Goal: Transaction & Acquisition: Purchase product/service

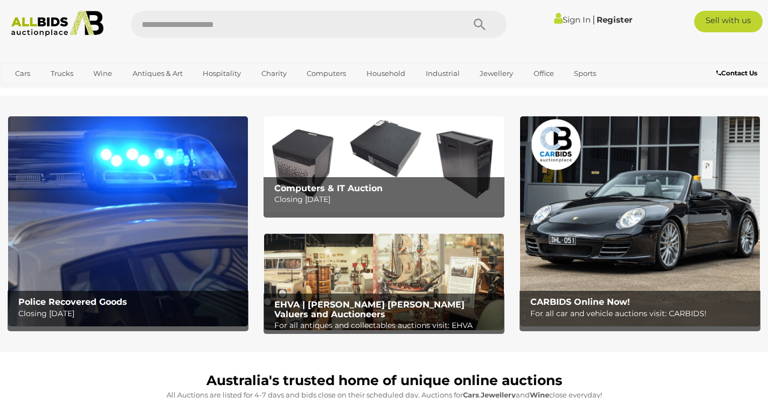
click at [572, 20] on link "Sign In" at bounding box center [572, 20] width 37 height 10
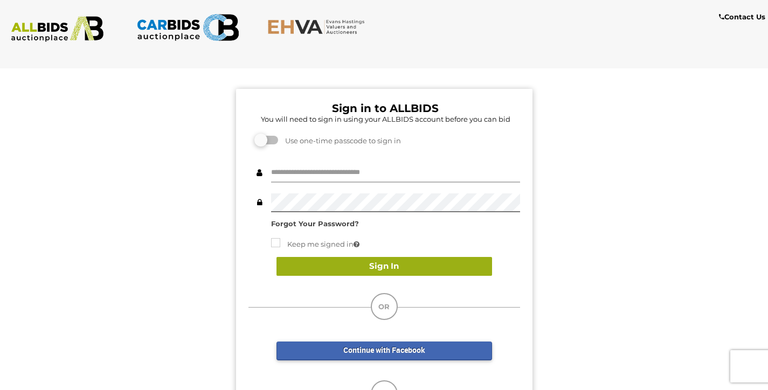
type input "****"
click at [381, 266] on button "Sign In" at bounding box center [385, 266] width 216 height 19
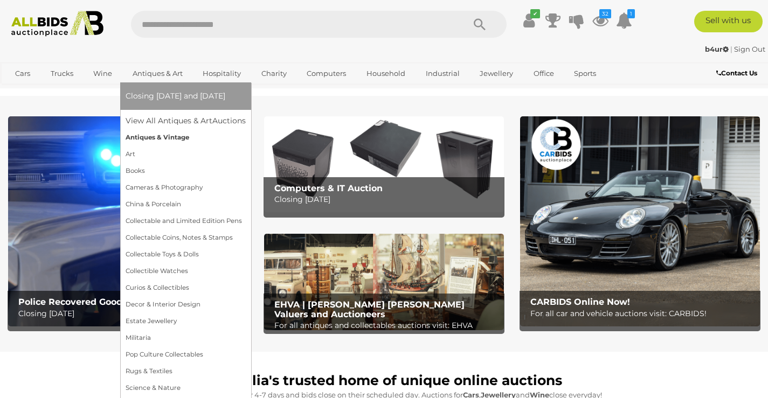
click at [151, 139] on link "Antiques & Vintage" at bounding box center [186, 137] width 120 height 17
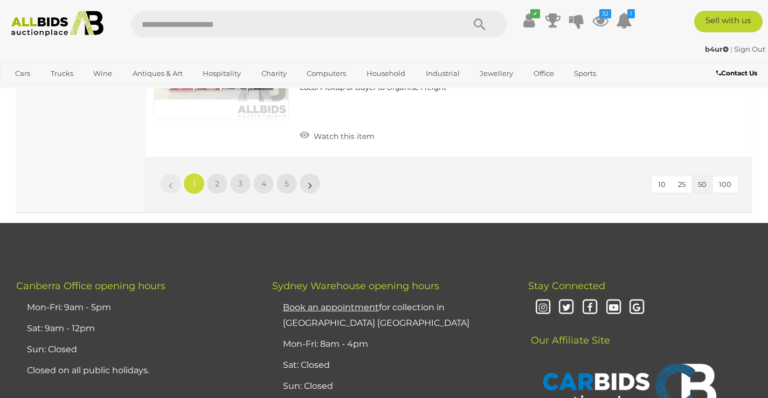
scroll to position [8517, 0]
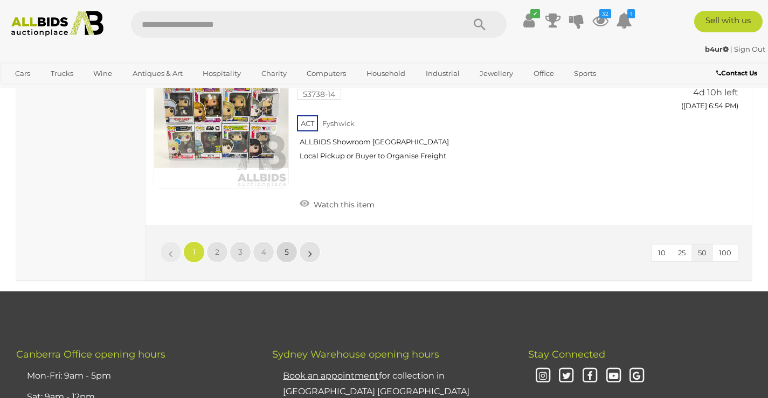
click at [287, 247] on span "5" at bounding box center [287, 252] width 4 height 10
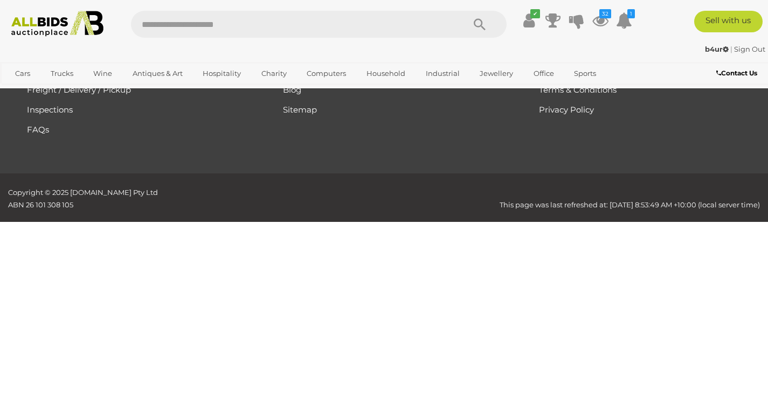
scroll to position [145, 0]
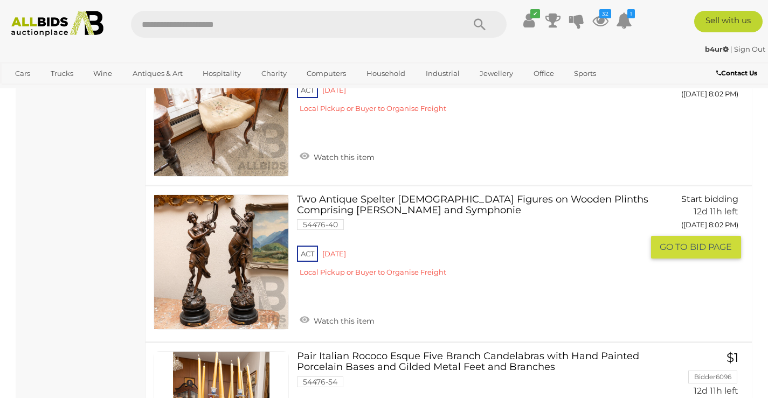
scroll to position [1385, 0]
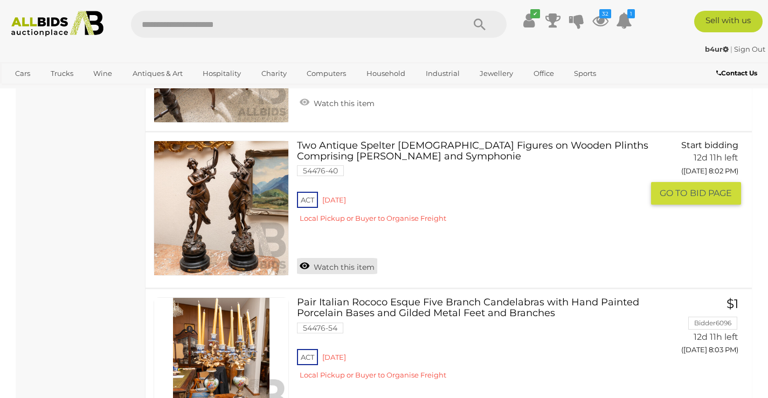
click at [306, 267] on link "Watch this item" at bounding box center [337, 266] width 80 height 16
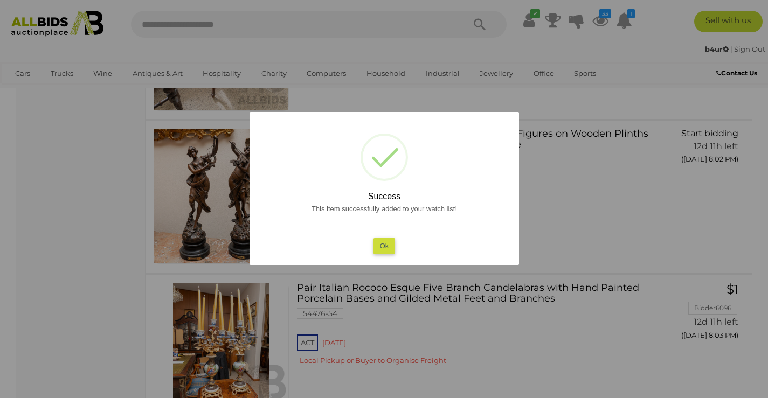
click at [390, 249] on button "Ok" at bounding box center [384, 246] width 22 height 16
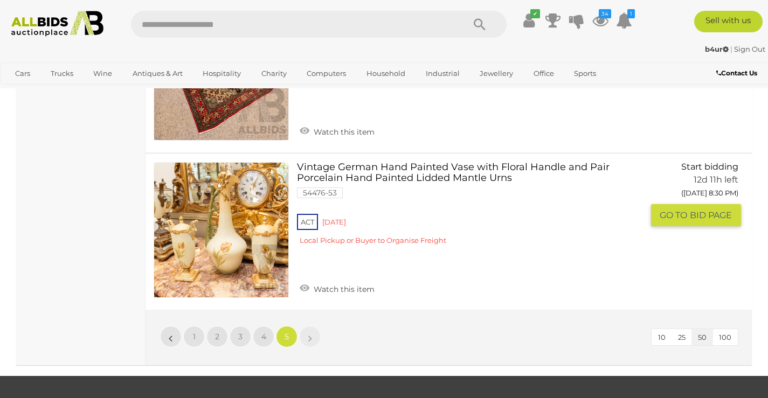
scroll to position [6506, 0]
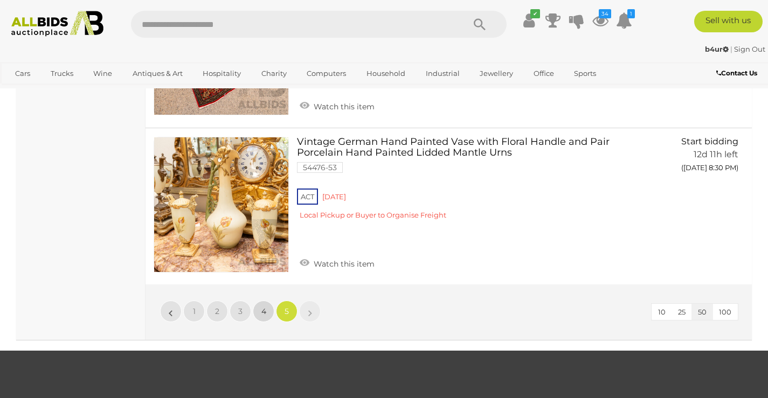
click at [263, 313] on span "4" at bounding box center [263, 312] width 5 height 10
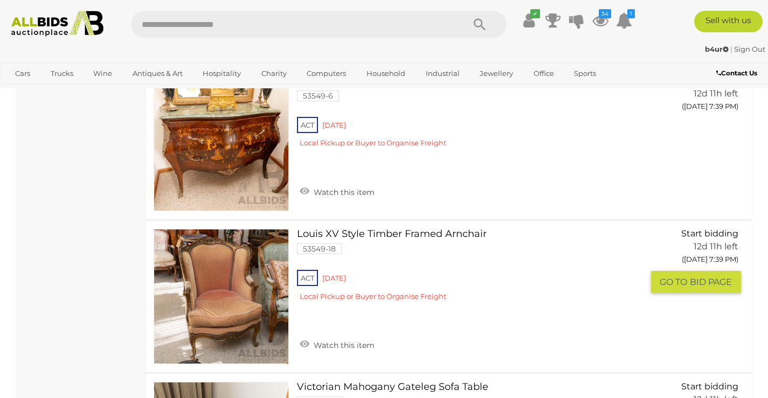
scroll to position [792, 0]
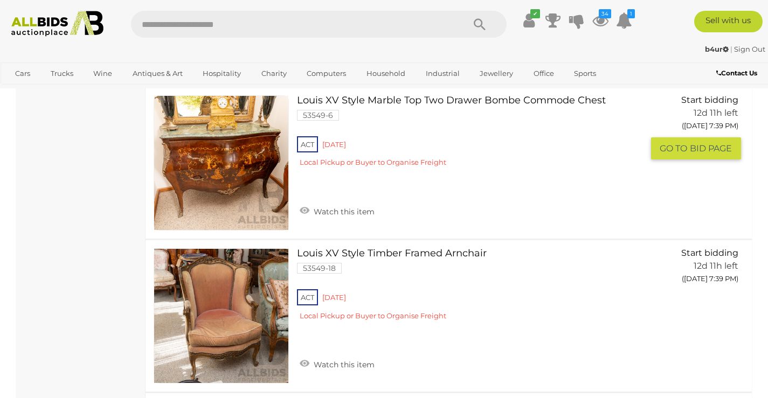
click at [238, 171] on link at bounding box center [221, 162] width 135 height 135
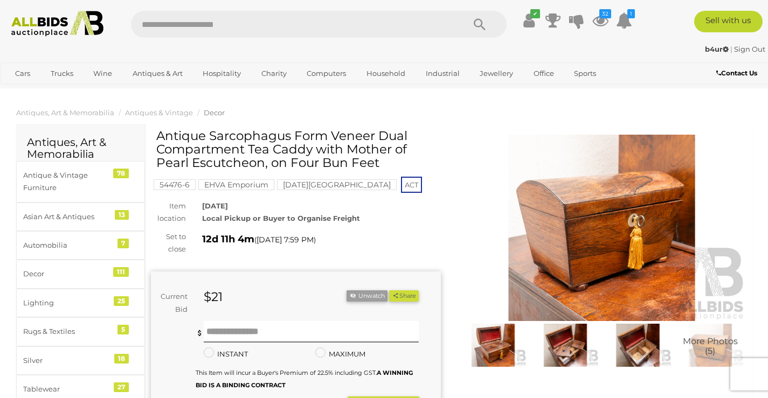
click at [558, 349] on img at bounding box center [565, 345] width 67 height 43
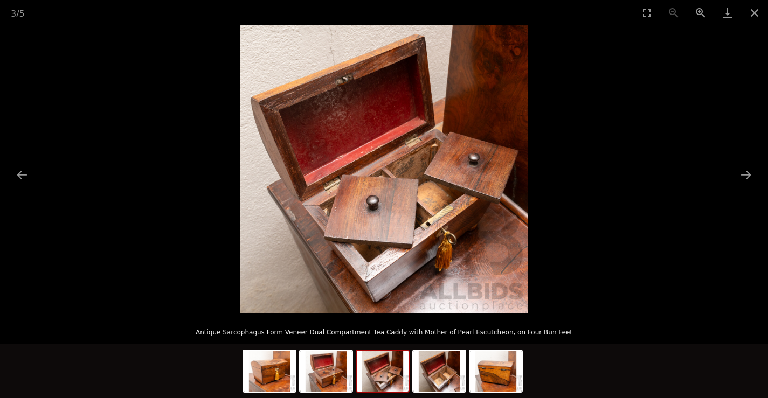
click at [371, 377] on img at bounding box center [383, 371] width 52 height 41
click at [449, 372] on img at bounding box center [439, 371] width 52 height 41
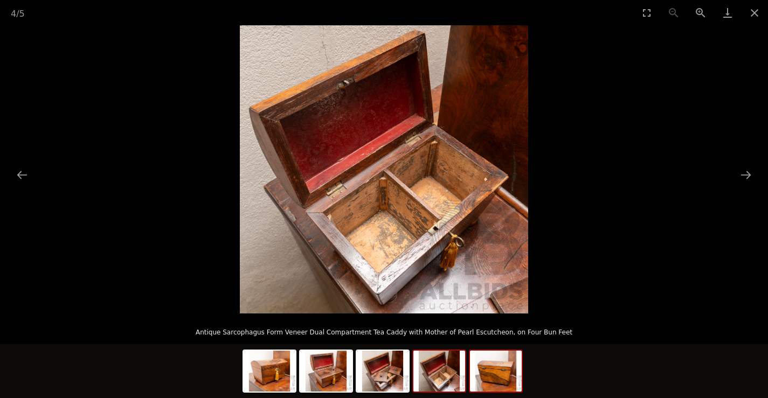
click at [503, 388] on img at bounding box center [496, 371] width 52 height 41
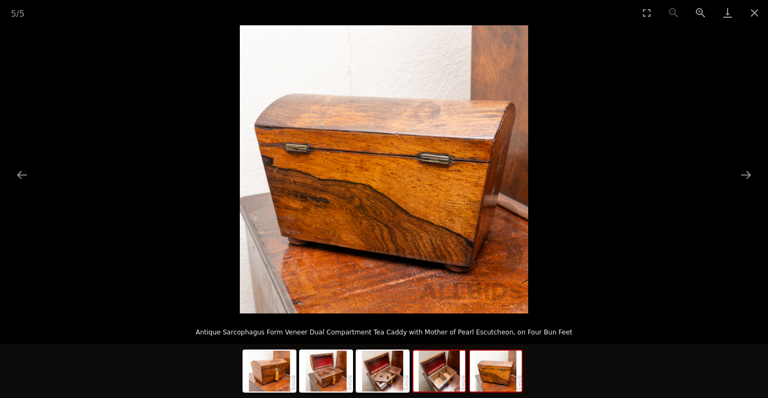
click at [428, 381] on img at bounding box center [439, 371] width 52 height 41
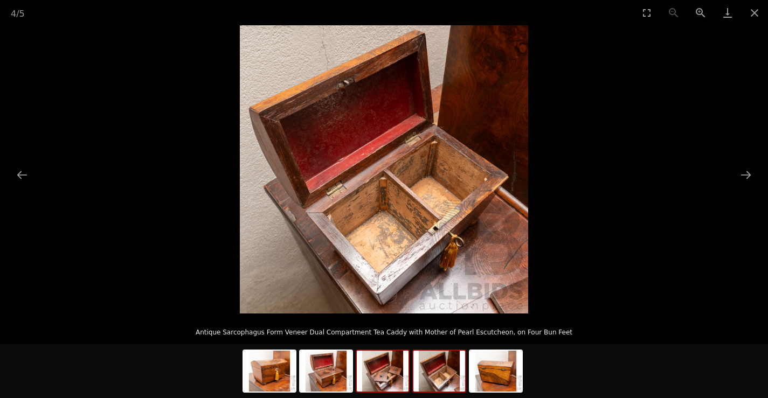
click at [396, 386] on img at bounding box center [383, 371] width 52 height 41
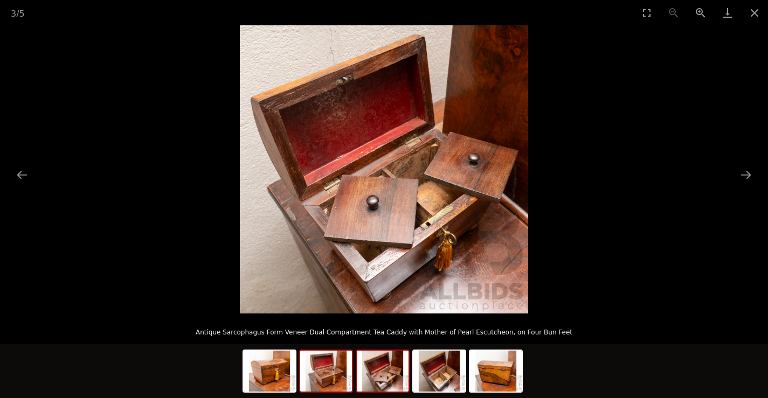
click at [334, 378] on img at bounding box center [326, 371] width 52 height 41
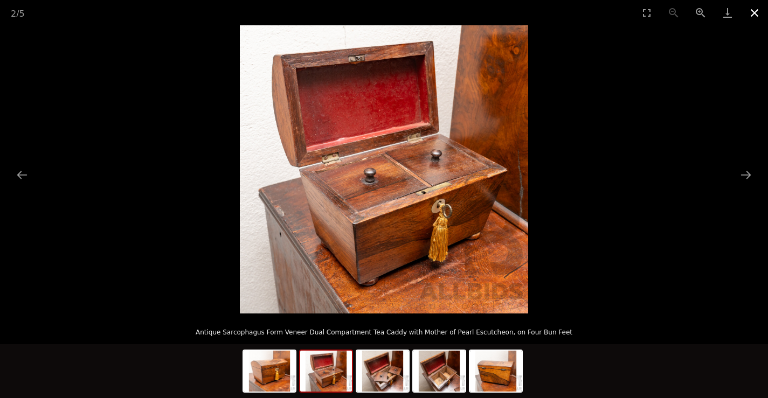
click at [760, 9] on button "Close gallery" at bounding box center [754, 12] width 27 height 25
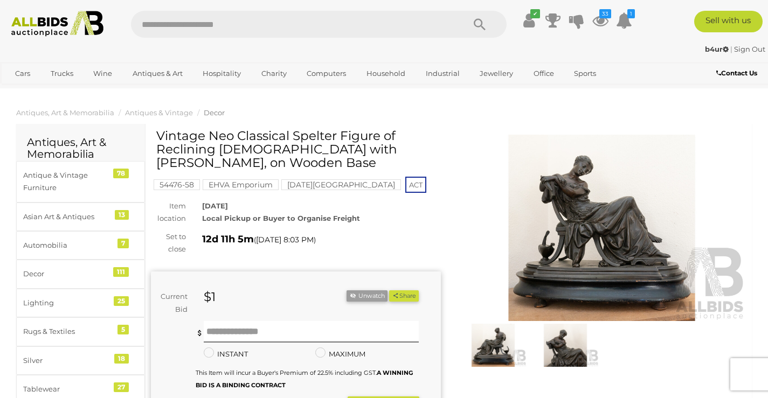
click at [551, 347] on img at bounding box center [565, 345] width 67 height 43
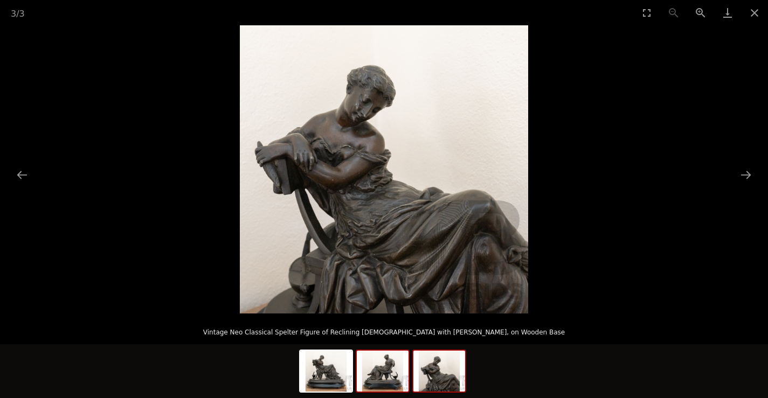
click at [377, 377] on img at bounding box center [383, 371] width 52 height 41
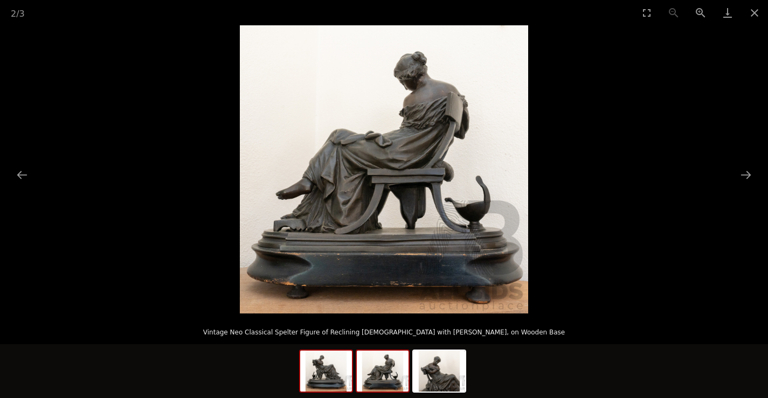
click at [334, 378] on img at bounding box center [326, 371] width 52 height 41
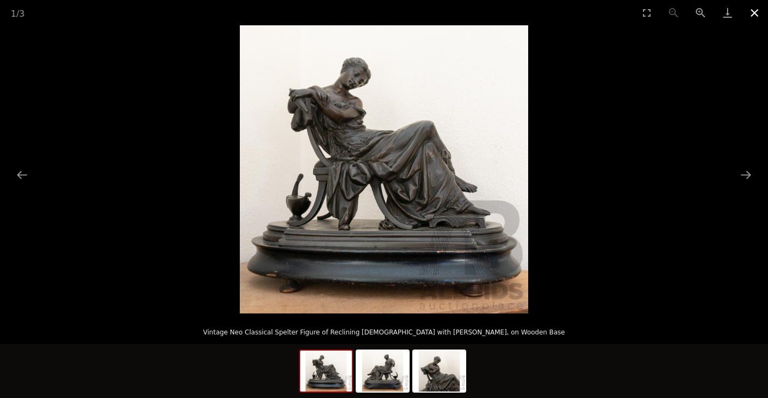
click at [754, 8] on button "Close gallery" at bounding box center [754, 12] width 27 height 25
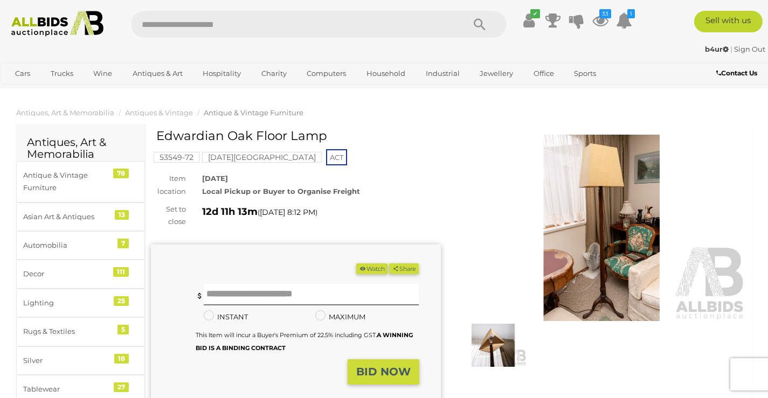
click at [498, 344] on img at bounding box center [493, 345] width 67 height 43
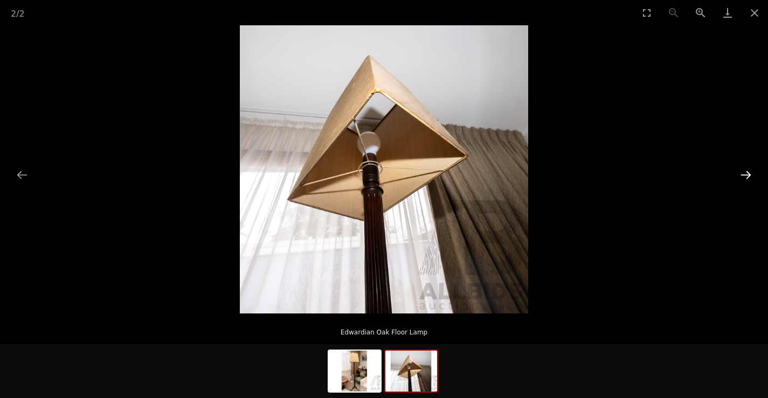
click at [751, 169] on button "Next slide" at bounding box center [746, 174] width 23 height 21
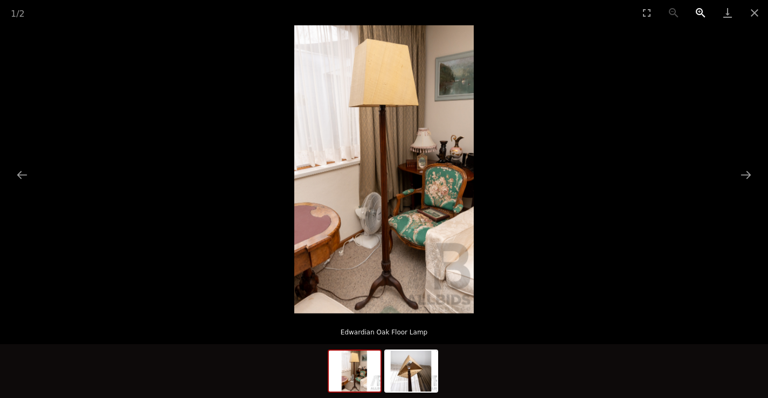
click at [694, 11] on button "Zoom in" at bounding box center [700, 12] width 27 height 25
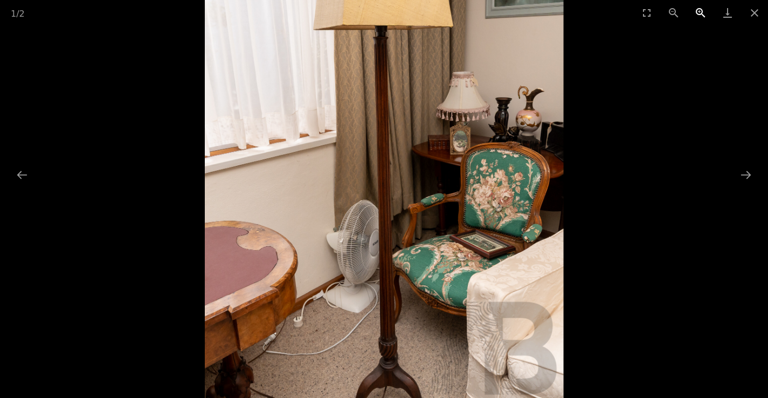
click at [694, 11] on button "Zoom in" at bounding box center [700, 12] width 27 height 25
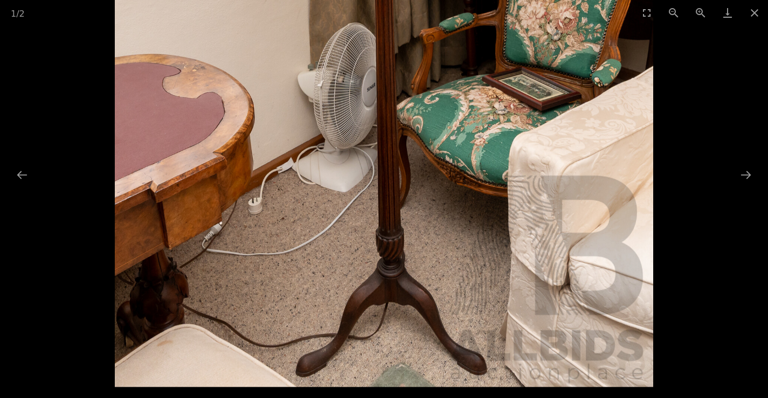
drag, startPoint x: 477, startPoint y: 194, endPoint x: 382, endPoint y: -47, distance: 259.0
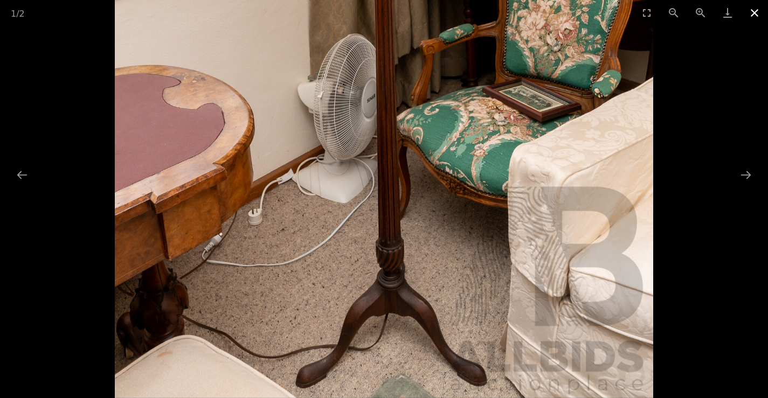
click at [758, 9] on button "Close gallery" at bounding box center [754, 12] width 27 height 25
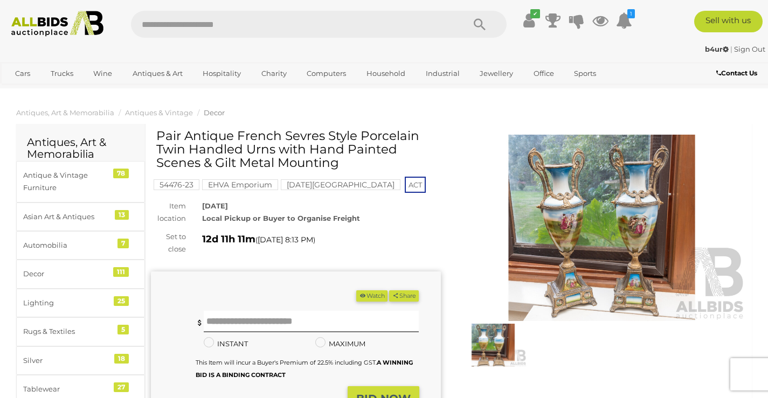
click at [588, 195] on img at bounding box center [602, 228] width 290 height 187
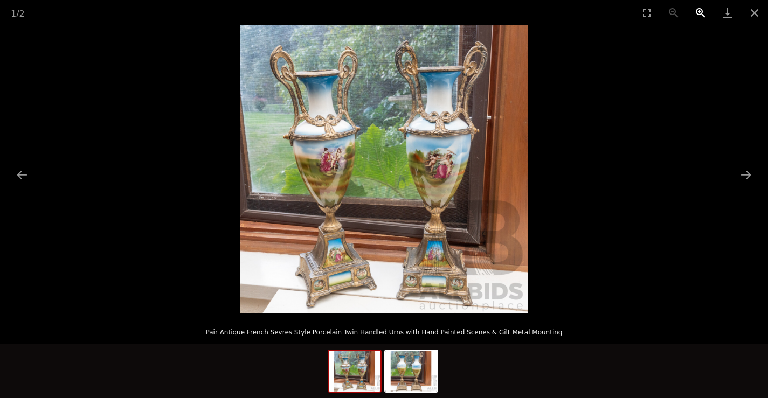
click at [702, 13] on button "Zoom in" at bounding box center [700, 12] width 27 height 25
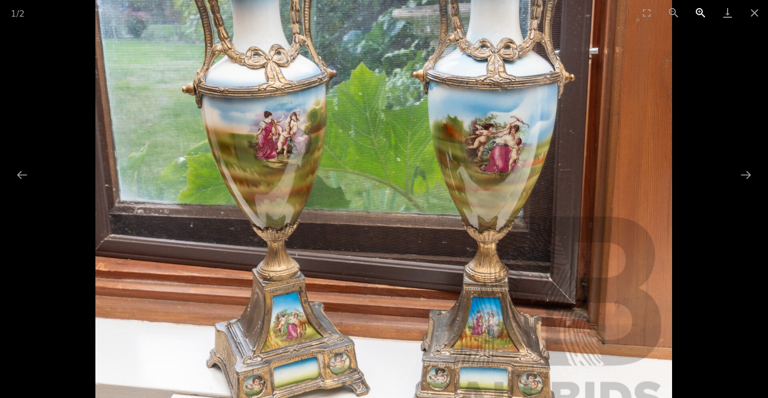
click at [702, 13] on button "Zoom in" at bounding box center [700, 12] width 27 height 25
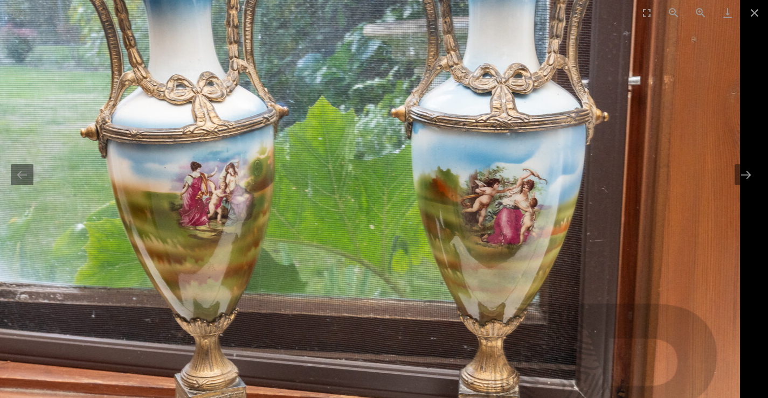
drag, startPoint x: 612, startPoint y: 86, endPoint x: 441, endPoint y: 162, distance: 187.0
click at [441, 162] on img at bounding box center [352, 220] width 776 height 776
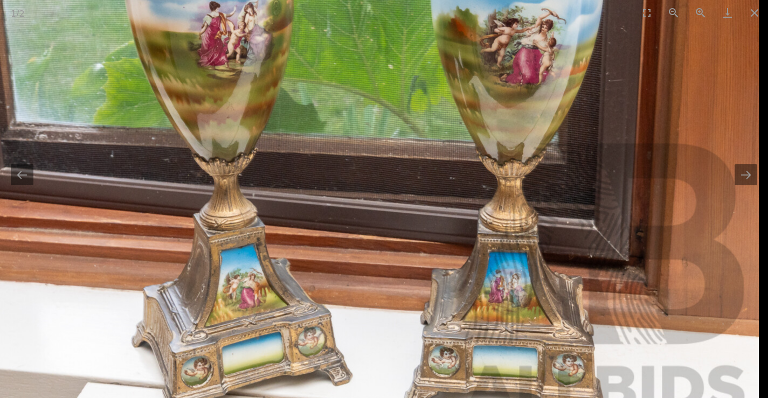
drag, startPoint x: 498, startPoint y: 258, endPoint x: 445, endPoint y: 98, distance: 168.4
click at [445, 98] on img at bounding box center [371, 60] width 776 height 776
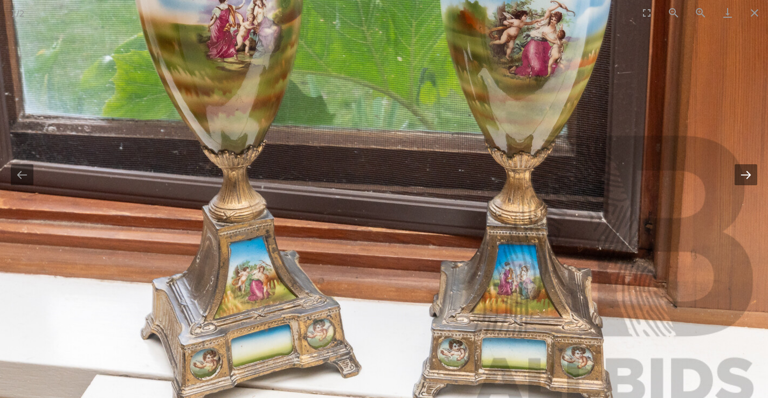
click at [738, 182] on button "Next slide" at bounding box center [746, 174] width 23 height 21
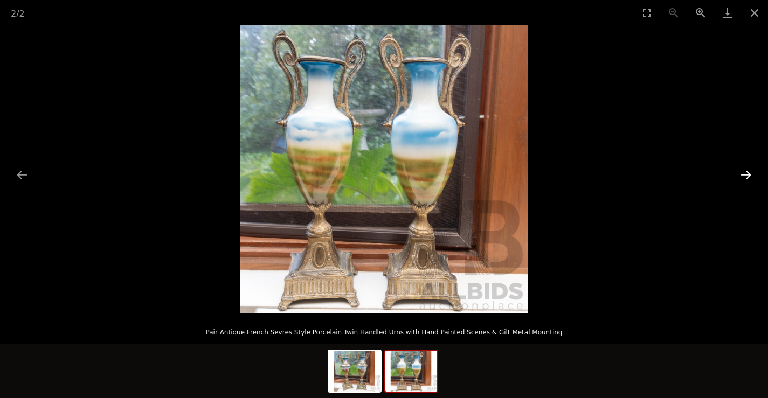
click at [737, 182] on button "Next slide" at bounding box center [746, 174] width 23 height 21
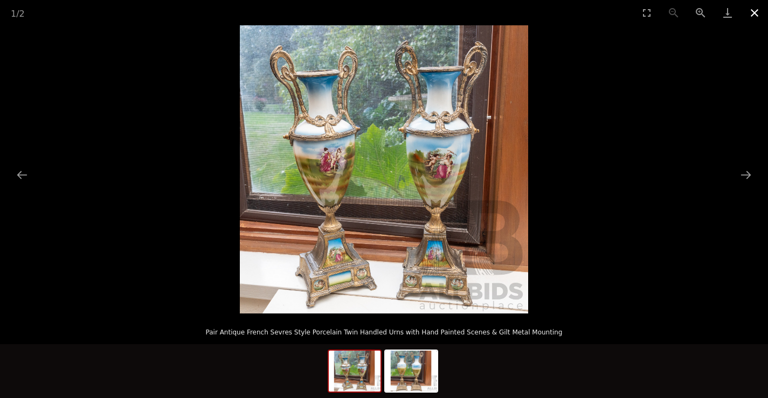
click at [752, 14] on button "Close gallery" at bounding box center [754, 12] width 27 height 25
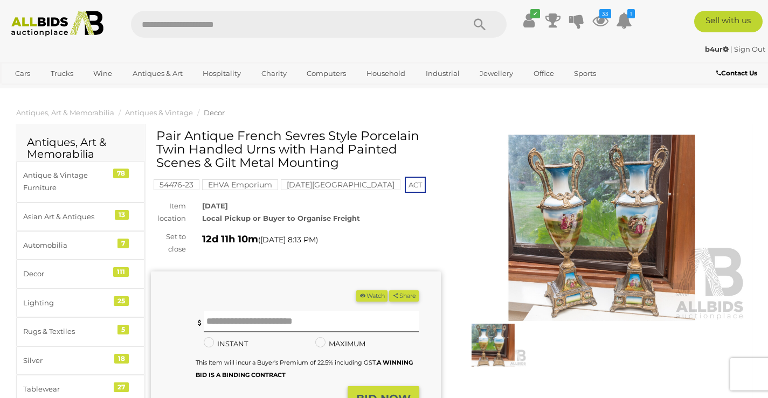
click at [366, 294] on button "Watch" at bounding box center [371, 296] width 31 height 11
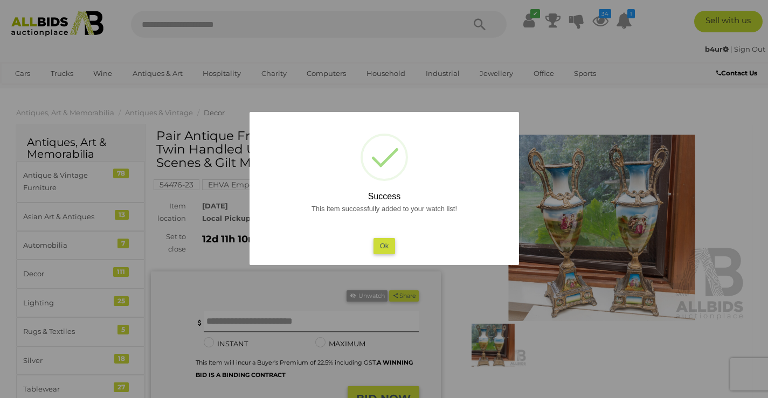
drag, startPoint x: 382, startPoint y: 246, endPoint x: 385, endPoint y: 242, distance: 6.1
click at [383, 245] on button "Ok" at bounding box center [384, 246] width 22 height 16
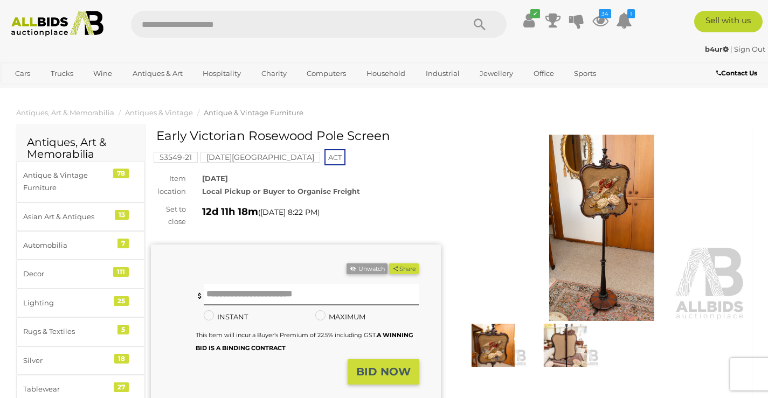
click at [603, 229] on img at bounding box center [602, 228] width 290 height 187
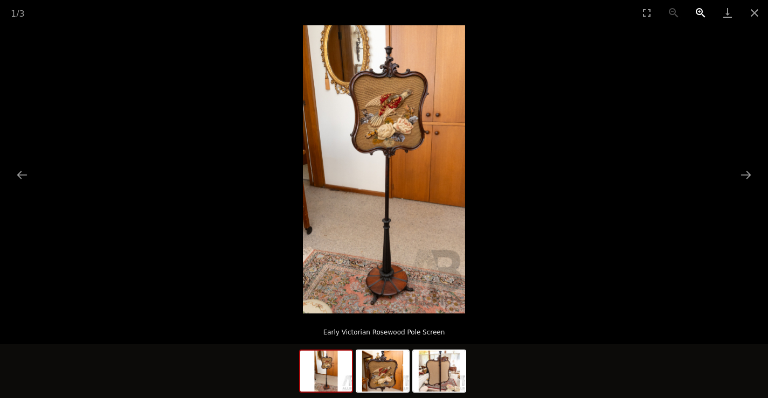
click at [703, 11] on button "Zoom in" at bounding box center [700, 12] width 27 height 25
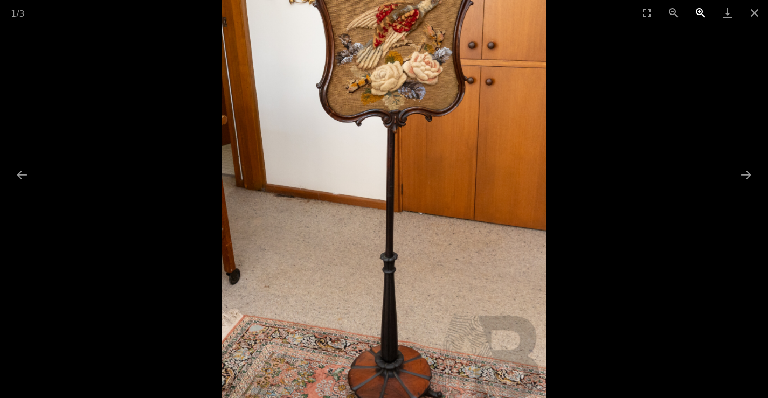
click at [703, 11] on button "Zoom in" at bounding box center [700, 12] width 27 height 25
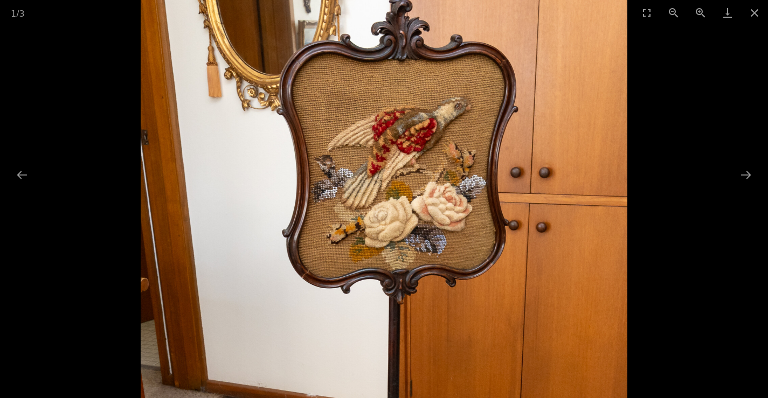
drag, startPoint x: 482, startPoint y: 222, endPoint x: 487, endPoint y: 419, distance: 197.4
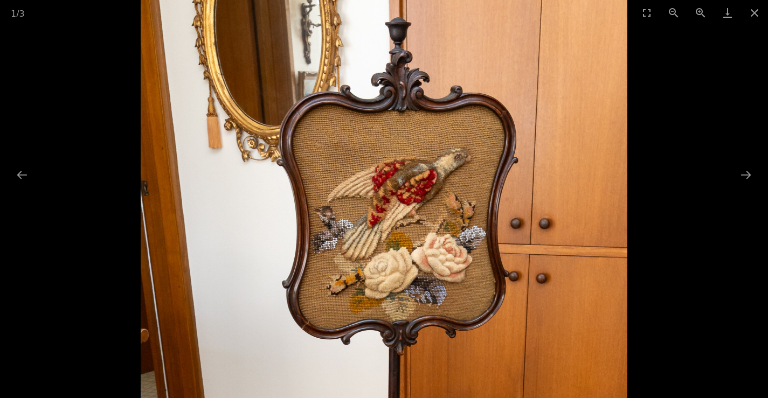
drag, startPoint x: 477, startPoint y: 331, endPoint x: 481, endPoint y: 367, distance: 36.4
click at [484, 367] on img at bounding box center [384, 387] width 486 height 865
click at [749, 180] on button "Next slide" at bounding box center [746, 174] width 23 height 21
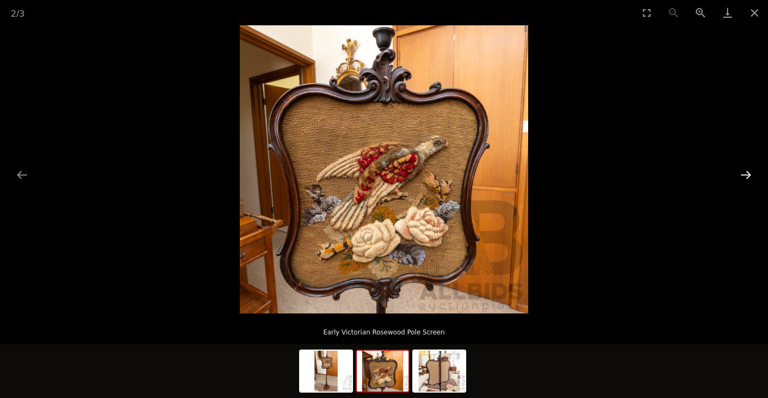
click at [749, 180] on button "Next slide" at bounding box center [746, 174] width 23 height 21
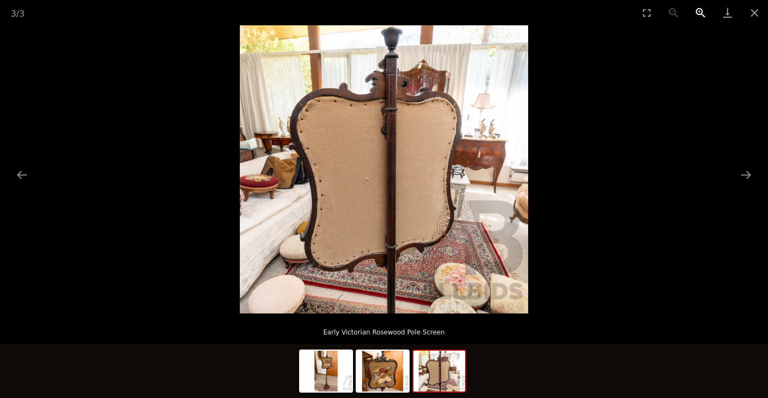
click at [699, 10] on button "Zoom in" at bounding box center [700, 12] width 27 height 25
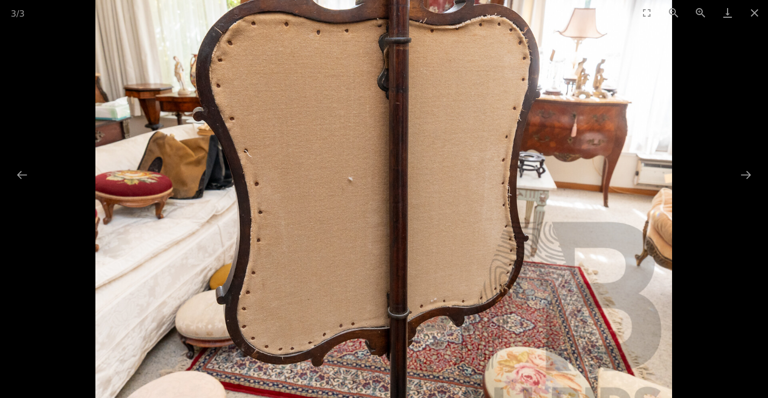
drag, startPoint x: 615, startPoint y: 54, endPoint x: 559, endPoint y: 59, distance: 56.3
click at [559, 59] on img at bounding box center [384, 160] width 577 height 577
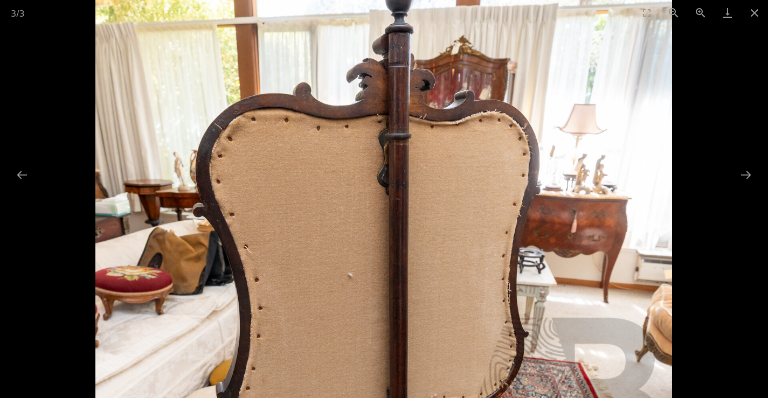
drag, startPoint x: 563, startPoint y: 167, endPoint x: 534, endPoint y: 268, distance: 105.4
click at [534, 268] on img at bounding box center [384, 256] width 577 height 577
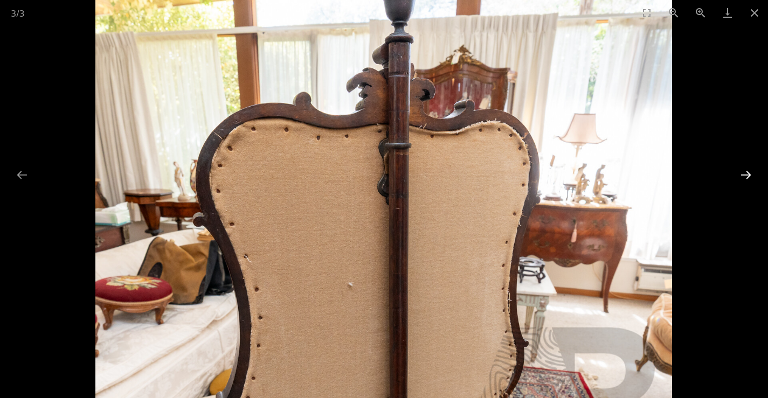
click at [744, 171] on button "Next slide" at bounding box center [746, 174] width 23 height 21
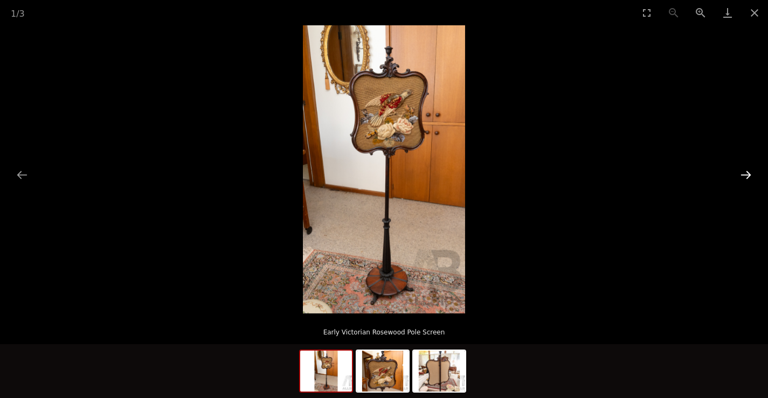
click at [744, 171] on button "Next slide" at bounding box center [746, 174] width 23 height 21
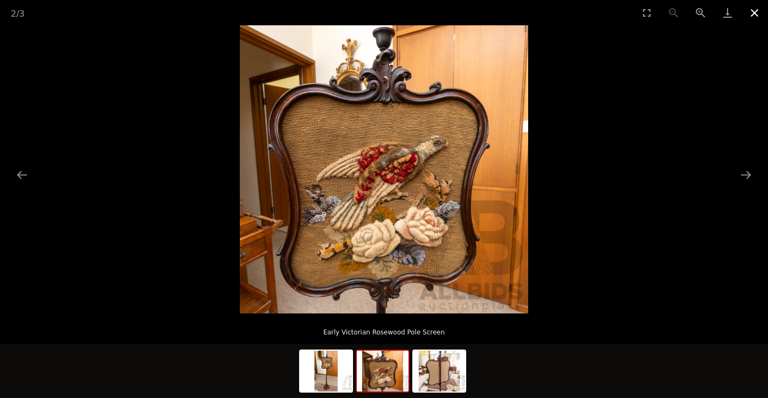
click at [754, 11] on button "Close gallery" at bounding box center [754, 12] width 27 height 25
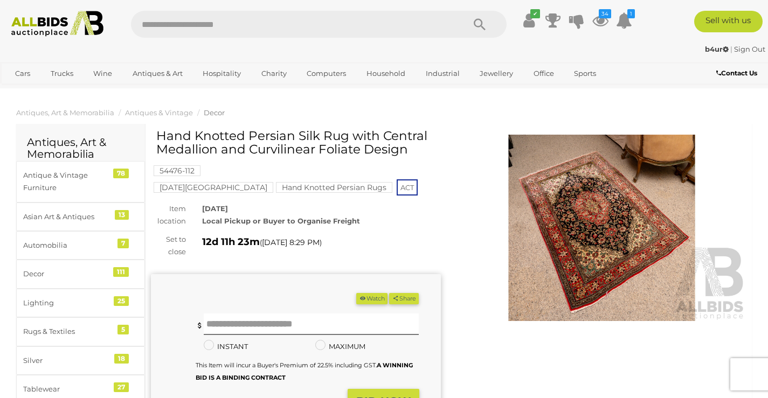
click at [568, 258] on img at bounding box center [602, 228] width 290 height 187
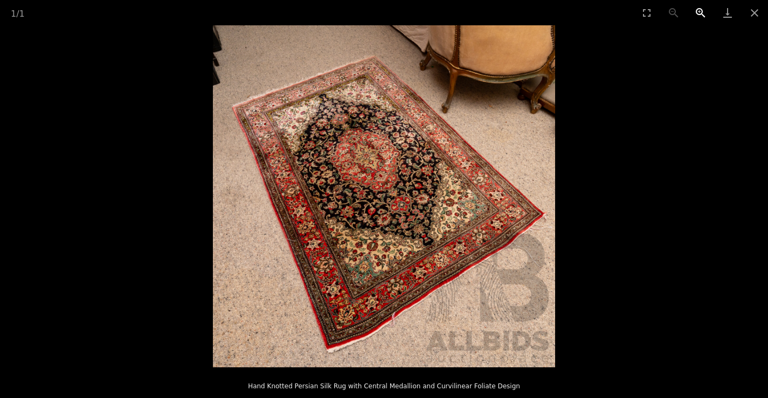
click at [699, 9] on button "Zoom in" at bounding box center [700, 12] width 27 height 25
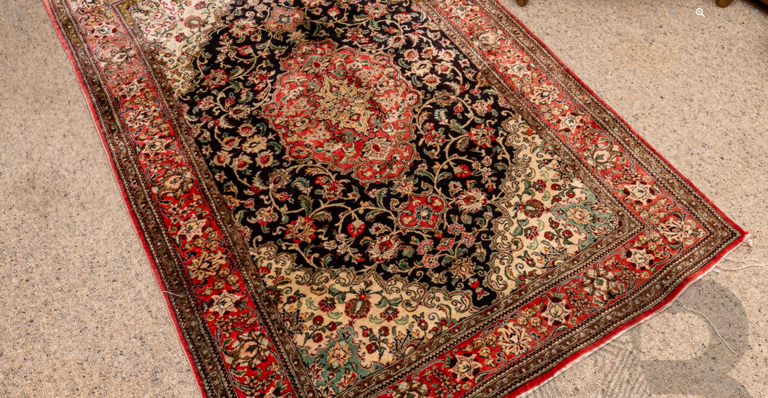
click at [698, 9] on button "Zoom in" at bounding box center [700, 12] width 27 height 25
click at [698, 13] on button "Zoom in" at bounding box center [700, 12] width 27 height 25
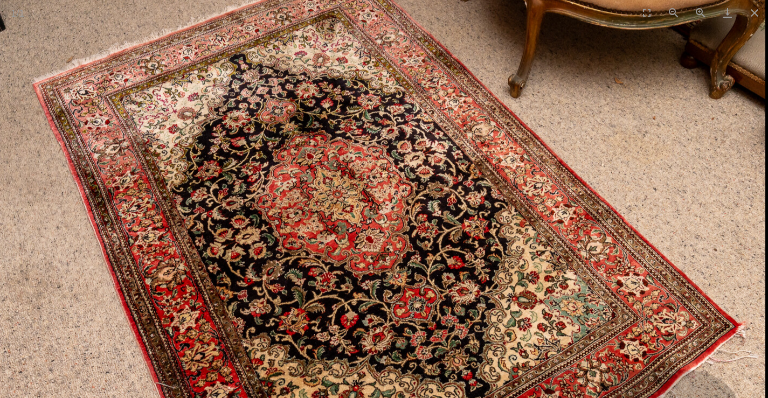
drag, startPoint x: 612, startPoint y: 113, endPoint x: 592, endPoint y: 204, distance: 93.9
click at [592, 204] on img at bounding box center [377, 286] width 776 height 776
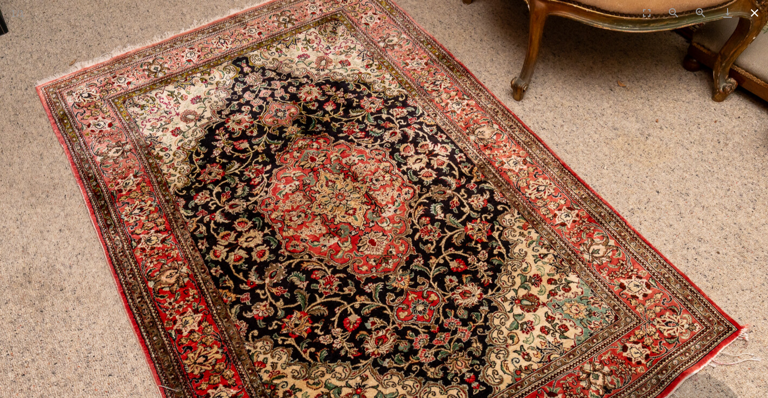
click at [755, 18] on button "Close gallery" at bounding box center [754, 12] width 27 height 25
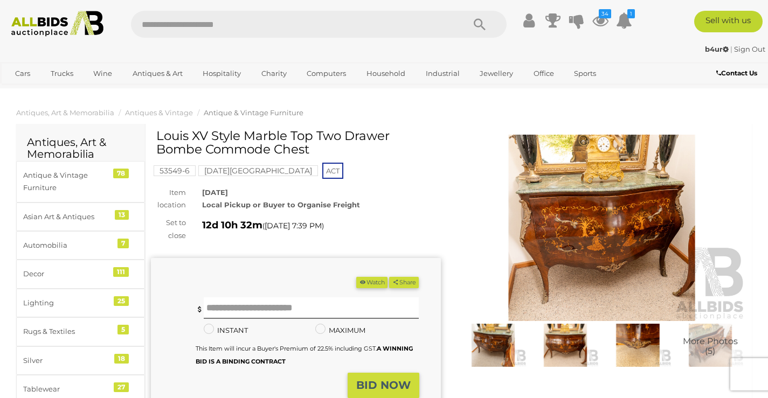
click at [590, 231] on img at bounding box center [602, 228] width 290 height 187
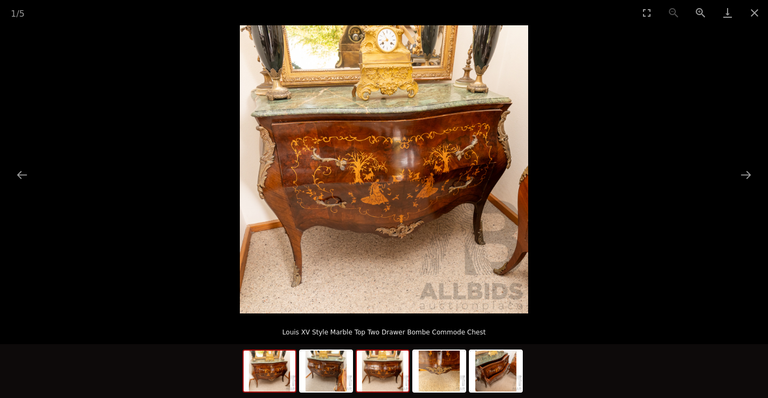
click at [384, 374] on img at bounding box center [383, 371] width 52 height 41
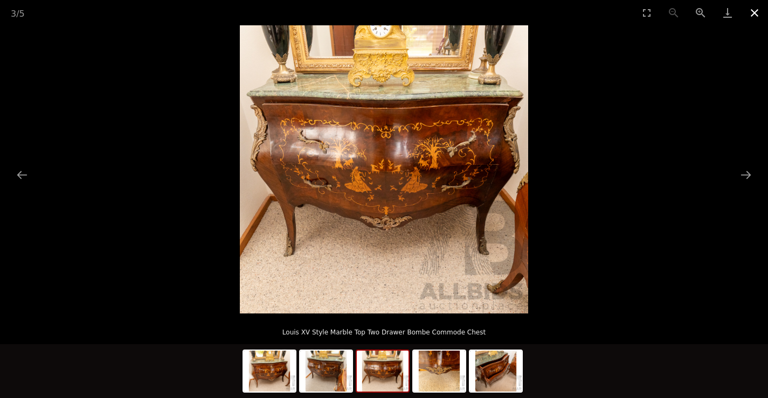
click at [755, 15] on button "Close gallery" at bounding box center [754, 12] width 27 height 25
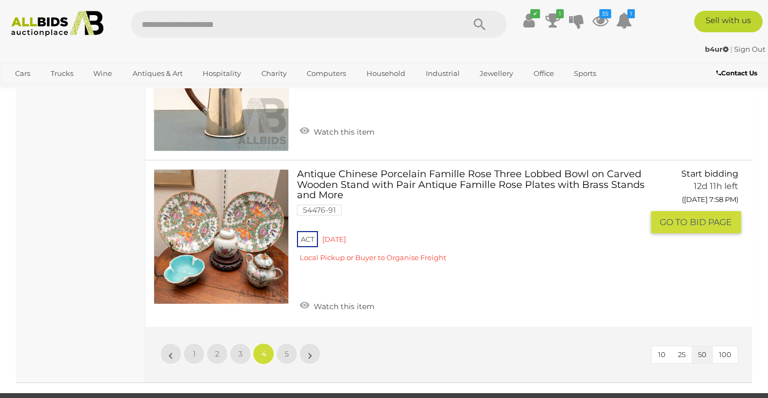
scroll to position [7723, 0]
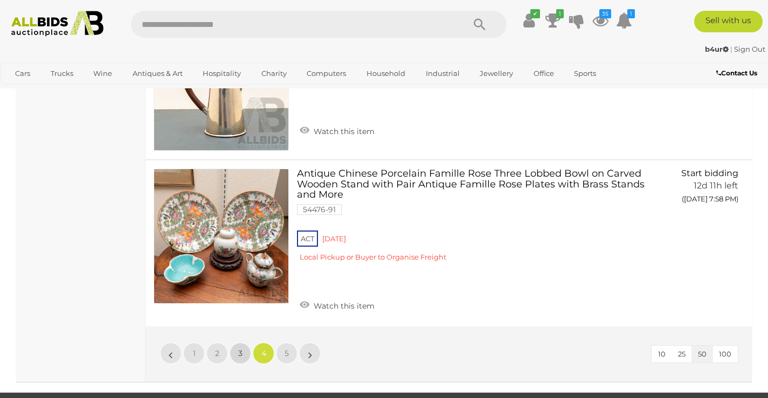
click at [238, 350] on span "3" at bounding box center [240, 354] width 4 height 10
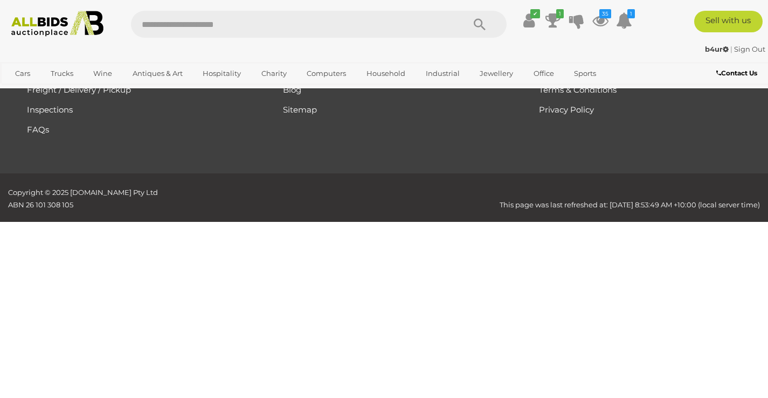
scroll to position [145, 0]
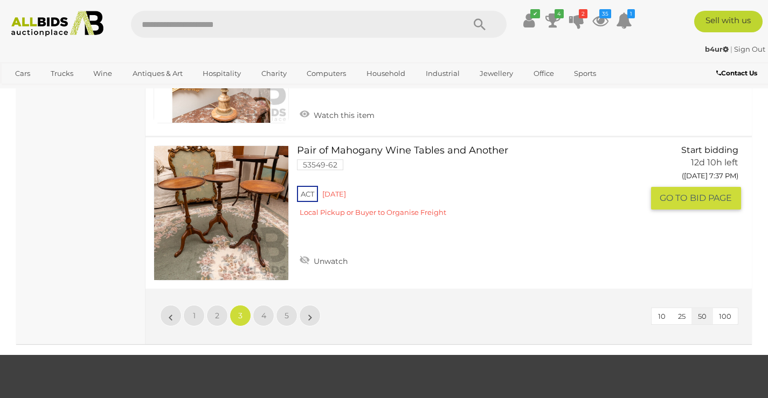
scroll to position [7800, 0]
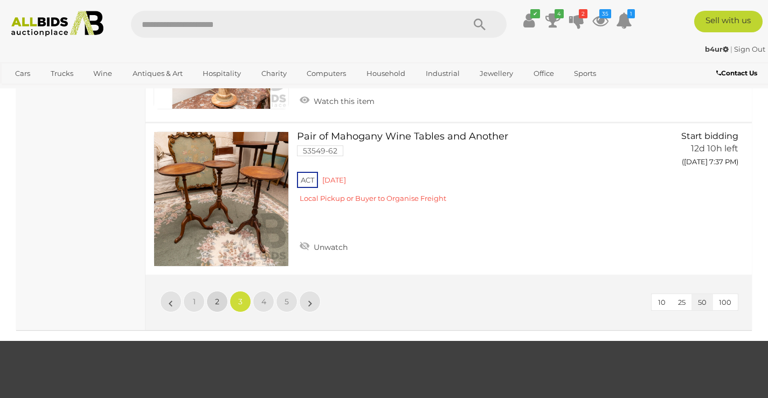
click at [213, 303] on link "2" at bounding box center [217, 302] width 22 height 22
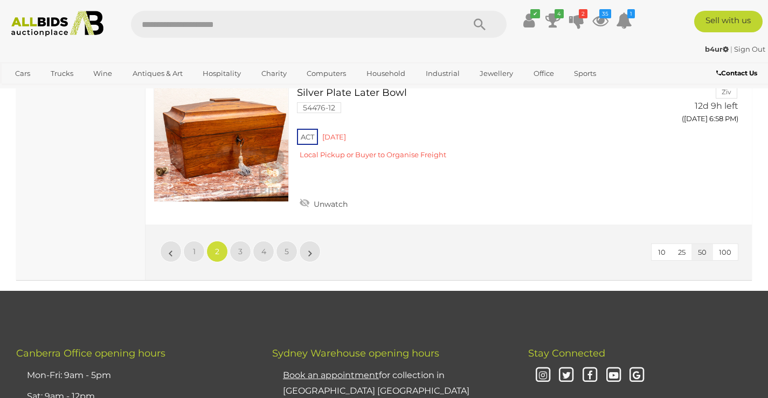
scroll to position [8069, 0]
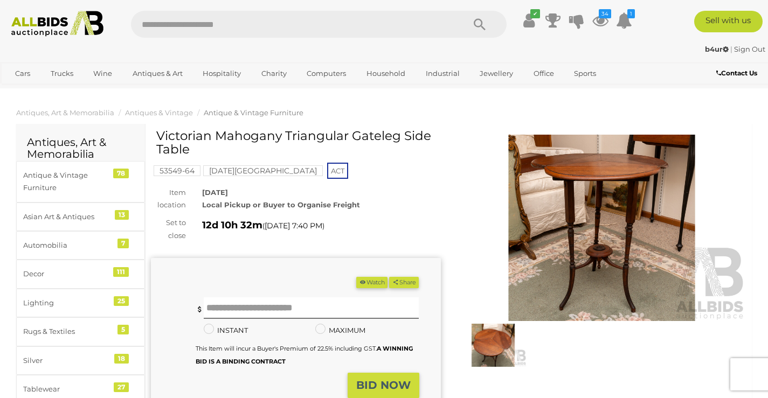
click at [581, 204] on img at bounding box center [602, 228] width 290 height 187
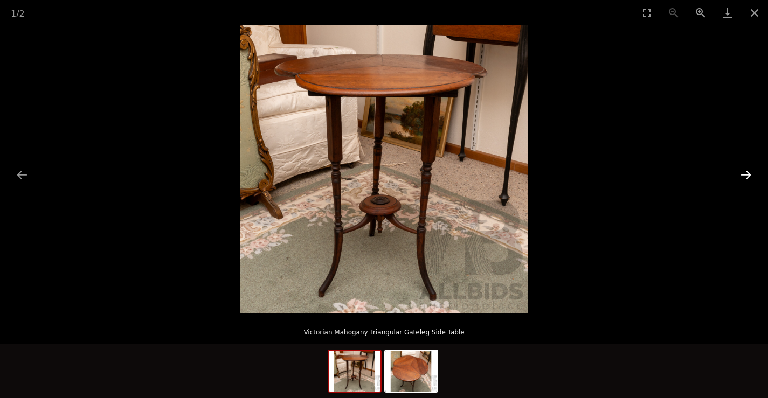
click at [743, 177] on button "Next slide" at bounding box center [746, 174] width 23 height 21
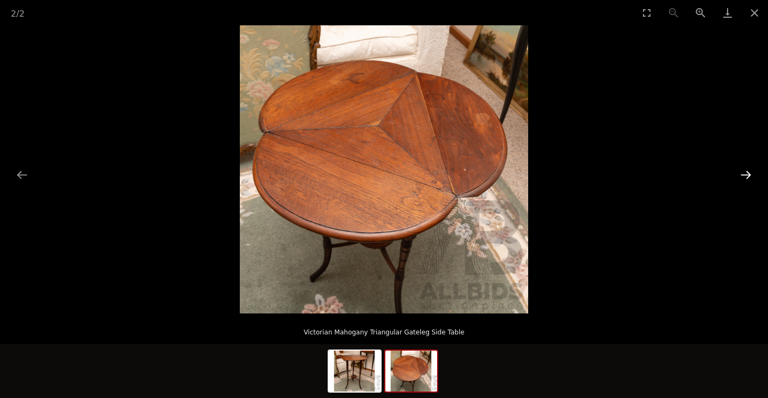
click at [748, 176] on button "Next slide" at bounding box center [746, 174] width 23 height 21
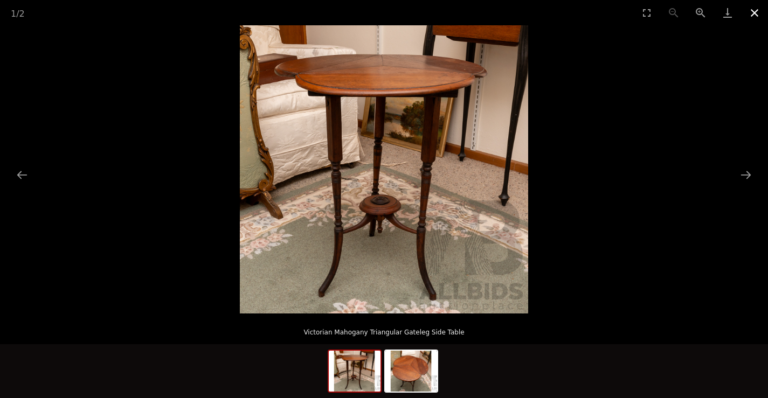
click at [754, 13] on button "Close gallery" at bounding box center [754, 12] width 27 height 25
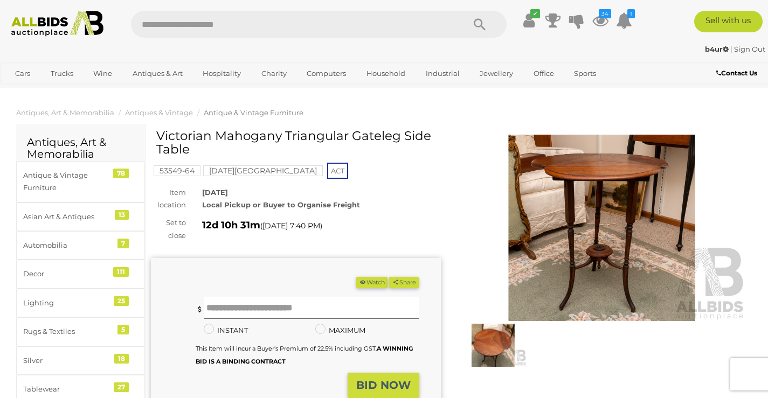
click at [363, 284] on button "Watch" at bounding box center [371, 282] width 31 height 11
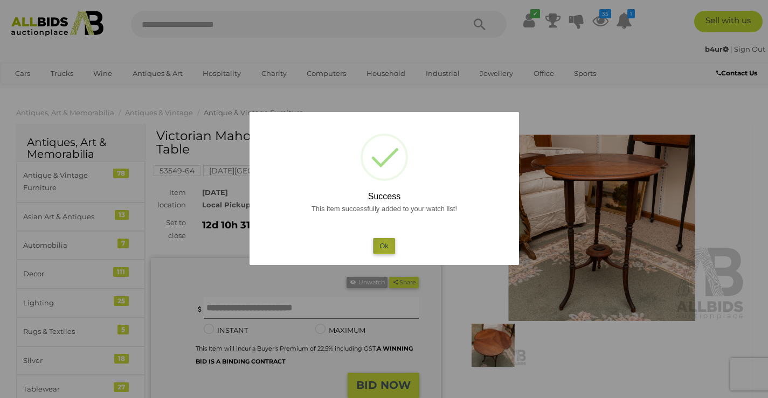
drag, startPoint x: 386, startPoint y: 248, endPoint x: 393, endPoint y: 191, distance: 57.6
click at [386, 247] on button "Ok" at bounding box center [384, 246] width 22 height 16
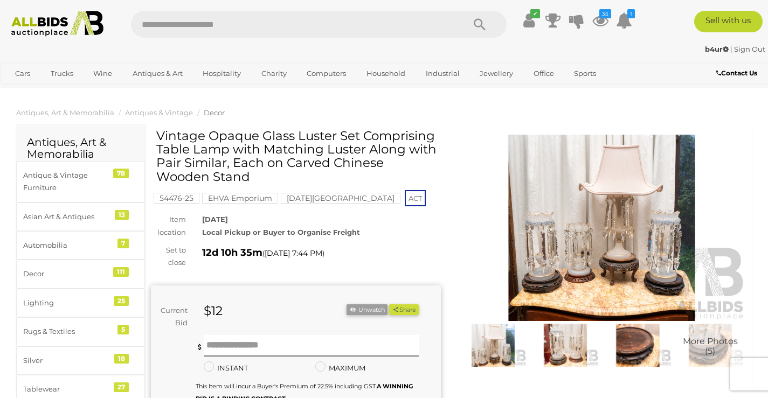
click at [599, 270] on img at bounding box center [602, 228] width 290 height 187
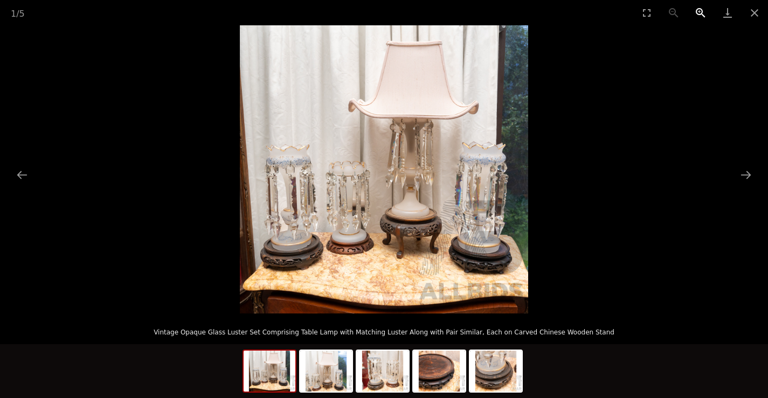
click at [700, 14] on button "Zoom in" at bounding box center [700, 12] width 27 height 25
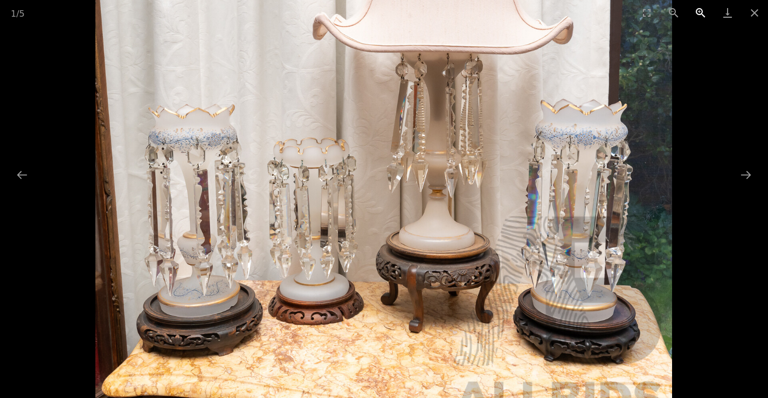
click at [699, 14] on button "Zoom in" at bounding box center [700, 12] width 27 height 25
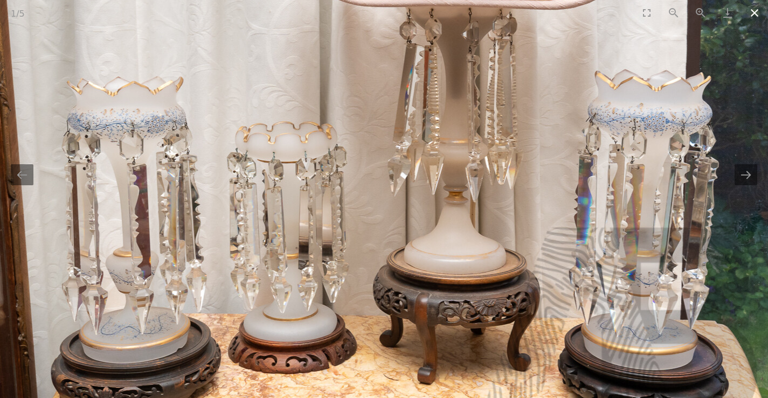
click at [751, 15] on button "Close gallery" at bounding box center [754, 12] width 27 height 25
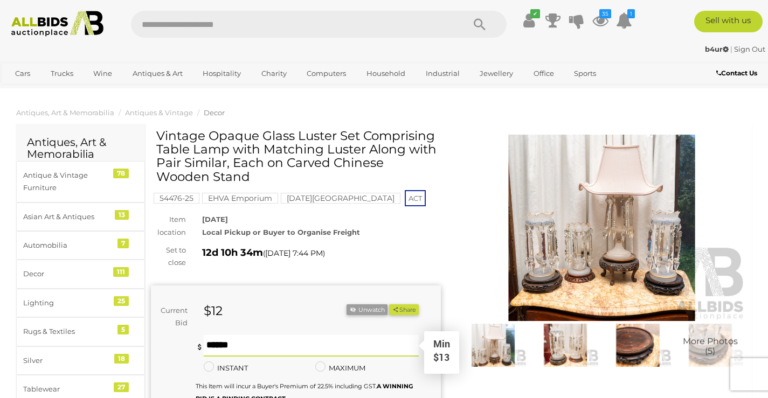
click at [237, 344] on input "text" at bounding box center [312, 346] width 216 height 22
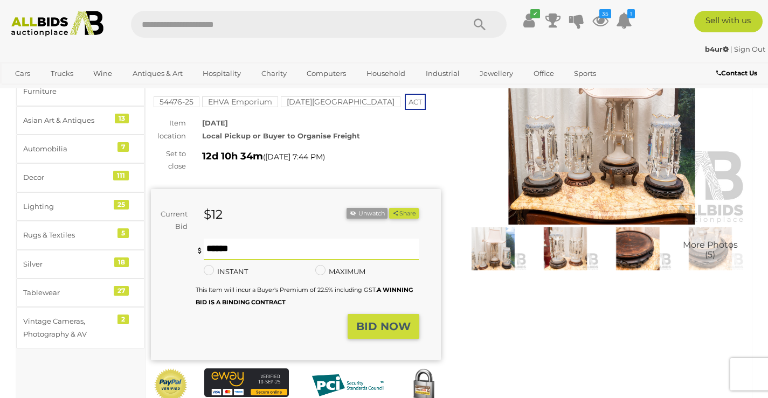
scroll to position [108, 0]
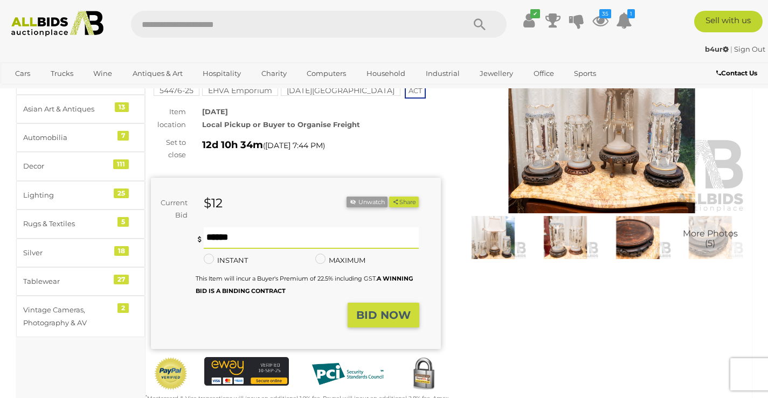
type input "***"
click at [371, 318] on strong "BID NOW" at bounding box center [383, 315] width 54 height 13
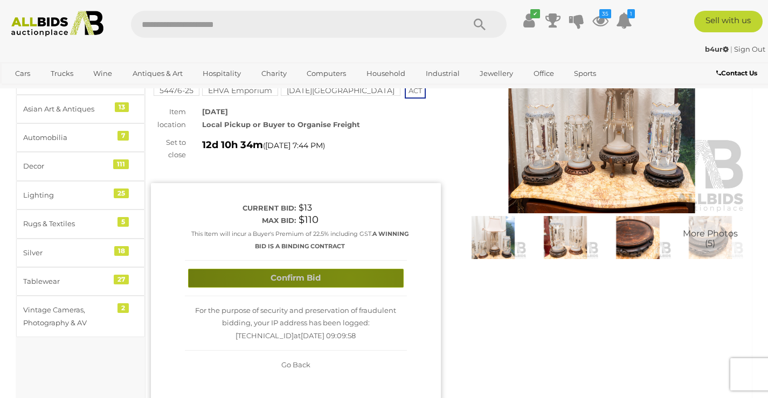
click at [350, 278] on button "Confirm Bid" at bounding box center [296, 278] width 216 height 19
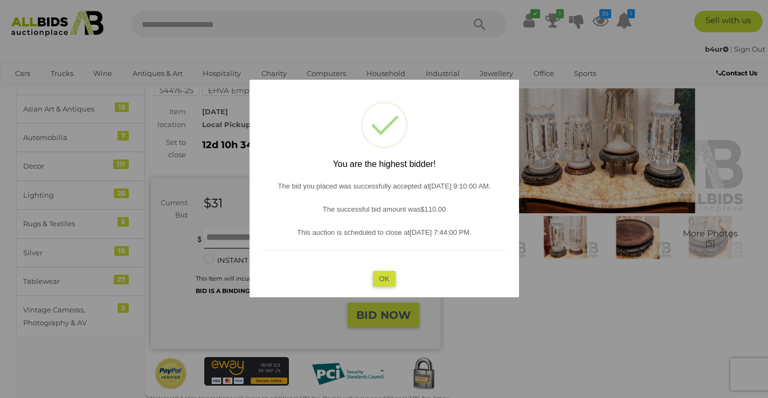
click at [380, 277] on button "OK" at bounding box center [383, 279] width 23 height 16
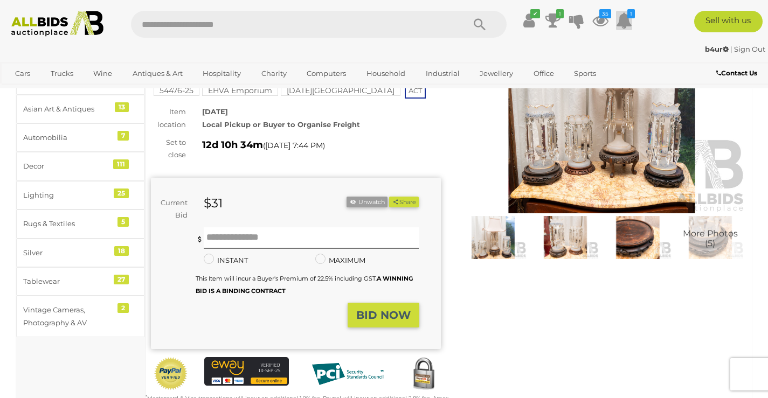
click at [623, 18] on icon at bounding box center [624, 20] width 16 height 19
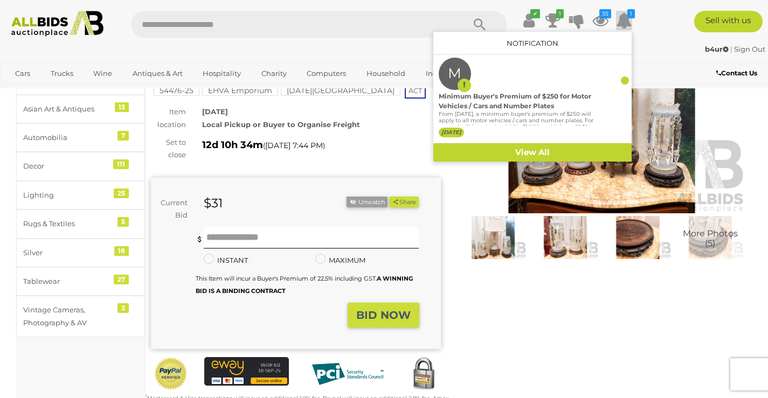
click at [623, 19] on icon at bounding box center [624, 20] width 16 height 19
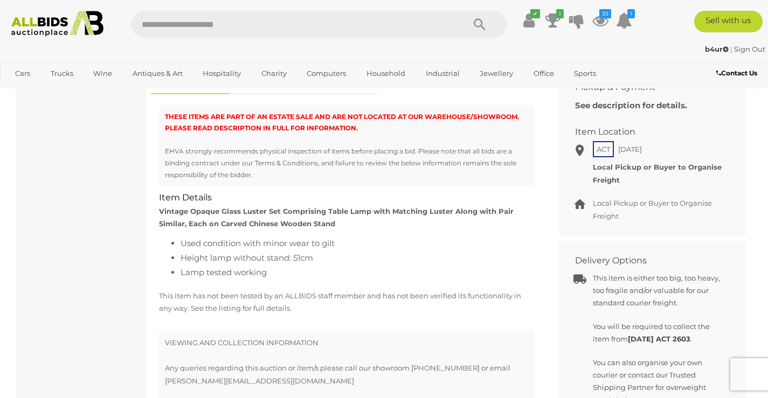
scroll to position [485, 0]
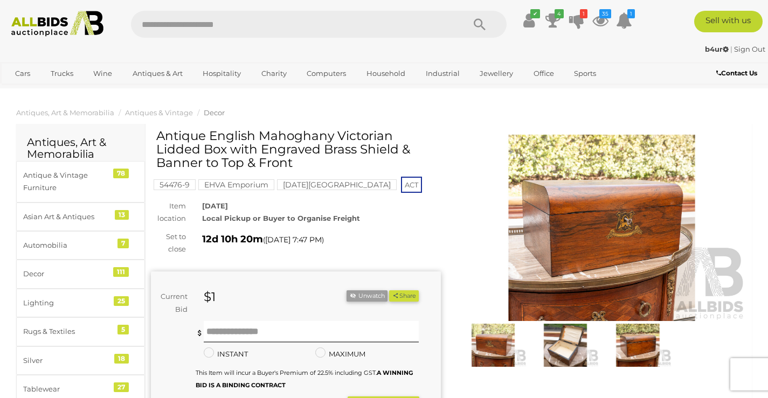
click at [573, 255] on img at bounding box center [602, 228] width 290 height 187
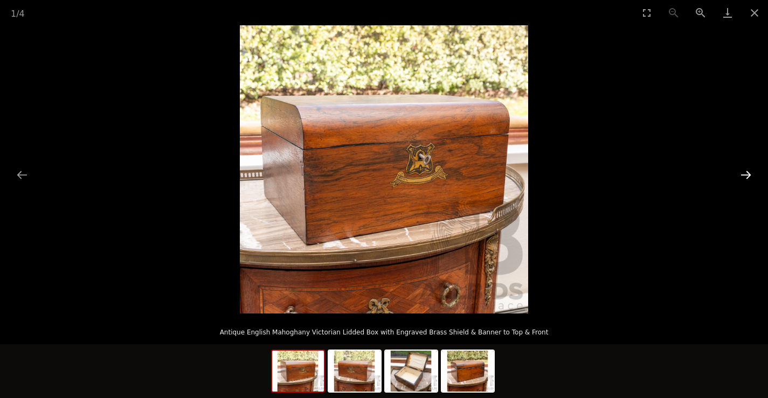
click at [747, 167] on button "Next slide" at bounding box center [746, 174] width 23 height 21
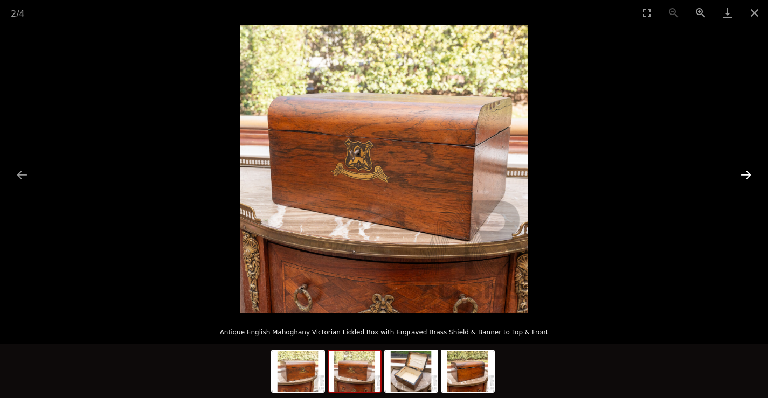
click at [747, 167] on button "Next slide" at bounding box center [746, 174] width 23 height 21
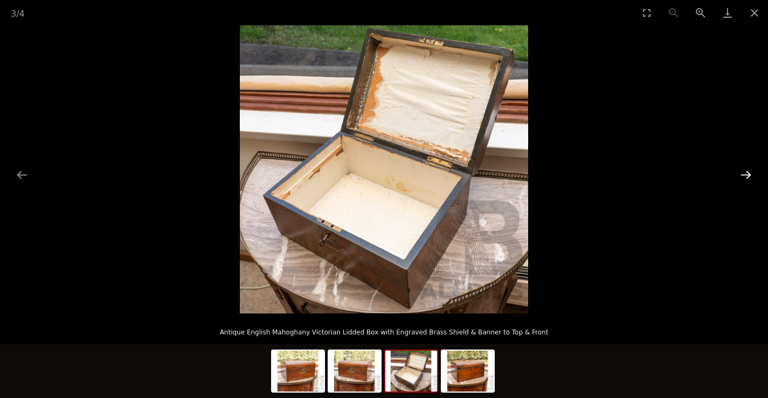
click at [747, 167] on button "Next slide" at bounding box center [746, 174] width 23 height 21
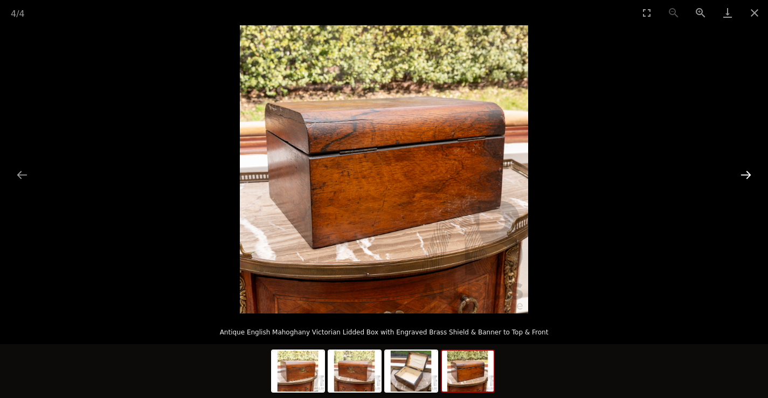
click at [747, 167] on button "Next slide" at bounding box center [746, 174] width 23 height 21
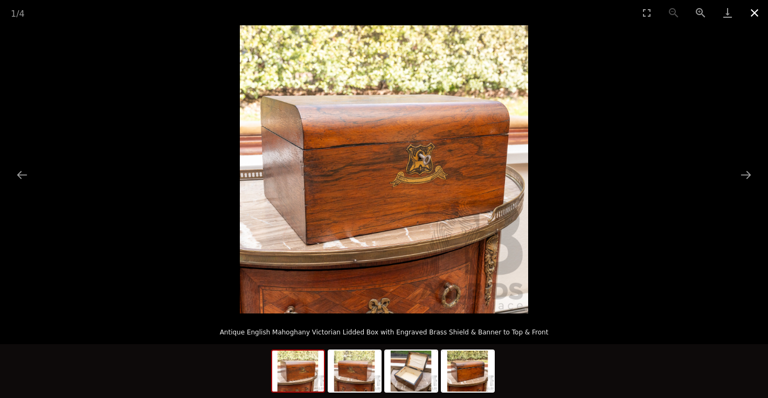
click at [751, 9] on button "Close gallery" at bounding box center [754, 12] width 27 height 25
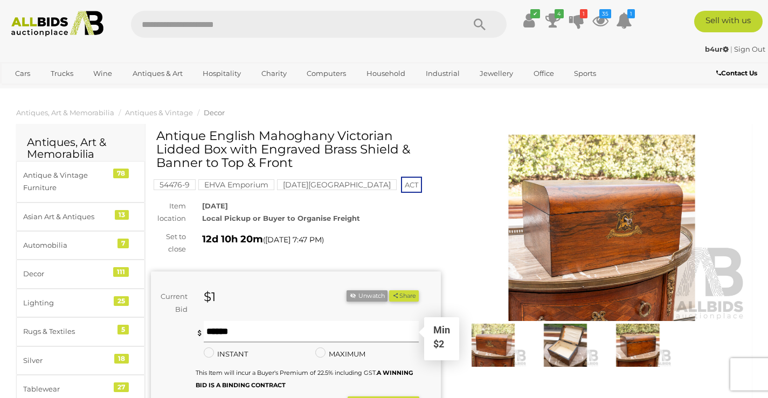
click at [220, 328] on input "text" at bounding box center [312, 332] width 216 height 22
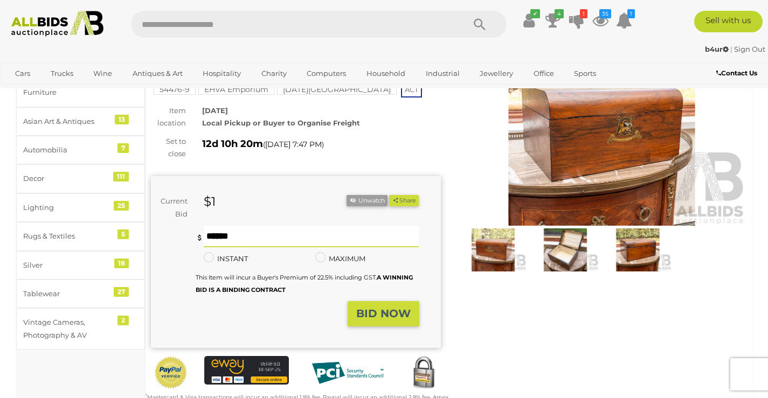
scroll to position [54, 0]
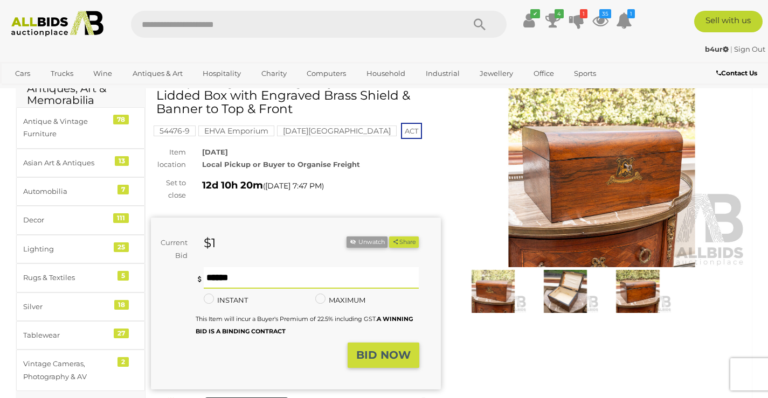
type input "**"
click at [561, 291] on img at bounding box center [565, 291] width 67 height 43
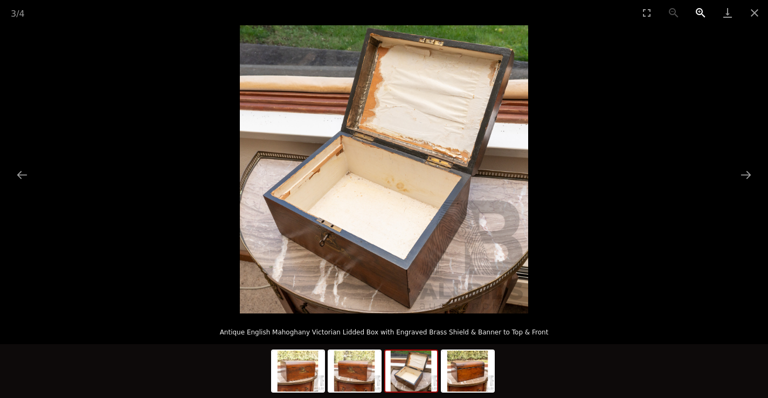
click at [701, 7] on button "Zoom in" at bounding box center [700, 12] width 27 height 25
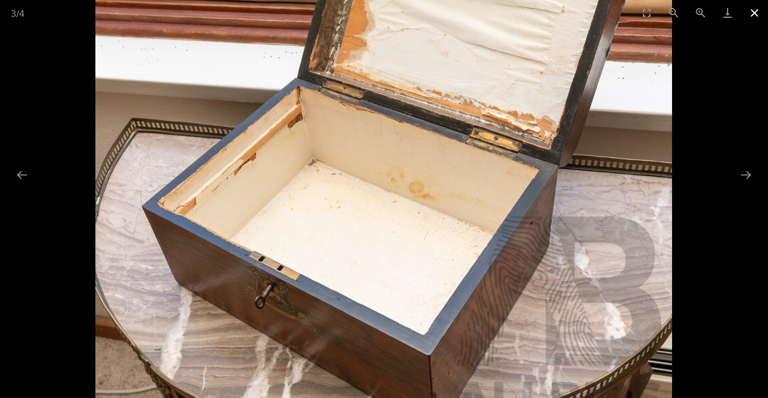
click at [754, 14] on button "Close gallery" at bounding box center [754, 12] width 27 height 25
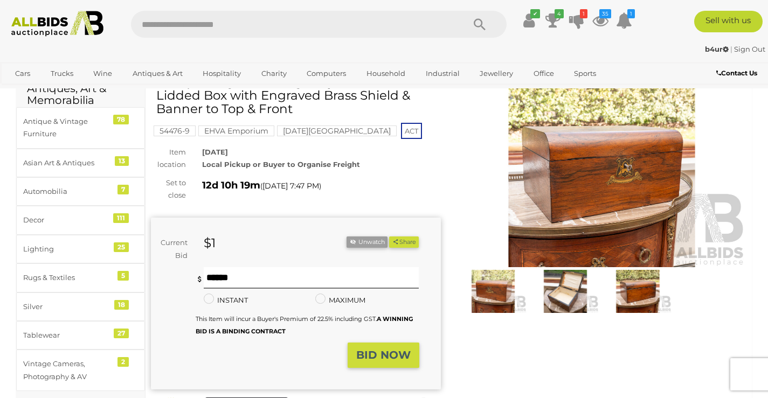
click at [370, 359] on strong "BID NOW" at bounding box center [383, 355] width 54 height 13
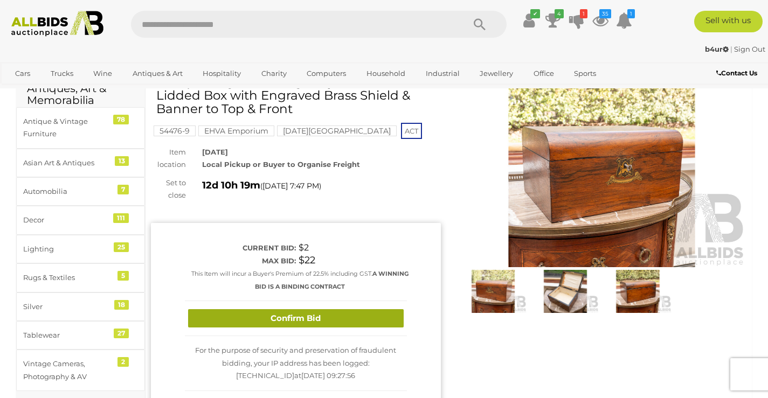
click at [336, 322] on button "Confirm Bid" at bounding box center [296, 318] width 216 height 19
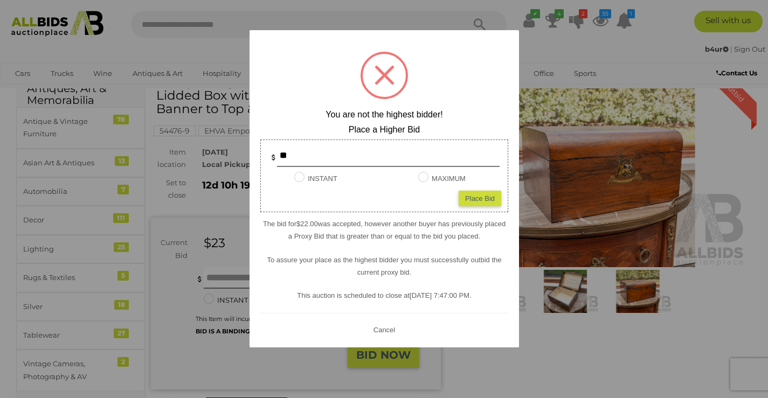
click at [384, 330] on button "Cancel" at bounding box center [384, 329] width 28 height 13
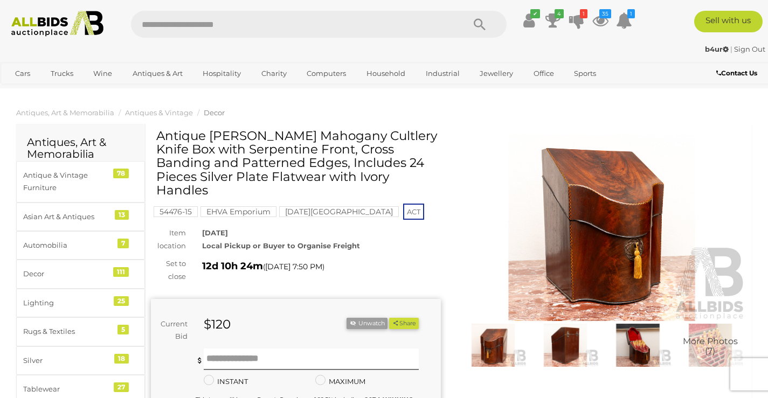
click at [628, 340] on img at bounding box center [637, 345] width 67 height 43
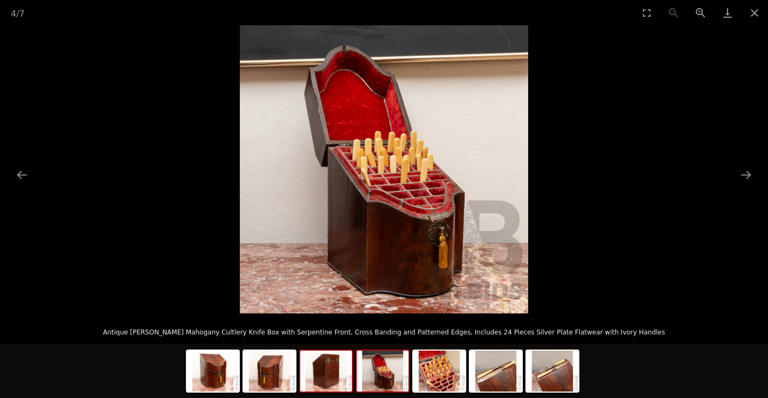
click at [328, 372] on img at bounding box center [326, 371] width 52 height 41
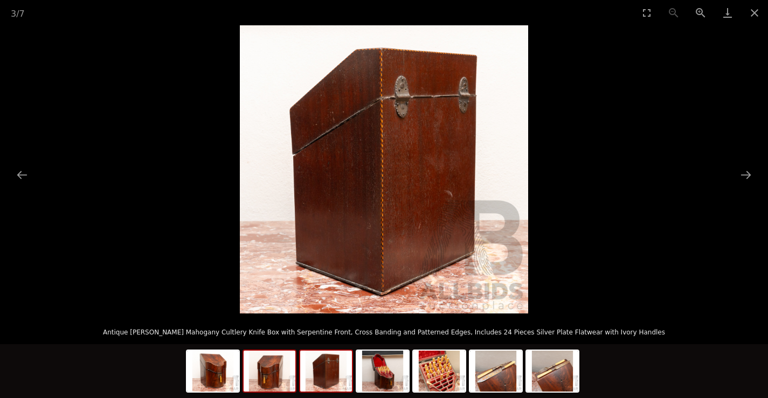
click at [272, 380] on img at bounding box center [270, 371] width 52 height 41
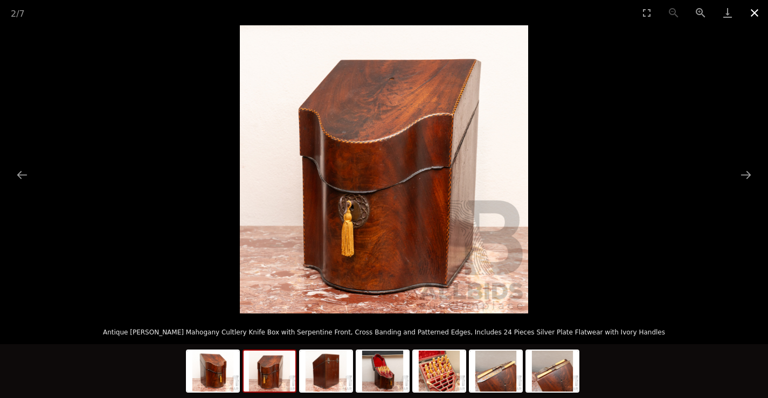
click at [755, 13] on button "Close gallery" at bounding box center [754, 12] width 27 height 25
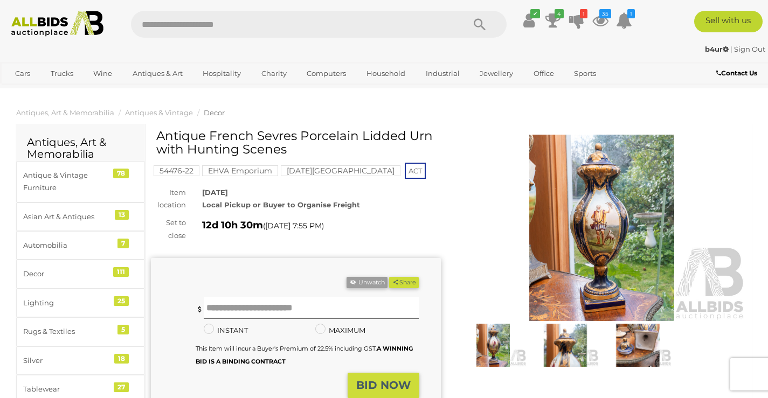
click at [564, 266] on img at bounding box center [602, 228] width 290 height 187
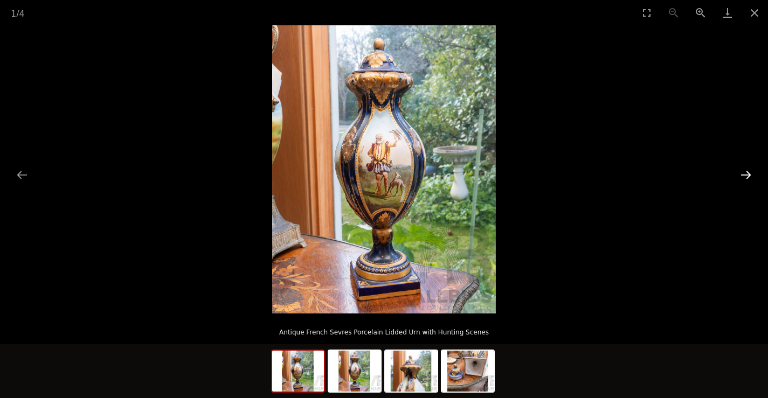
click at [748, 171] on button "Next slide" at bounding box center [746, 174] width 23 height 21
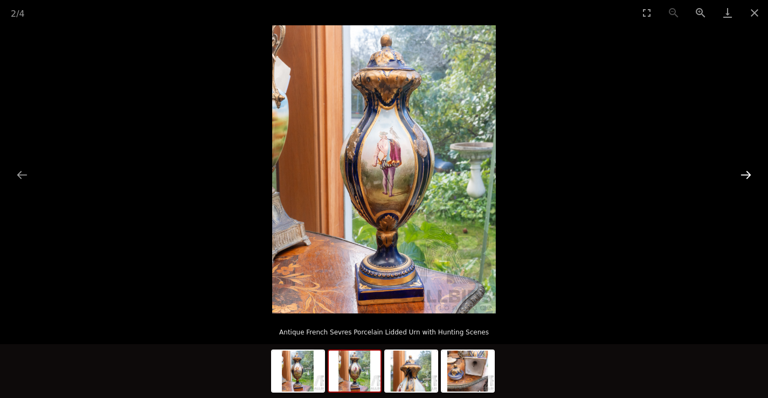
click at [748, 171] on button "Next slide" at bounding box center [746, 174] width 23 height 21
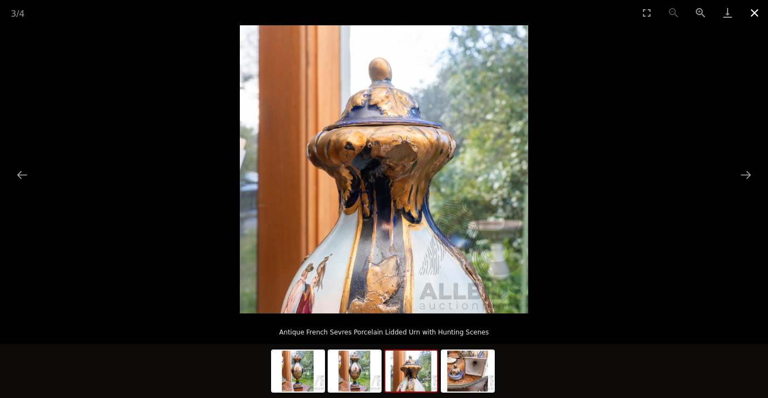
click at [762, 12] on button "Close gallery" at bounding box center [754, 12] width 27 height 25
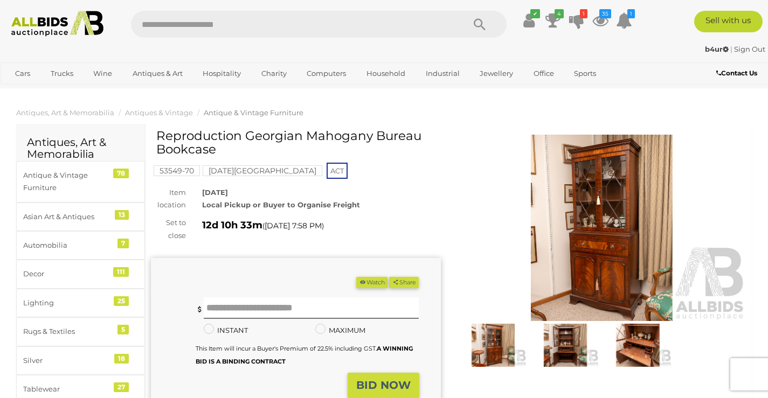
click at [615, 224] on img at bounding box center [602, 228] width 290 height 187
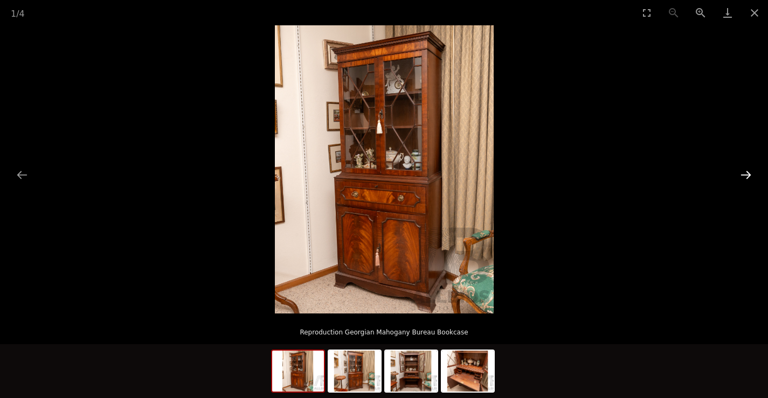
click at [746, 173] on button "Next slide" at bounding box center [746, 174] width 23 height 21
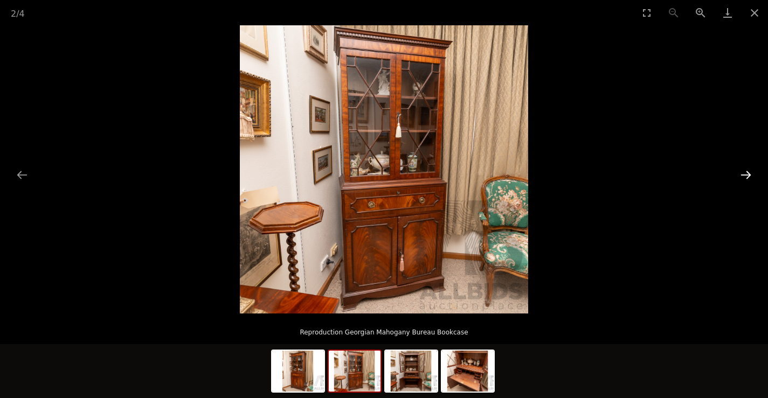
click at [746, 173] on button "Next slide" at bounding box center [746, 174] width 23 height 21
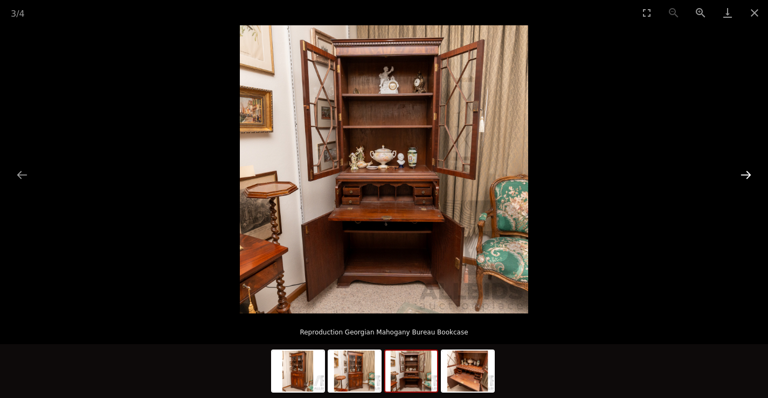
click at [746, 175] on button "Next slide" at bounding box center [746, 174] width 23 height 21
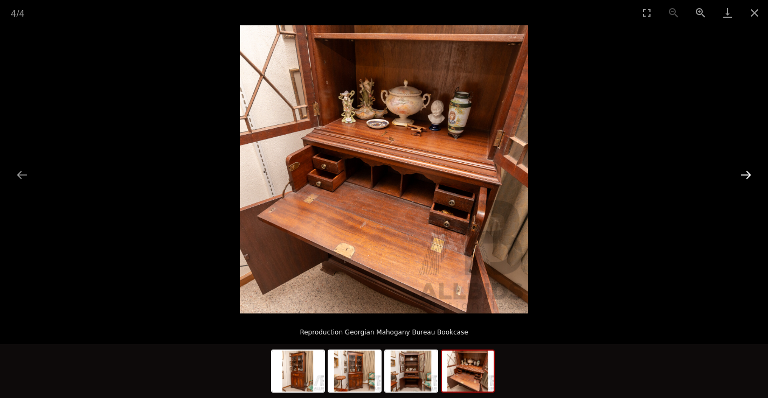
click at [746, 175] on button "Next slide" at bounding box center [746, 174] width 23 height 21
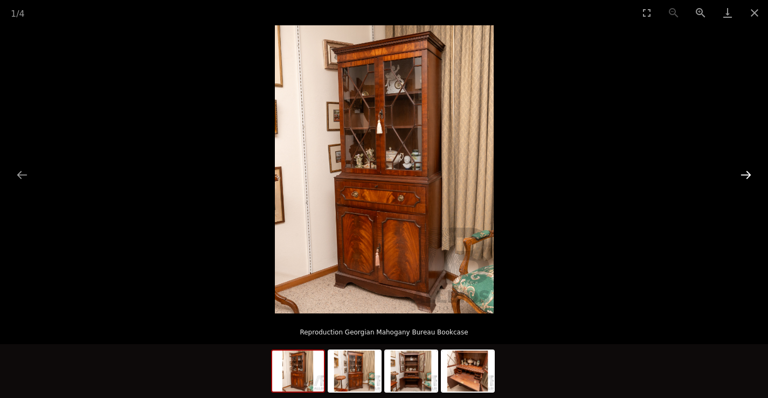
click at [746, 175] on button "Next slide" at bounding box center [746, 174] width 23 height 21
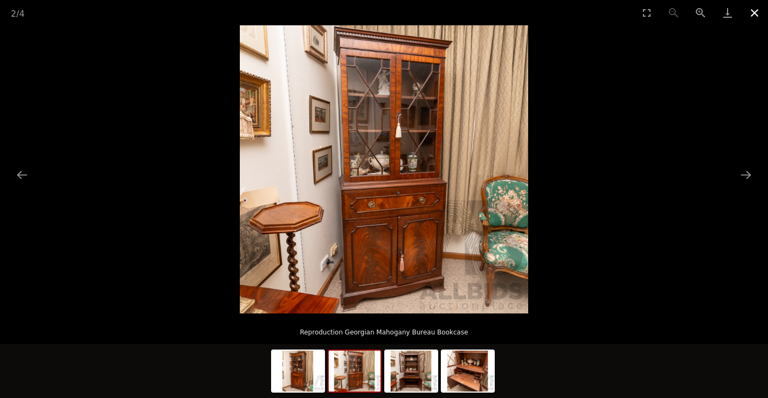
click at [755, 17] on button "Close gallery" at bounding box center [754, 12] width 27 height 25
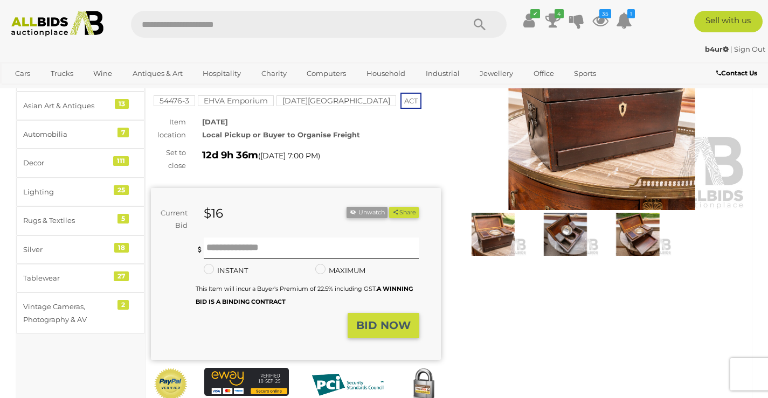
scroll to position [108, 0]
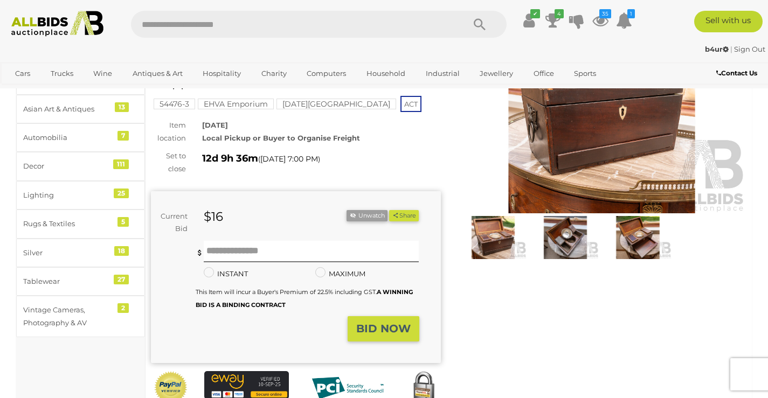
click at [583, 144] on img at bounding box center [602, 120] width 290 height 187
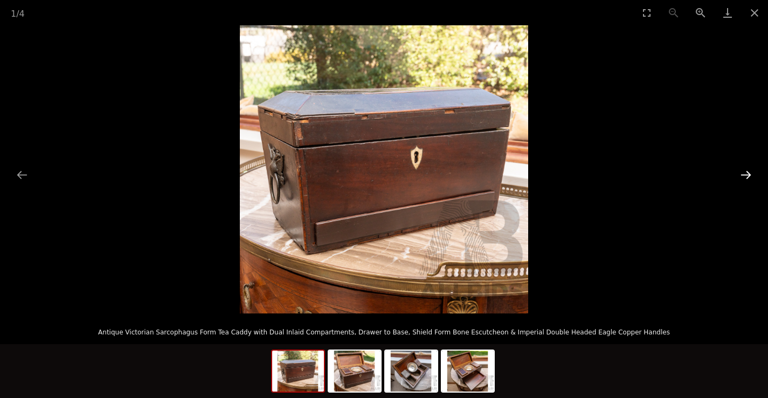
click at [744, 173] on button "Next slide" at bounding box center [746, 174] width 23 height 21
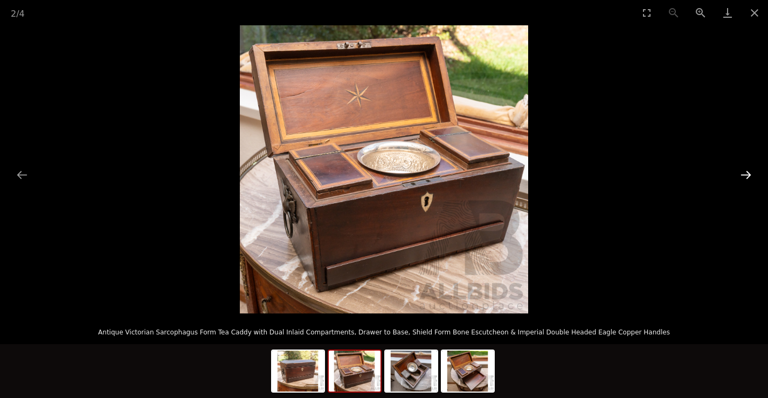
click at [744, 173] on button "Next slide" at bounding box center [746, 174] width 23 height 21
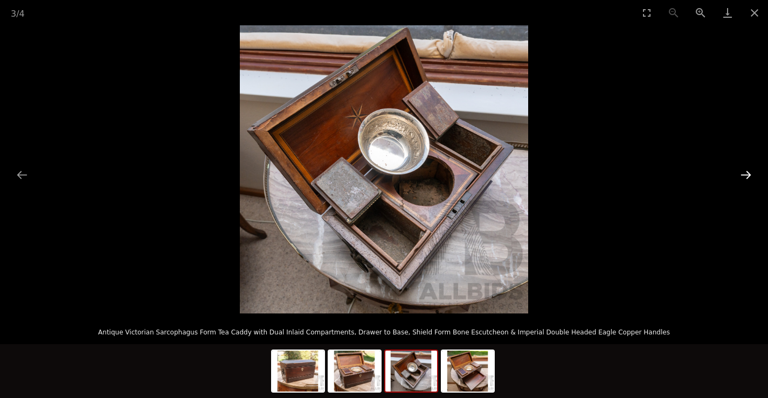
click at [744, 173] on button "Next slide" at bounding box center [746, 174] width 23 height 21
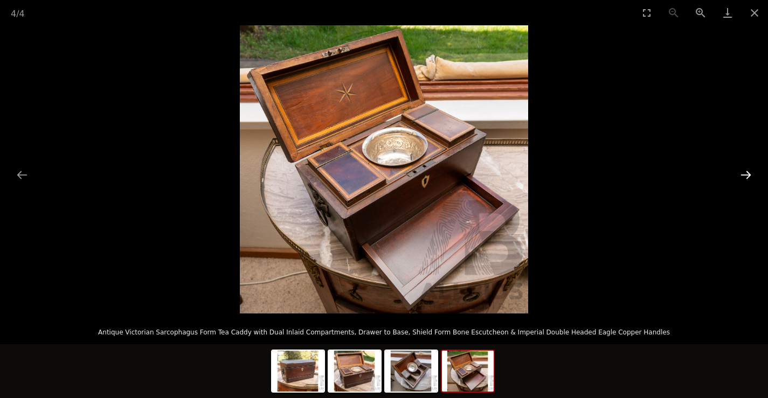
click at [744, 173] on button "Next slide" at bounding box center [746, 174] width 23 height 21
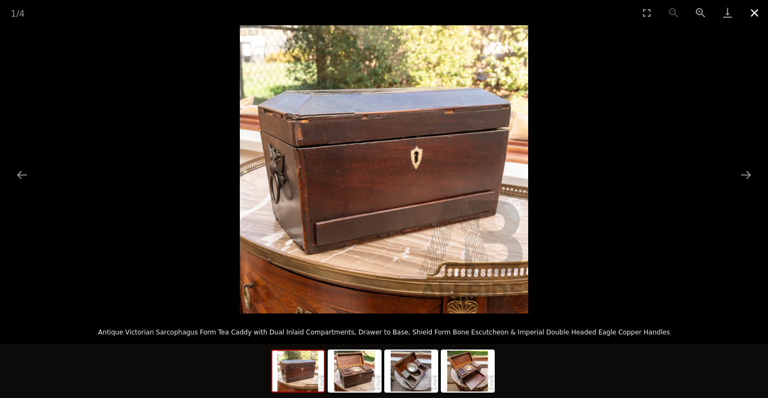
click at [756, 16] on button "Close gallery" at bounding box center [754, 12] width 27 height 25
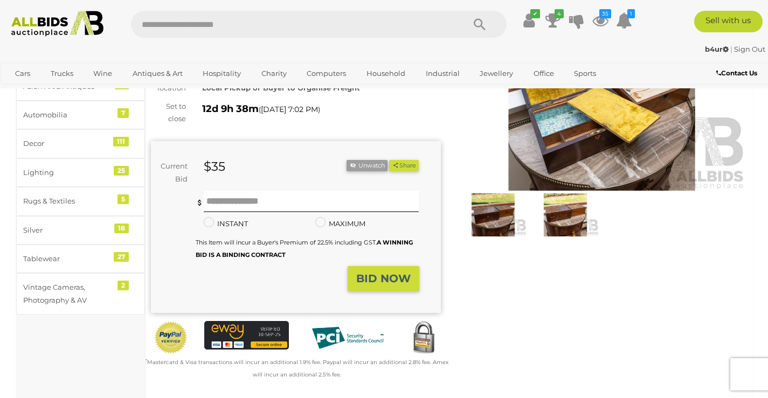
scroll to position [54, 0]
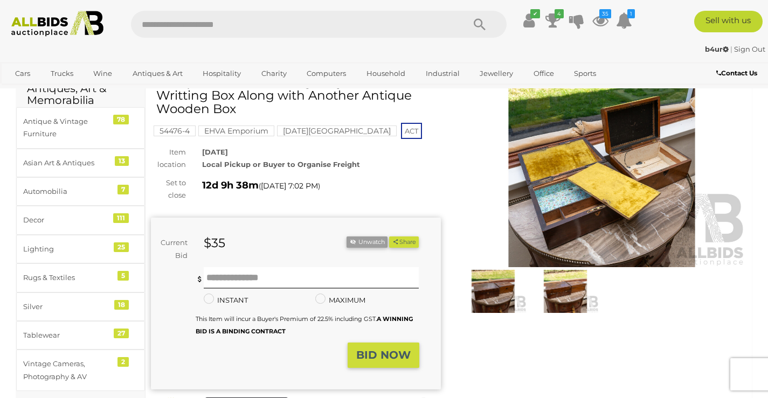
click at [605, 186] on img at bounding box center [602, 174] width 290 height 187
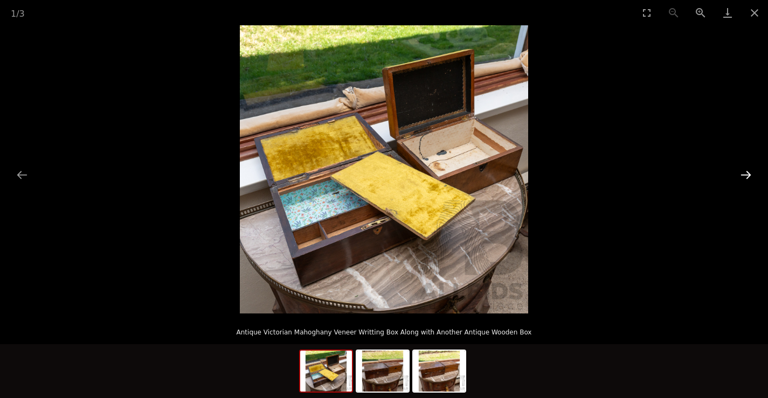
click at [746, 171] on button "Next slide" at bounding box center [746, 174] width 23 height 21
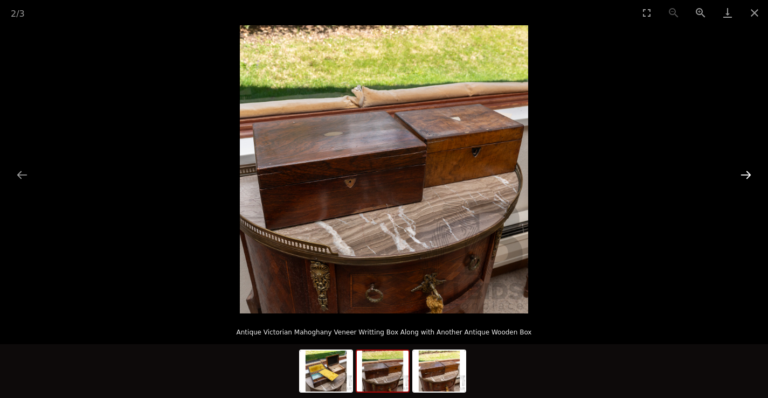
click at [747, 172] on button "Next slide" at bounding box center [746, 174] width 23 height 21
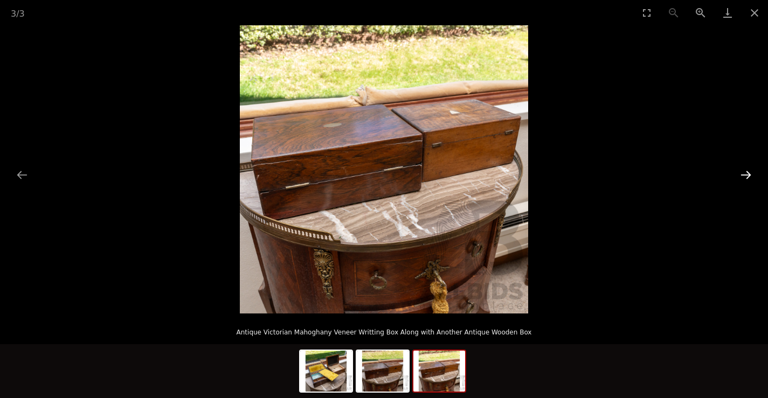
click at [747, 172] on button "Next slide" at bounding box center [746, 174] width 23 height 21
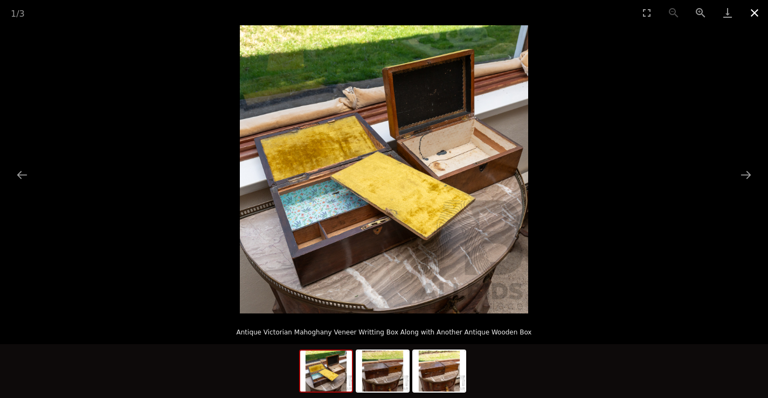
click at [757, 13] on button "Close gallery" at bounding box center [754, 12] width 27 height 25
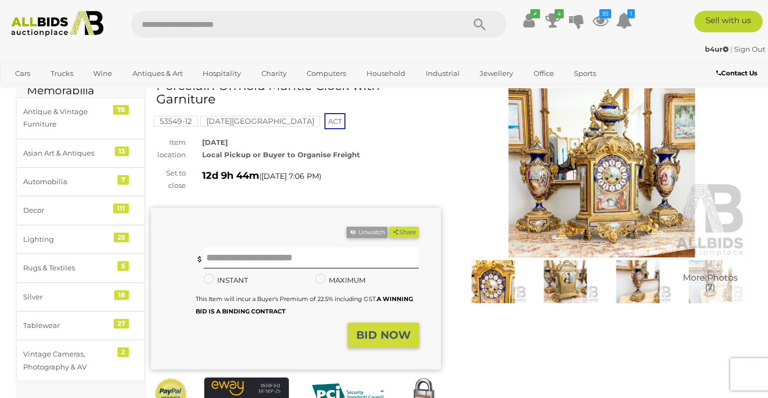
scroll to position [54, 0]
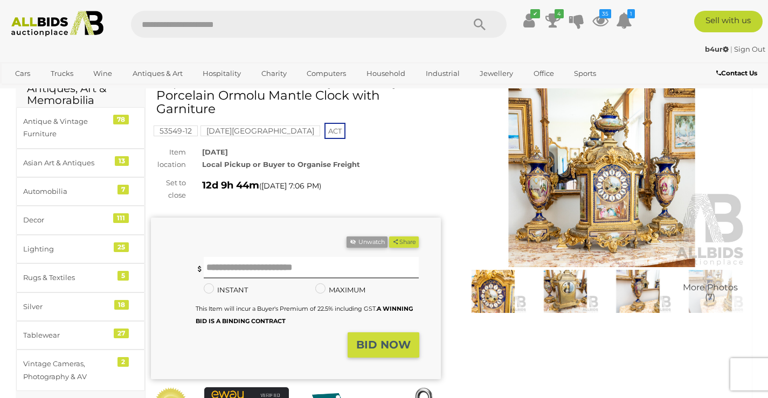
click at [649, 144] on img at bounding box center [602, 174] width 290 height 187
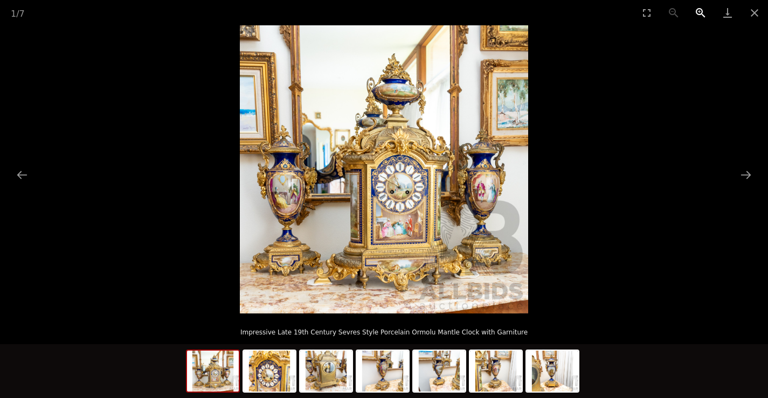
click at [702, 8] on button "Zoom in" at bounding box center [700, 12] width 27 height 25
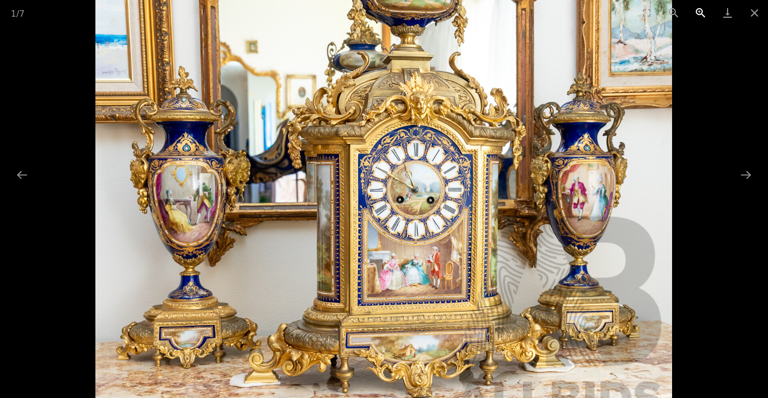
click at [702, 8] on button "Zoom in" at bounding box center [700, 12] width 27 height 25
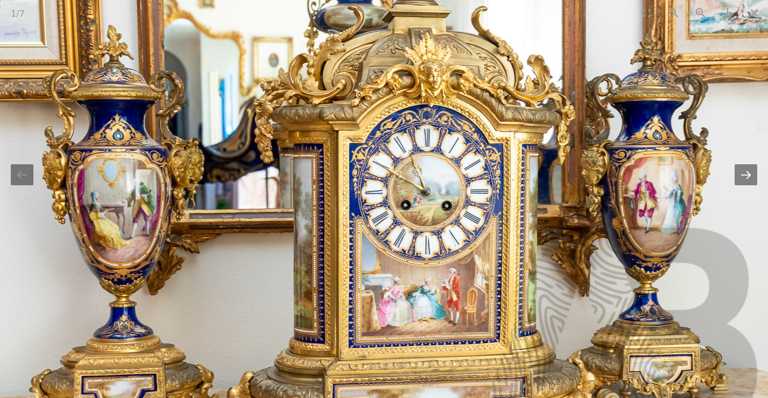
click at [747, 176] on button "Next slide" at bounding box center [746, 174] width 23 height 21
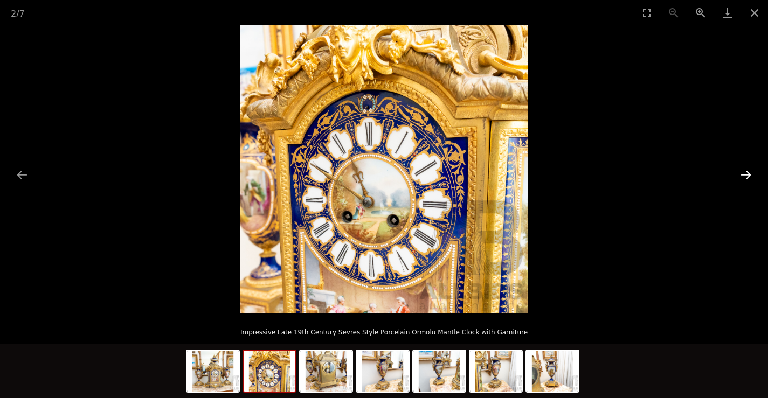
click at [747, 176] on button "Next slide" at bounding box center [746, 174] width 23 height 21
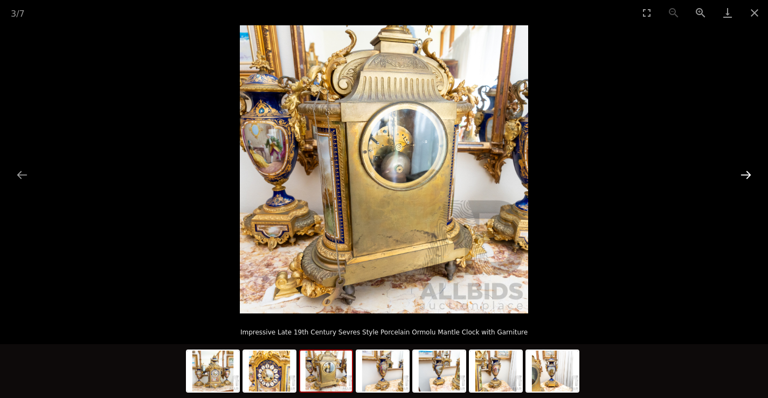
click at [747, 176] on button "Next slide" at bounding box center [746, 174] width 23 height 21
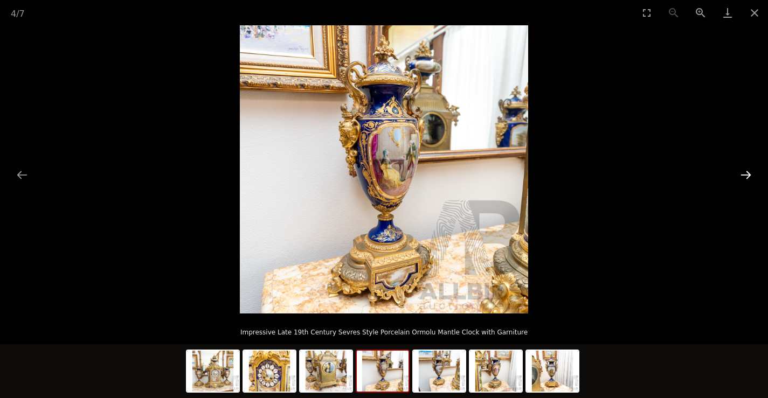
click at [747, 176] on button "Next slide" at bounding box center [746, 174] width 23 height 21
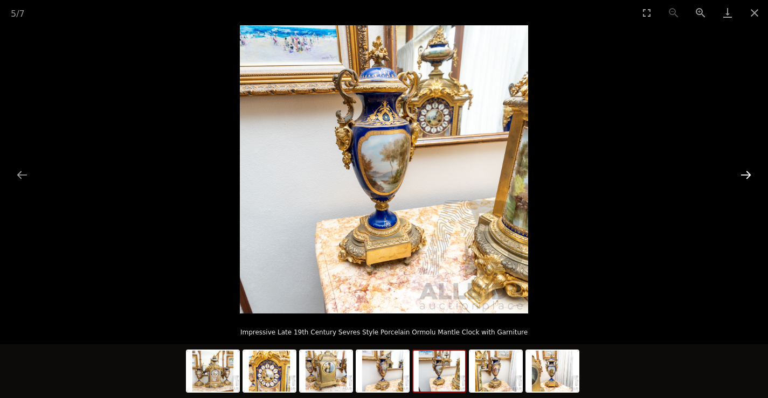
click at [747, 176] on button "Next slide" at bounding box center [746, 174] width 23 height 21
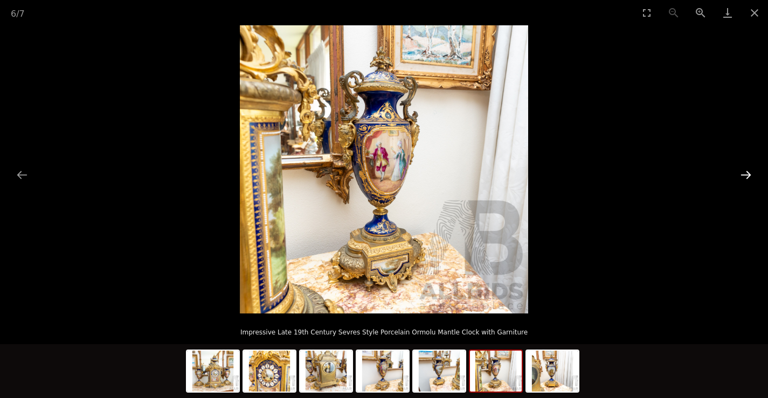
click at [747, 176] on button "Next slide" at bounding box center [746, 174] width 23 height 21
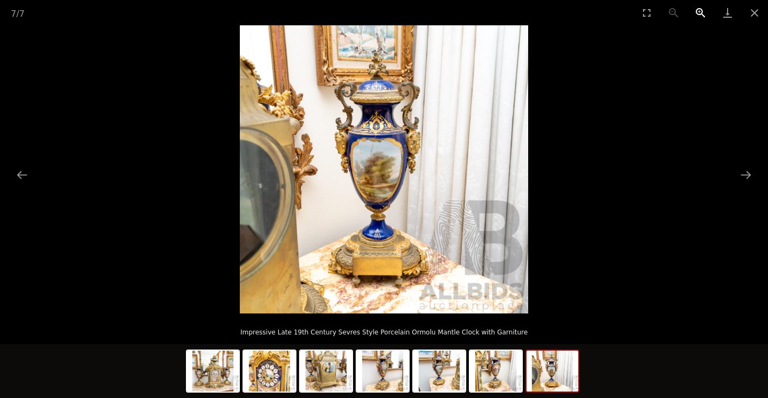
click at [696, 12] on button "Zoom in" at bounding box center [700, 12] width 27 height 25
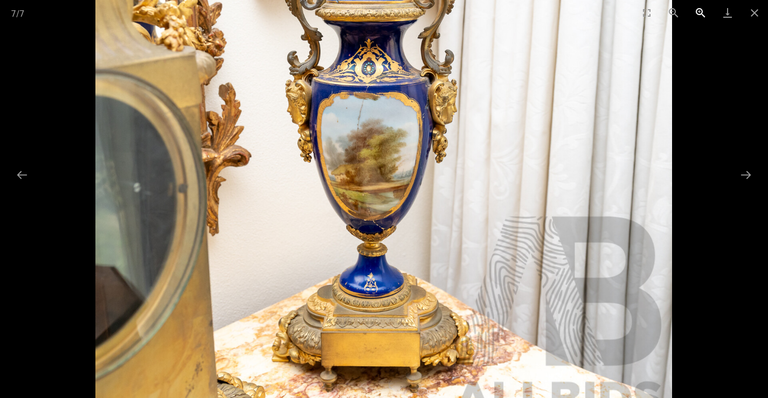
click at [696, 12] on button "Zoom in" at bounding box center [700, 12] width 27 height 25
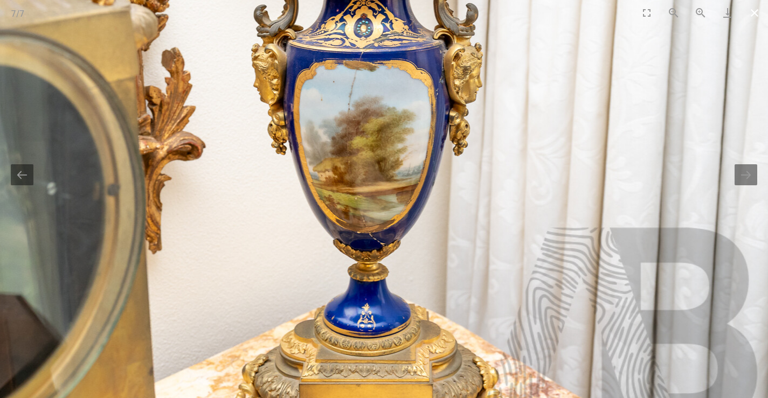
click at [760, 8] on button "Close gallery" at bounding box center [754, 12] width 27 height 25
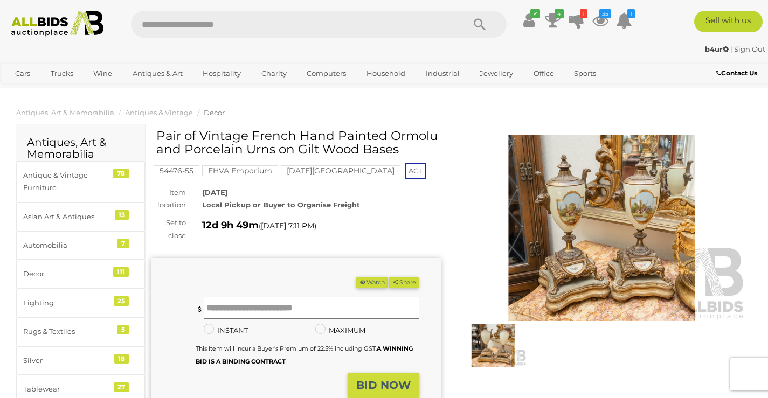
click at [584, 226] on img at bounding box center [602, 228] width 290 height 187
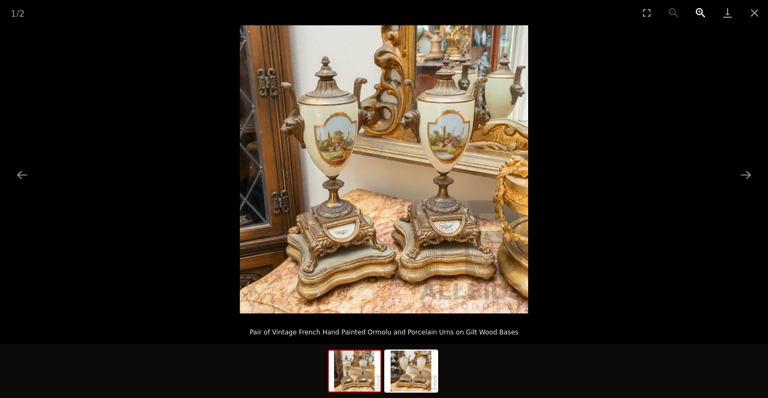
click at [706, 11] on button "Zoom in" at bounding box center [700, 12] width 27 height 25
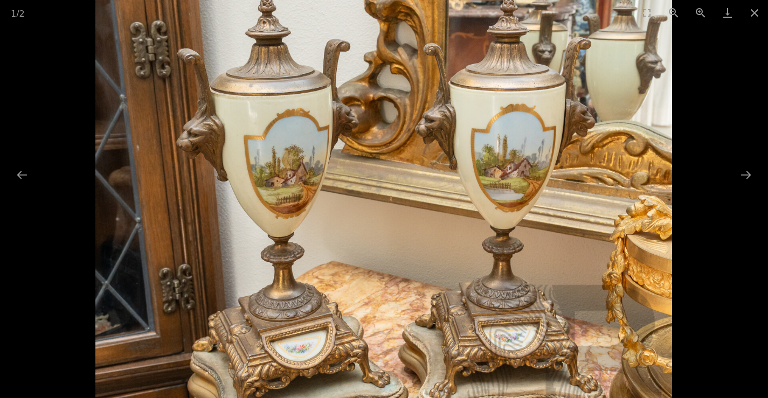
drag, startPoint x: 578, startPoint y: 39, endPoint x: 534, endPoint y: 108, distance: 81.2
click at [534, 108] on img at bounding box center [384, 223] width 577 height 577
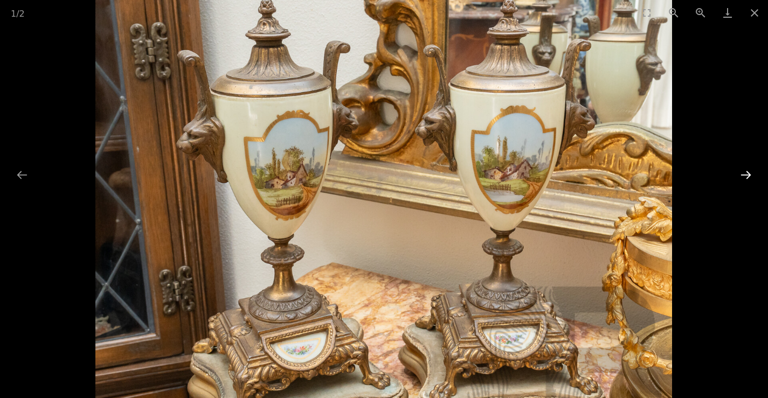
click at [743, 173] on button "Next slide" at bounding box center [746, 174] width 23 height 21
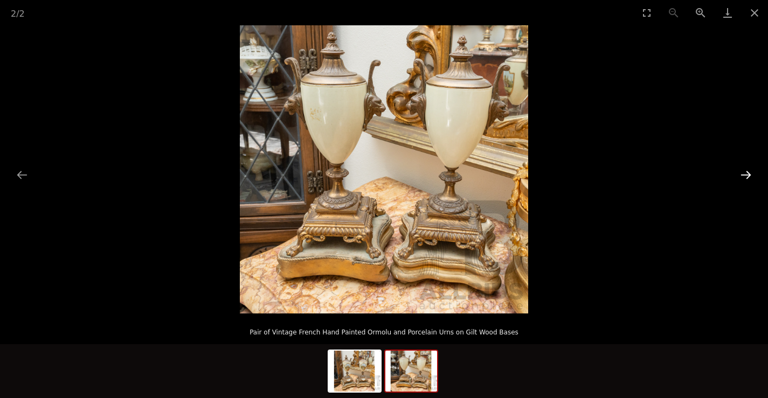
click at [743, 173] on button "Next slide" at bounding box center [746, 174] width 23 height 21
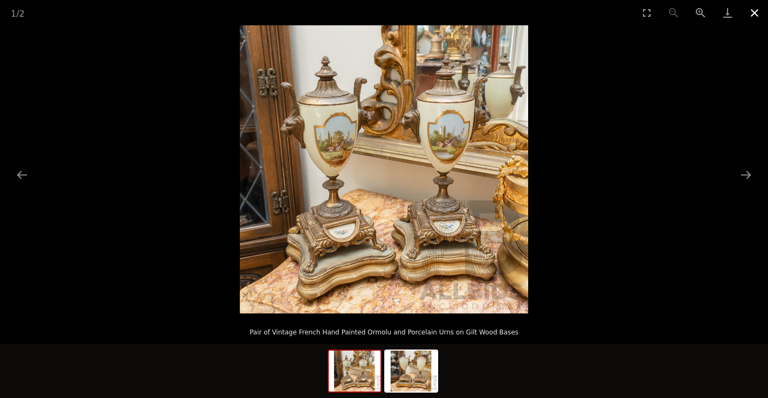
click at [750, 14] on button "Close gallery" at bounding box center [754, 12] width 27 height 25
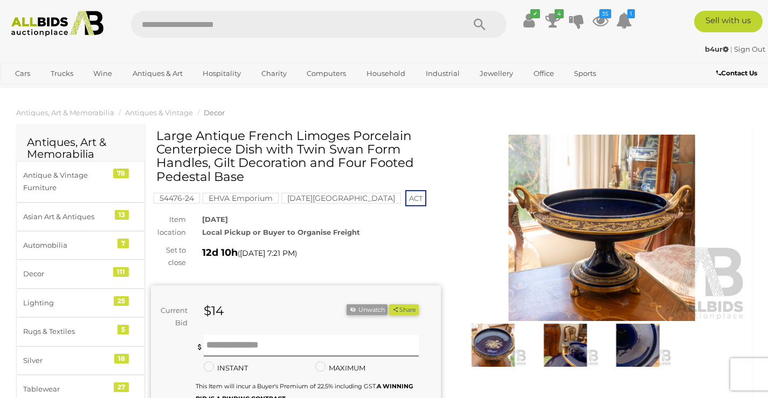
click at [603, 229] on img at bounding box center [602, 228] width 290 height 187
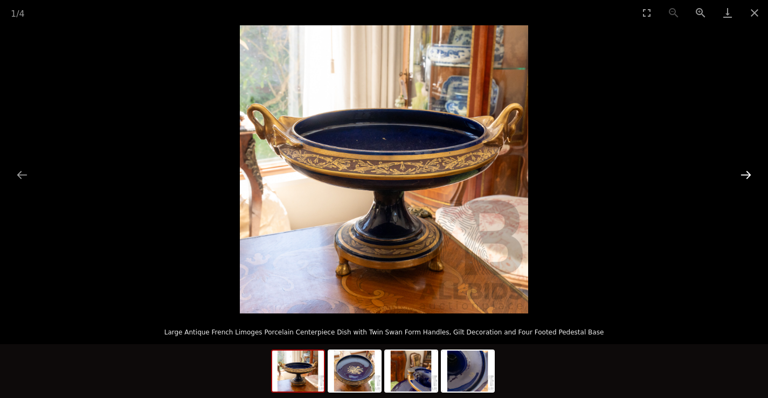
click at [750, 173] on button "Next slide" at bounding box center [746, 174] width 23 height 21
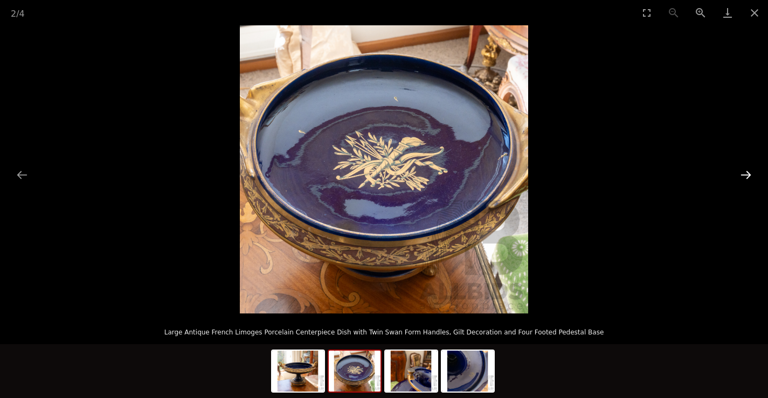
click at [750, 173] on button "Next slide" at bounding box center [746, 174] width 23 height 21
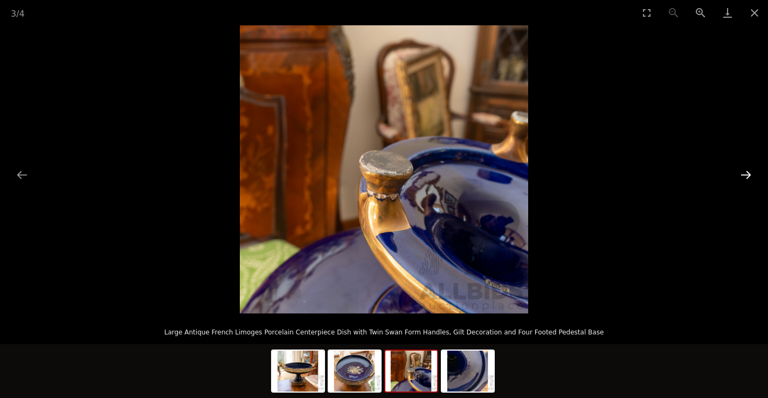
click at [748, 175] on button "Next slide" at bounding box center [746, 174] width 23 height 21
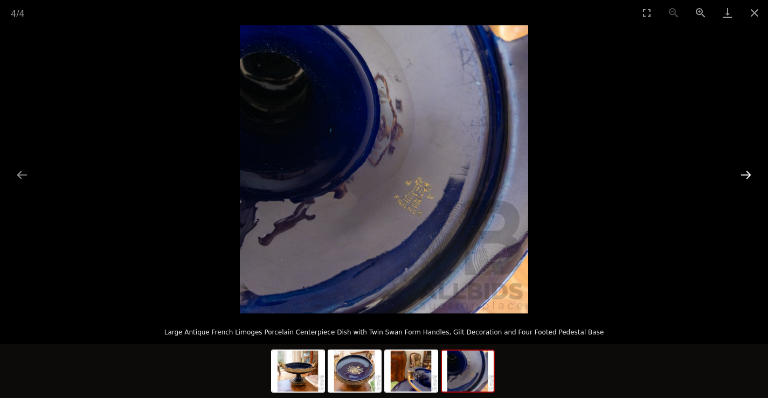
click at [747, 178] on button "Next slide" at bounding box center [746, 174] width 23 height 21
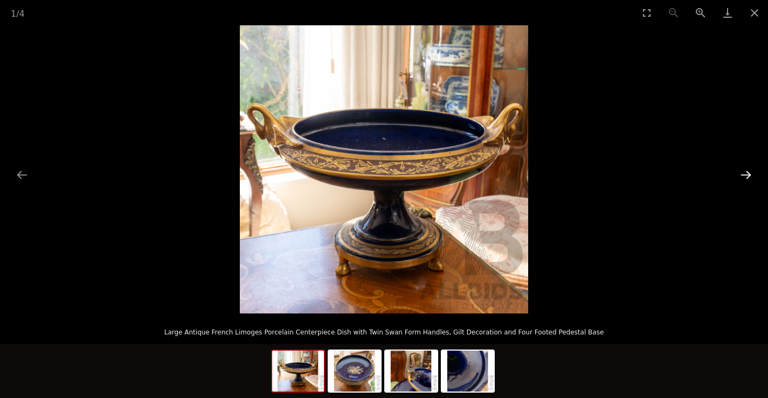
click at [746, 182] on button "Next slide" at bounding box center [746, 174] width 23 height 21
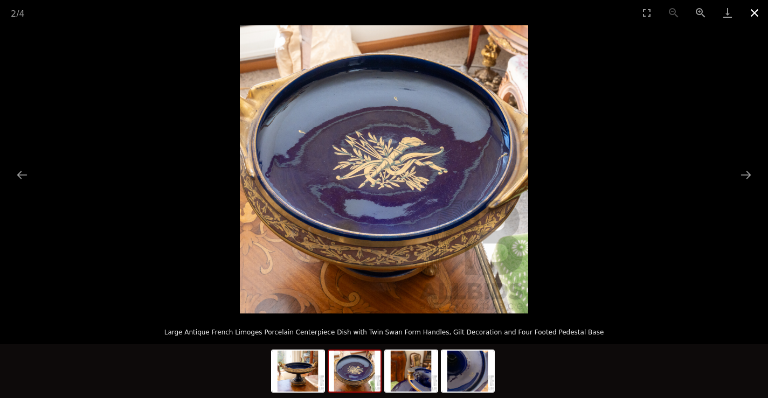
click at [753, 13] on button "Close gallery" at bounding box center [754, 12] width 27 height 25
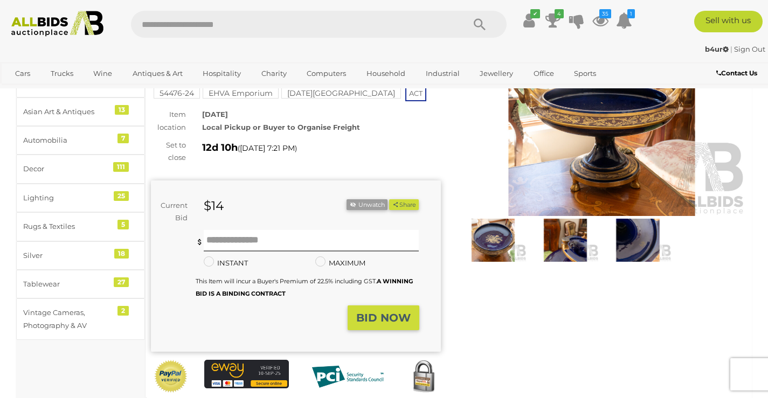
scroll to position [54, 0]
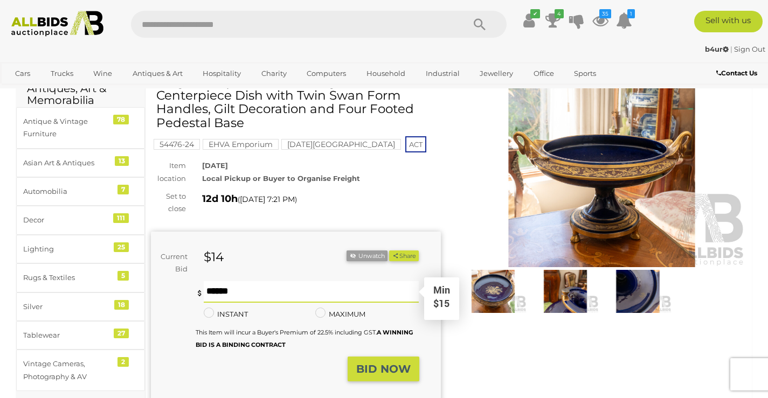
click at [255, 286] on input "text" at bounding box center [312, 292] width 216 height 22
type input "**"
click at [365, 363] on strong "BID NOW" at bounding box center [383, 369] width 54 height 13
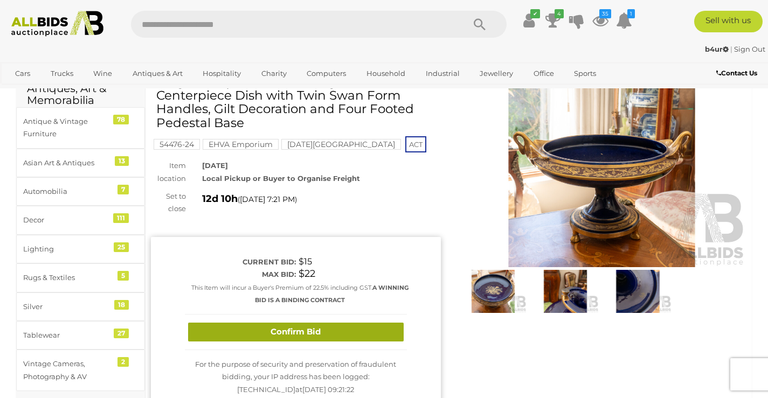
click at [266, 333] on button "Confirm Bid" at bounding box center [296, 332] width 216 height 19
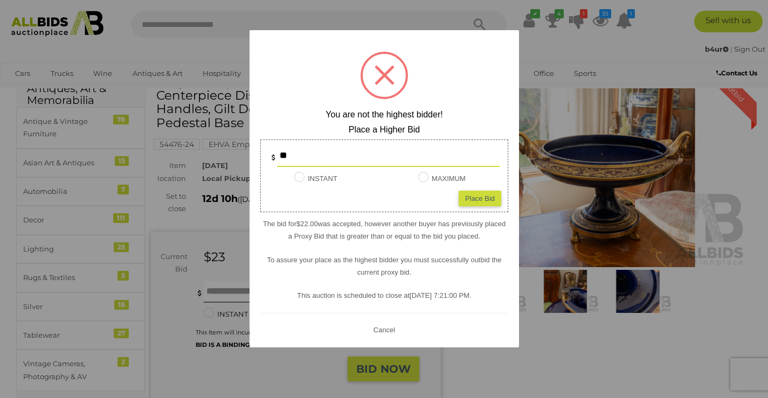
click at [385, 329] on button "Cancel" at bounding box center [384, 329] width 28 height 13
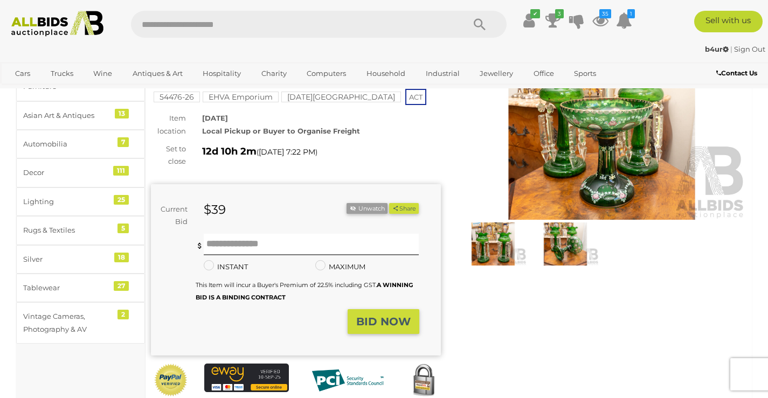
scroll to position [54, 0]
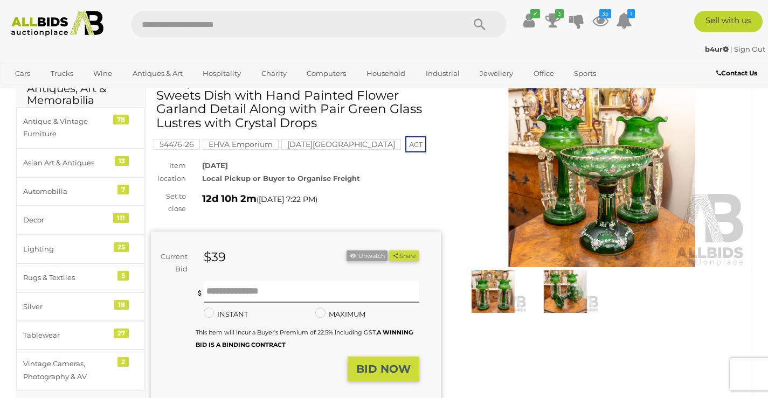
click at [585, 140] on img at bounding box center [602, 174] width 290 height 187
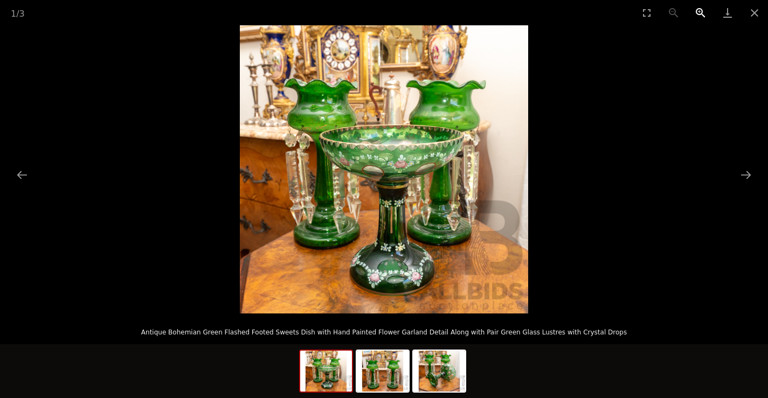
click at [698, 12] on button "Zoom in" at bounding box center [700, 12] width 27 height 25
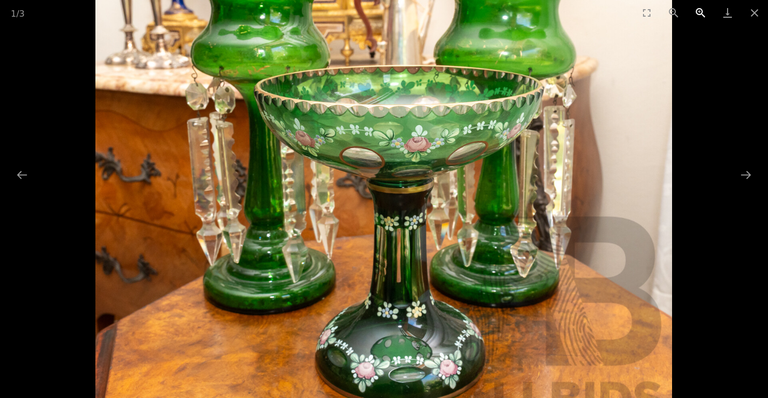
click at [698, 12] on button "Zoom in" at bounding box center [700, 12] width 27 height 25
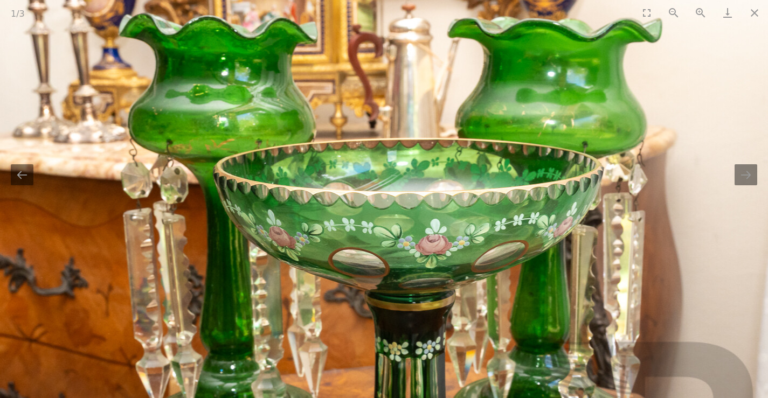
drag, startPoint x: 526, startPoint y: 72, endPoint x: 532, endPoint y: 187, distance: 114.4
click at [532, 187] on img at bounding box center [388, 259] width 776 height 776
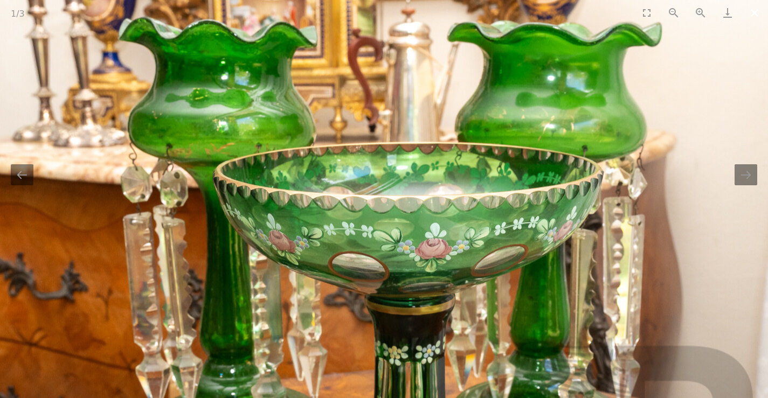
click at [753, 15] on button "Close gallery" at bounding box center [754, 12] width 27 height 25
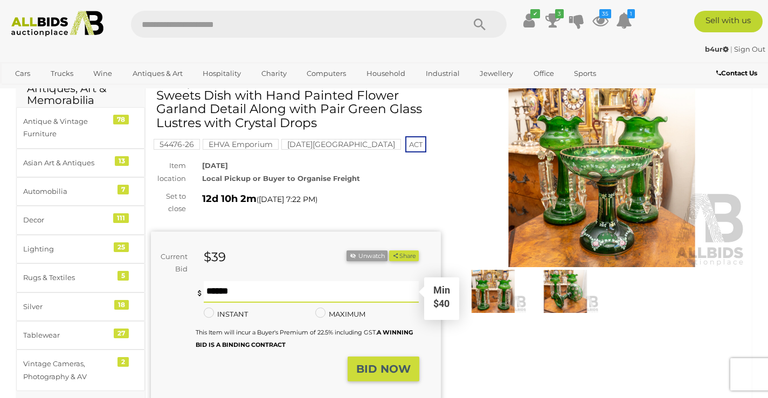
click at [280, 292] on input "text" at bounding box center [312, 292] width 216 height 22
type input "**"
click at [383, 368] on strong "BID NOW" at bounding box center [383, 369] width 54 height 13
click at [382, 368] on strong "BID NOW" at bounding box center [383, 369] width 54 height 13
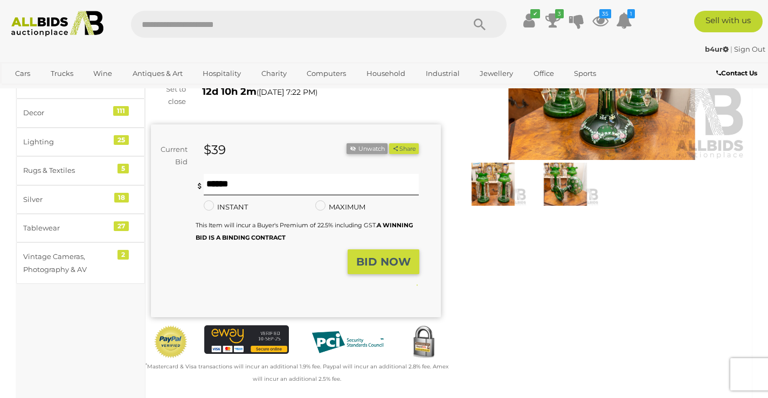
scroll to position [162, 0]
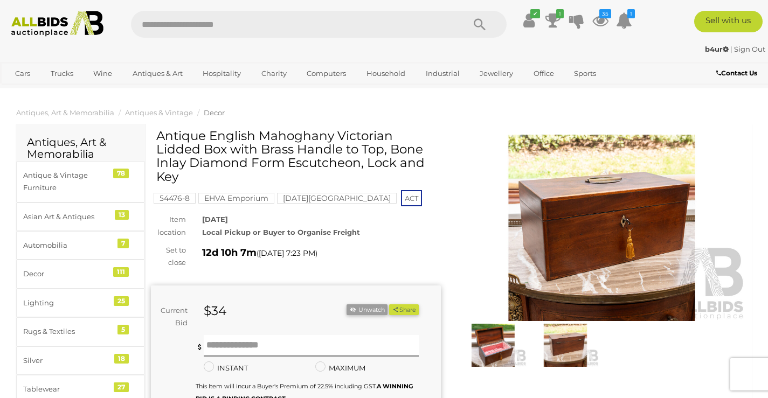
click at [608, 217] on img at bounding box center [602, 228] width 290 height 187
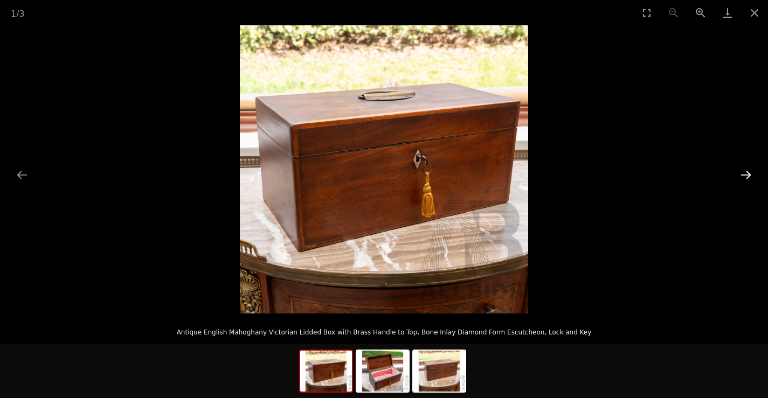
click at [742, 175] on button "Next slide" at bounding box center [746, 174] width 23 height 21
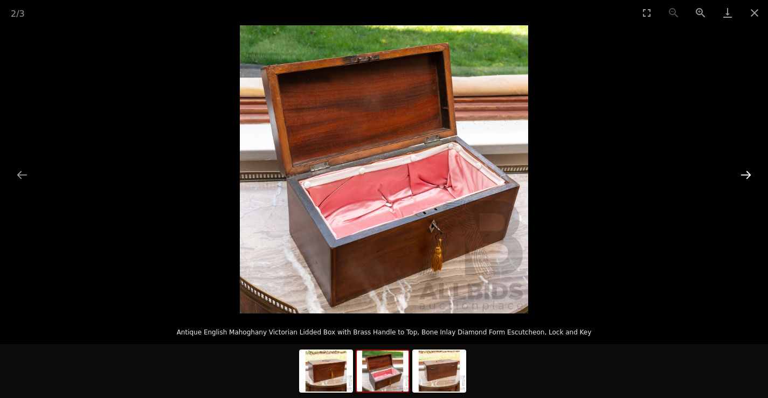
click at [742, 176] on button "Next slide" at bounding box center [746, 174] width 23 height 21
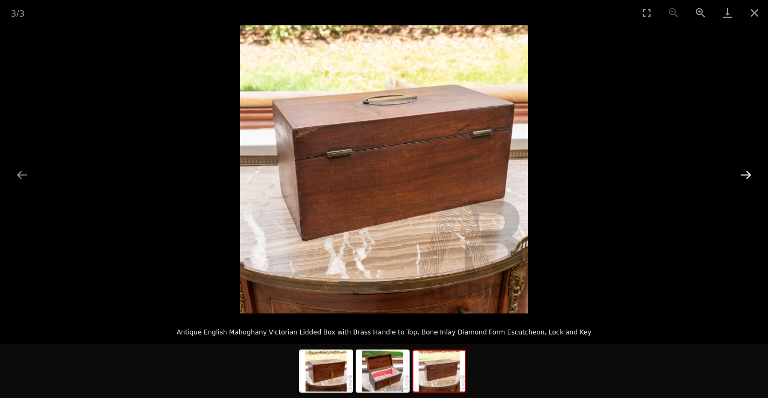
click at [747, 175] on button "Next slide" at bounding box center [746, 174] width 23 height 21
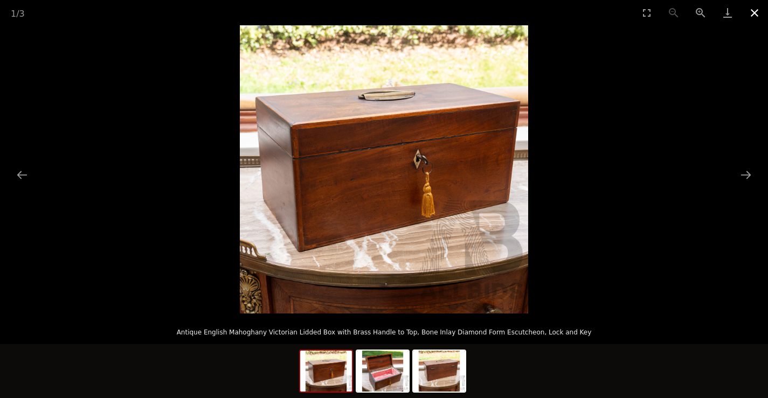
click at [758, 8] on button "Close gallery" at bounding box center [754, 12] width 27 height 25
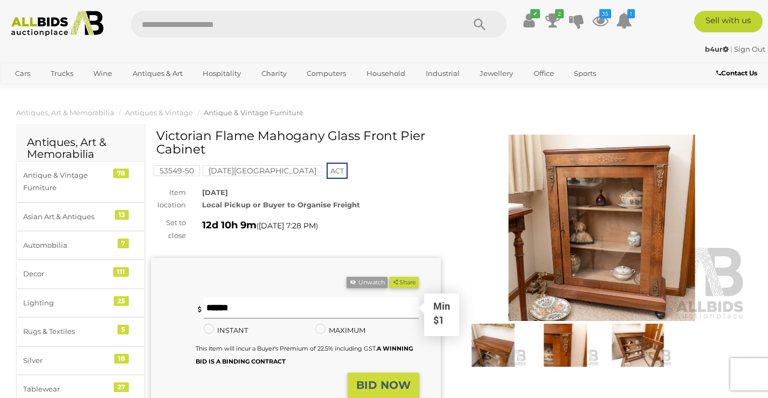
click at [258, 306] on input "text" at bounding box center [312, 309] width 216 height 22
type input "**"
click at [381, 380] on strong "BID NOW" at bounding box center [383, 385] width 54 height 13
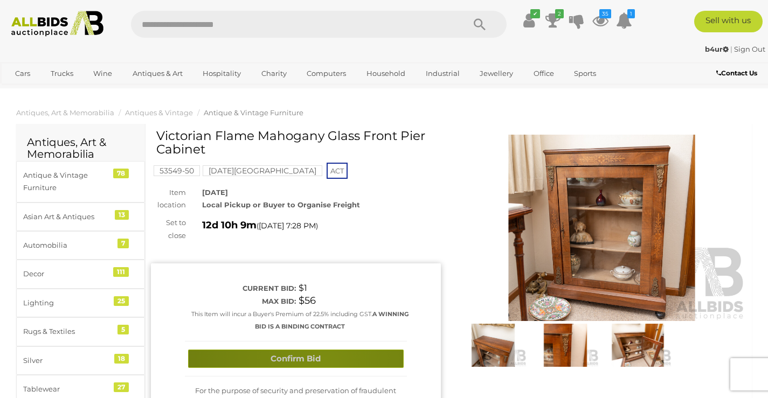
click at [323, 362] on button "Confirm Bid" at bounding box center [296, 359] width 216 height 19
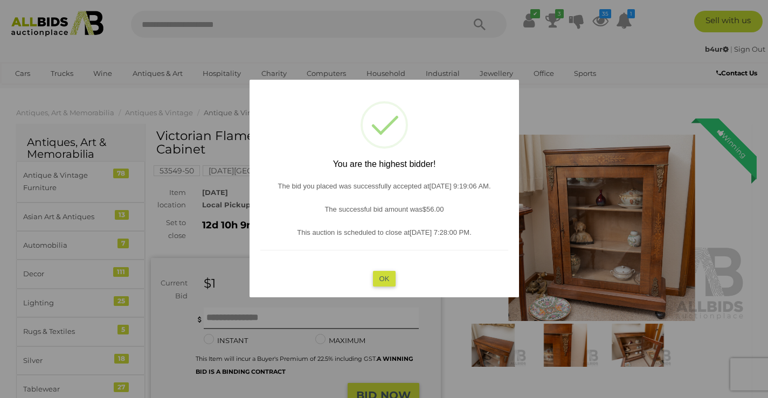
click at [386, 279] on button "OK" at bounding box center [383, 279] width 23 height 16
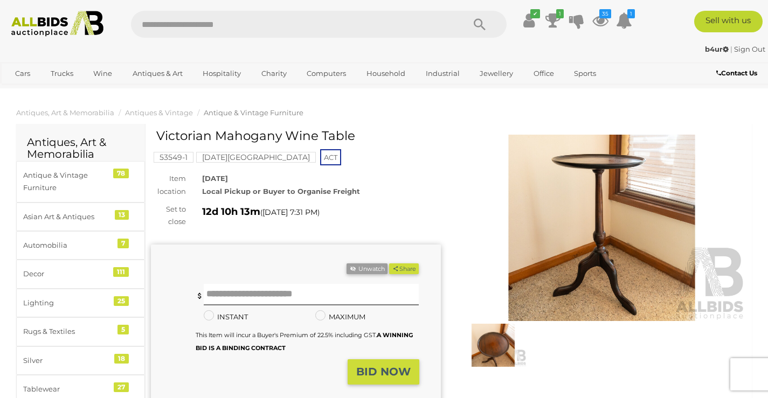
click at [629, 208] on img at bounding box center [602, 228] width 290 height 187
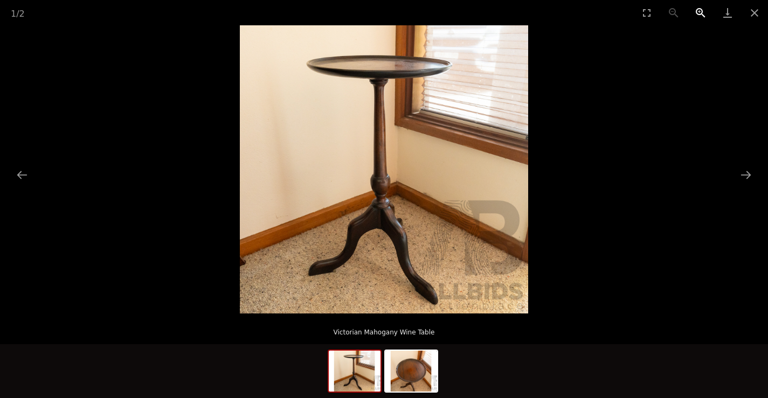
click at [697, 12] on button "Zoom in" at bounding box center [700, 12] width 27 height 25
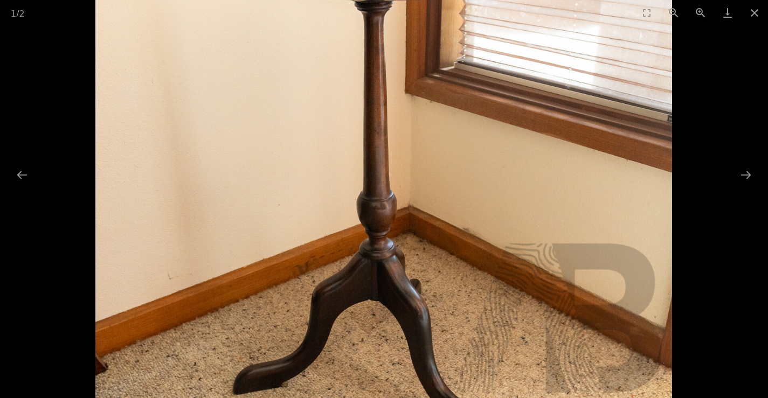
drag, startPoint x: 562, startPoint y: 52, endPoint x: 559, endPoint y: 79, distance: 26.6
click at [559, 79] on img at bounding box center [384, 181] width 577 height 577
click at [751, 174] on button "Next slide" at bounding box center [746, 174] width 23 height 21
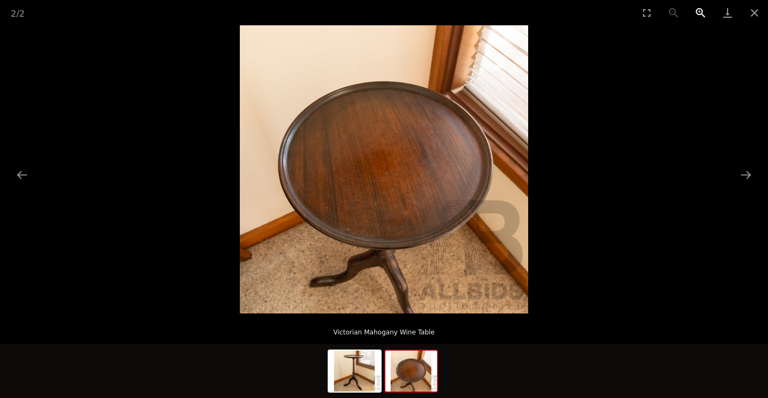
click at [703, 12] on button "Zoom in" at bounding box center [700, 12] width 27 height 25
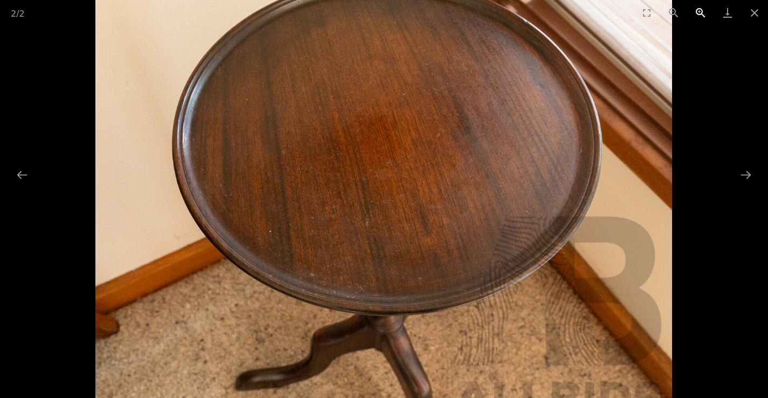
click at [702, 12] on button "Zoom in" at bounding box center [700, 12] width 27 height 25
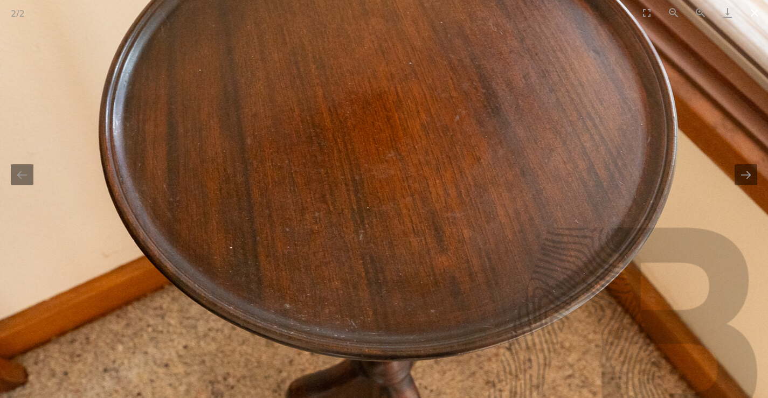
click at [753, 10] on button "Close gallery" at bounding box center [754, 12] width 27 height 25
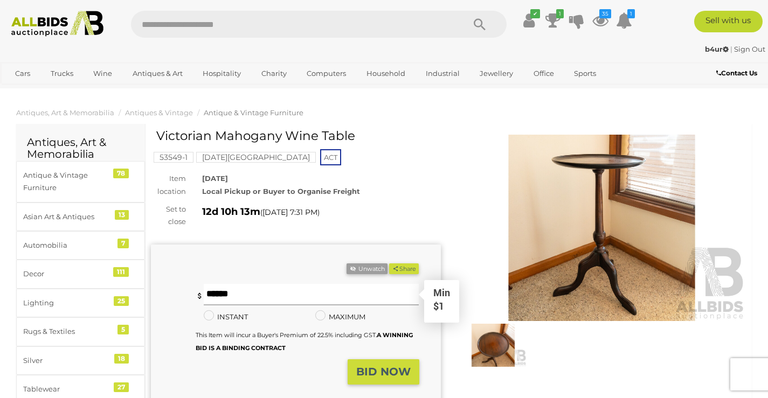
click at [271, 298] on input "text" at bounding box center [312, 295] width 216 height 22
type input "**"
click at [376, 363] on button "BID NOW" at bounding box center [384, 372] width 72 height 25
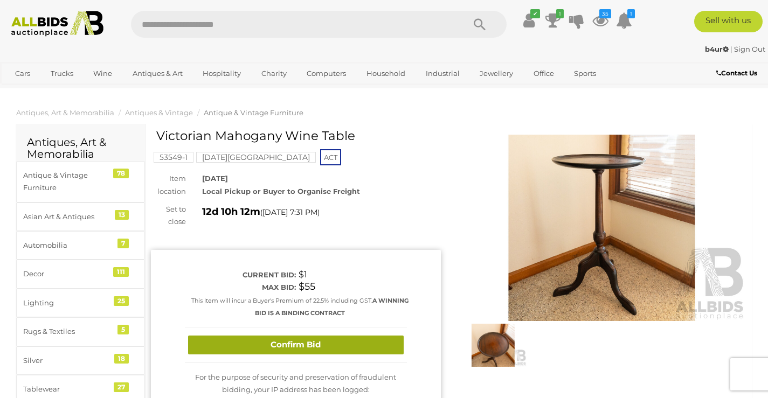
click at [364, 346] on button "Confirm Bid" at bounding box center [296, 345] width 216 height 19
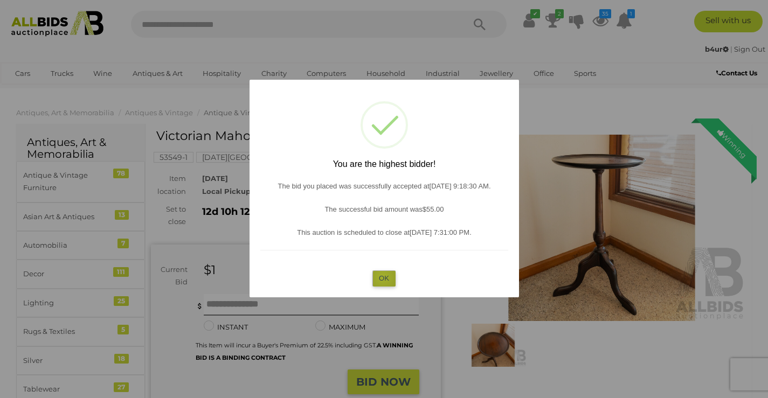
click at [383, 277] on button "OK" at bounding box center [383, 279] width 23 height 16
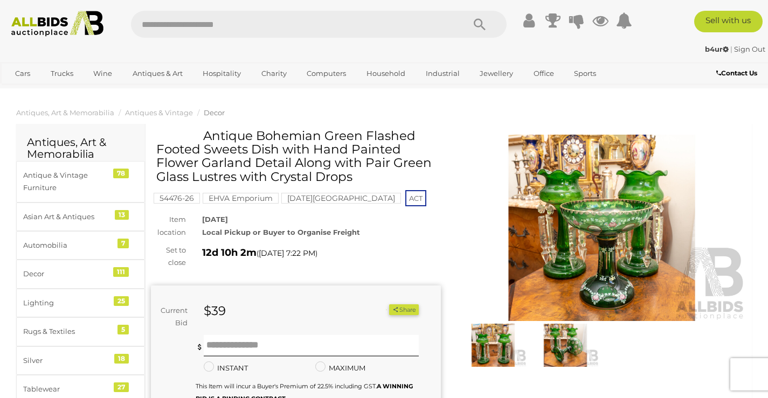
scroll to position [162, 0]
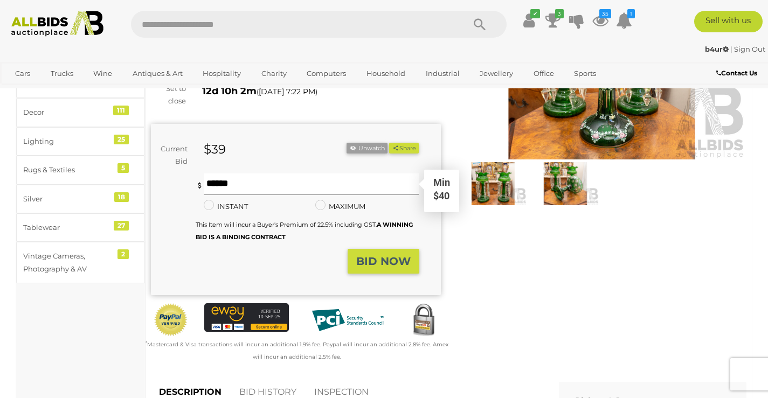
click at [296, 180] on input "text" at bounding box center [312, 185] width 216 height 22
type input "**"
click at [378, 266] on strong "BID NOW" at bounding box center [383, 261] width 54 height 13
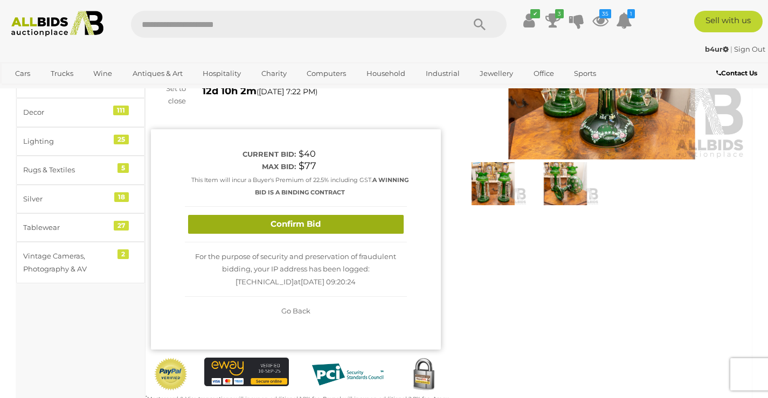
click at [360, 222] on button "Confirm Bid" at bounding box center [296, 224] width 216 height 19
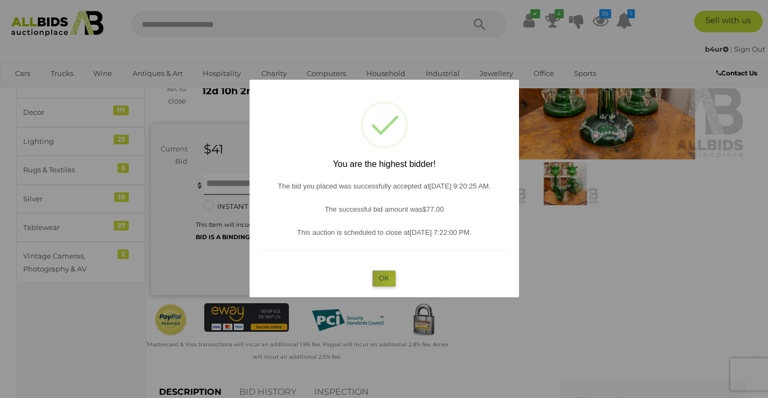
click at [392, 281] on button "OK" at bounding box center [383, 279] width 23 height 16
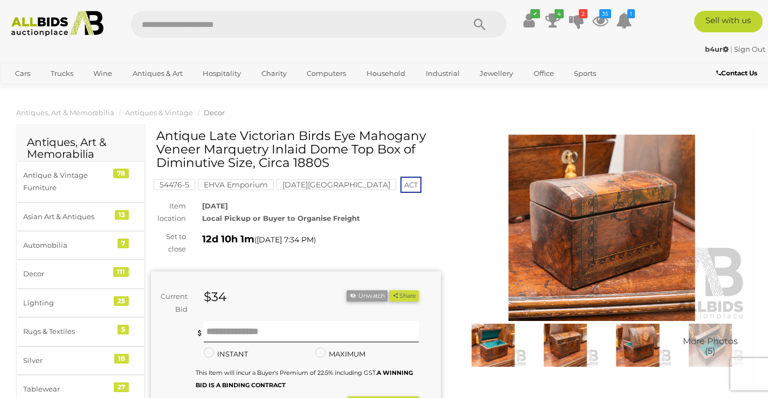
click at [556, 230] on img at bounding box center [602, 228] width 290 height 187
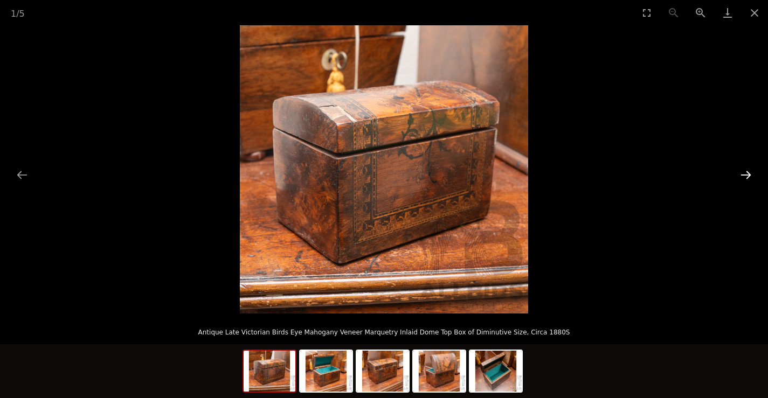
click at [744, 174] on button "Next slide" at bounding box center [746, 174] width 23 height 21
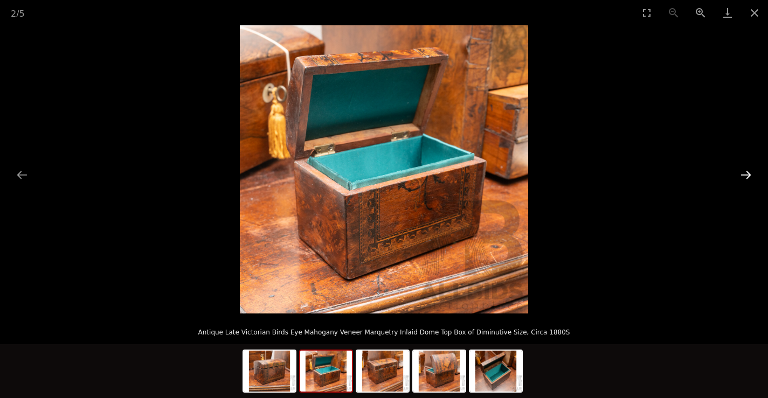
click at [744, 174] on button "Next slide" at bounding box center [746, 174] width 23 height 21
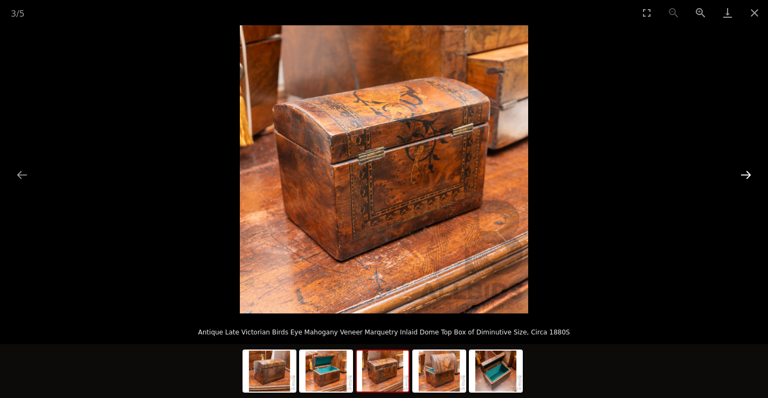
click at [744, 174] on button "Next slide" at bounding box center [746, 174] width 23 height 21
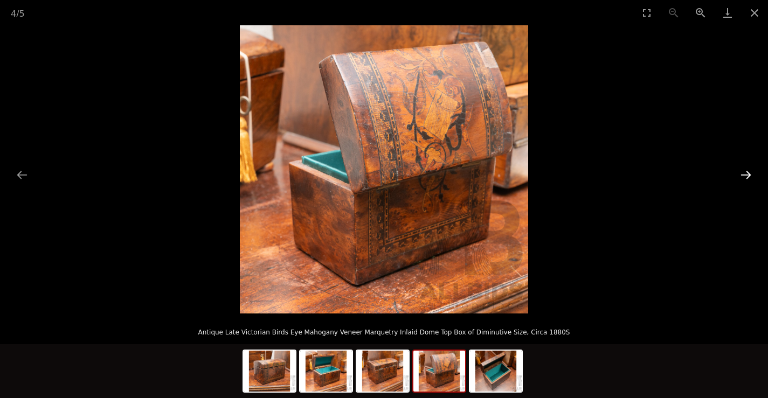
click at [744, 174] on button "Next slide" at bounding box center [746, 174] width 23 height 21
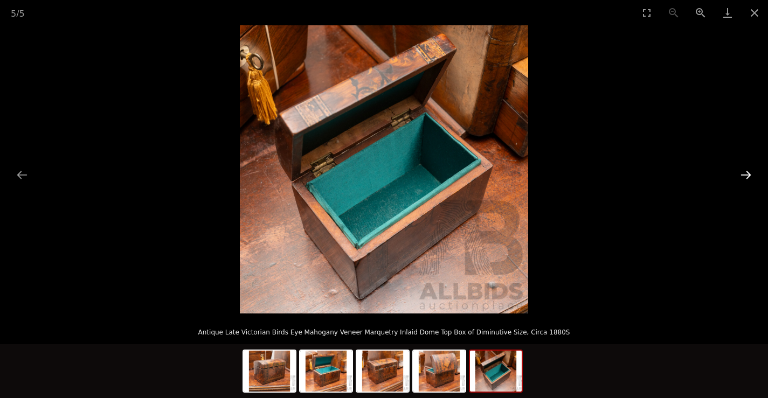
click at [744, 174] on button "Next slide" at bounding box center [746, 174] width 23 height 21
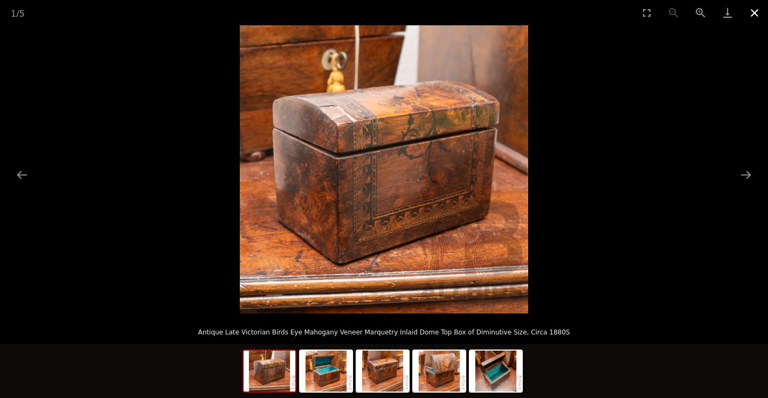
click at [756, 11] on button "Close gallery" at bounding box center [754, 12] width 27 height 25
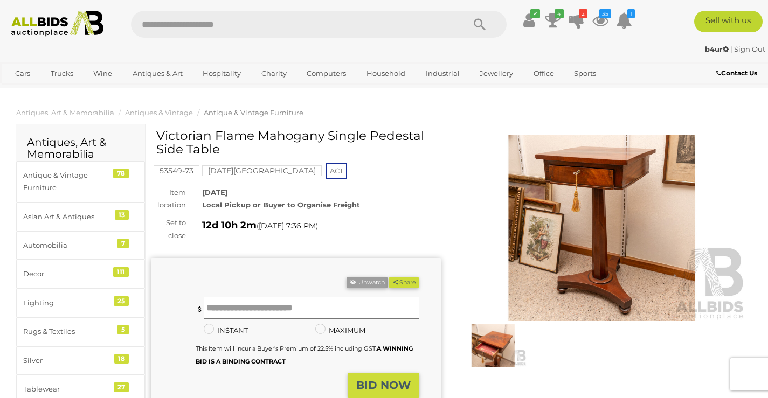
click at [595, 180] on img at bounding box center [602, 228] width 290 height 187
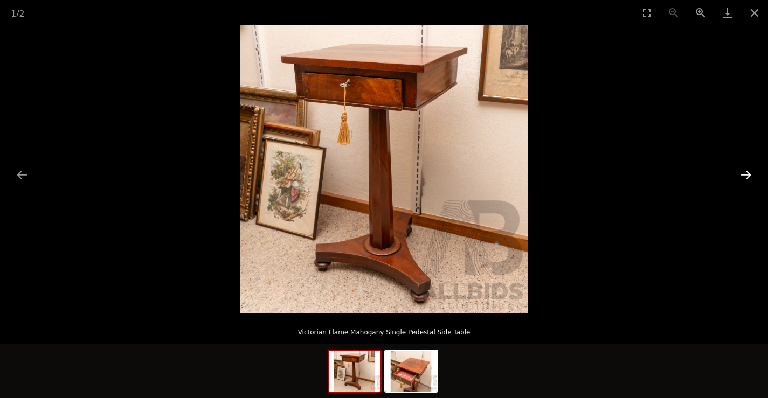
click at [744, 175] on button "Next slide" at bounding box center [746, 174] width 23 height 21
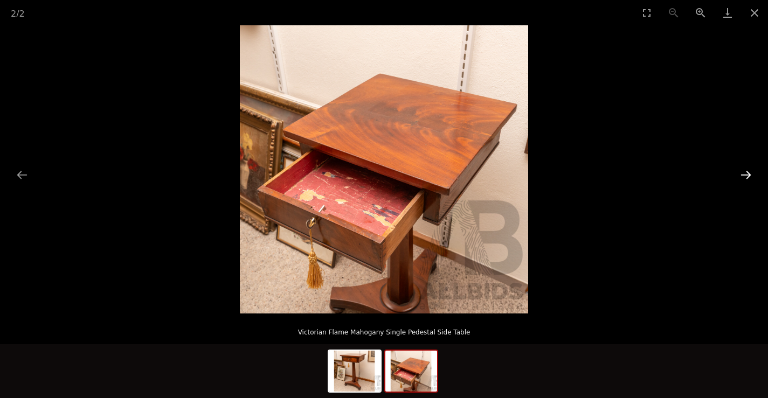
click at [744, 175] on button "Next slide" at bounding box center [746, 174] width 23 height 21
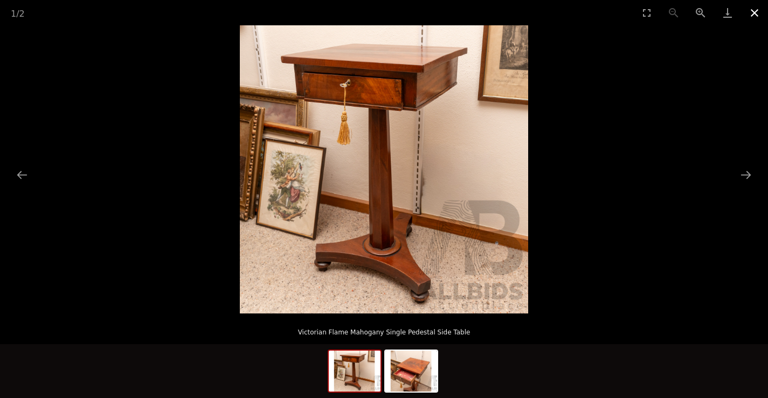
click at [750, 14] on button "Close gallery" at bounding box center [754, 12] width 27 height 25
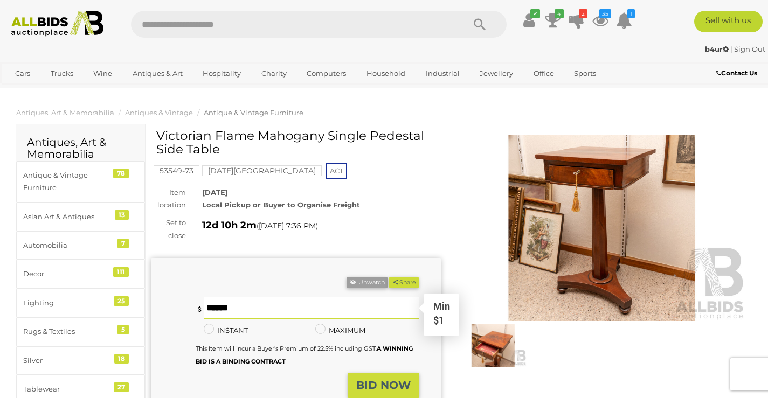
click at [224, 309] on input "text" at bounding box center [312, 309] width 216 height 22
type input "**"
click at [376, 384] on strong "BID NOW" at bounding box center [383, 385] width 54 height 13
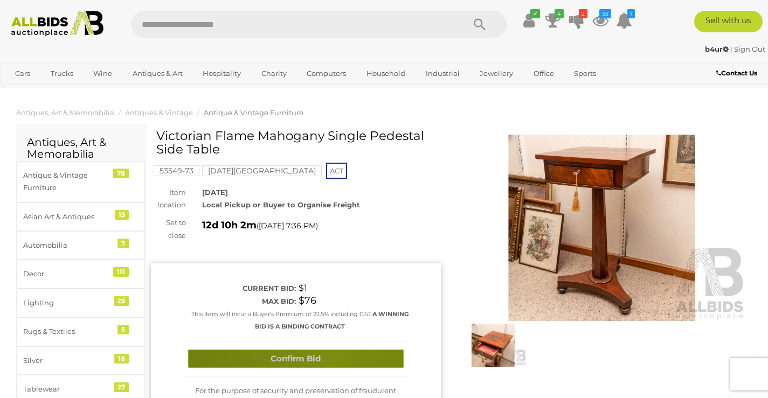
click at [325, 361] on button "Confirm Bid" at bounding box center [296, 359] width 216 height 19
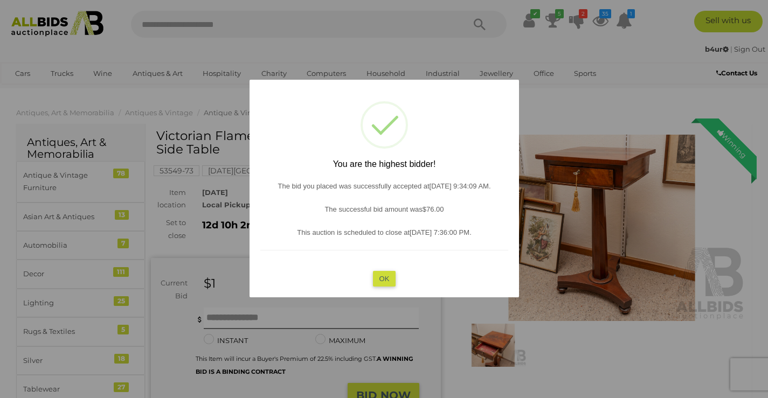
click at [383, 278] on button "OK" at bounding box center [383, 279] width 23 height 16
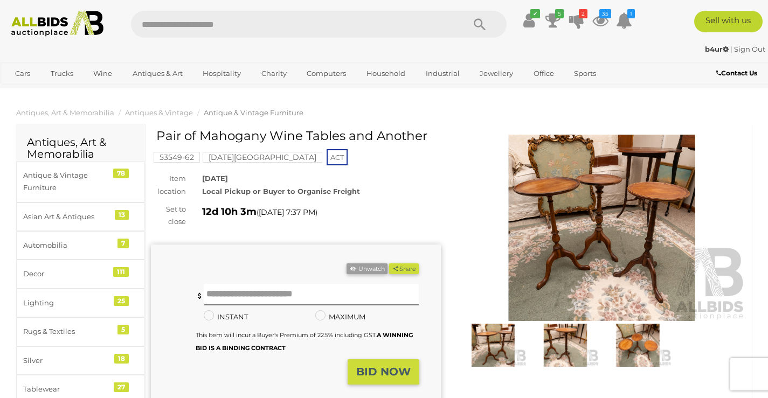
click at [605, 262] on img at bounding box center [602, 228] width 290 height 187
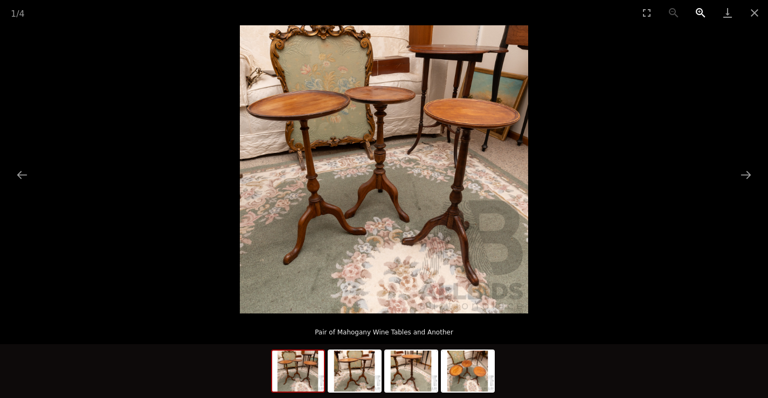
click at [698, 12] on button "Zoom in" at bounding box center [700, 12] width 27 height 25
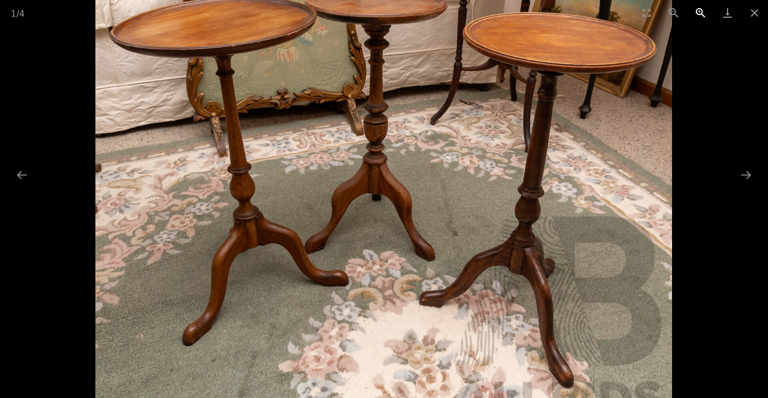
click at [698, 12] on button "Zoom in" at bounding box center [700, 12] width 27 height 25
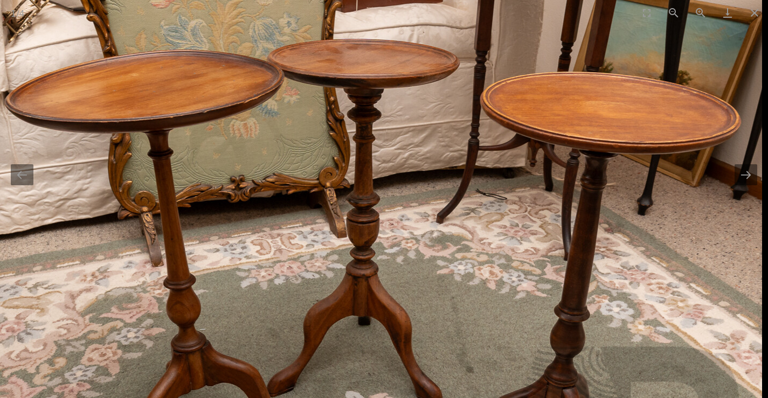
drag, startPoint x: 615, startPoint y: 46, endPoint x: 576, endPoint y: 165, distance: 125.3
click at [576, 165] on img at bounding box center [374, 263] width 776 height 776
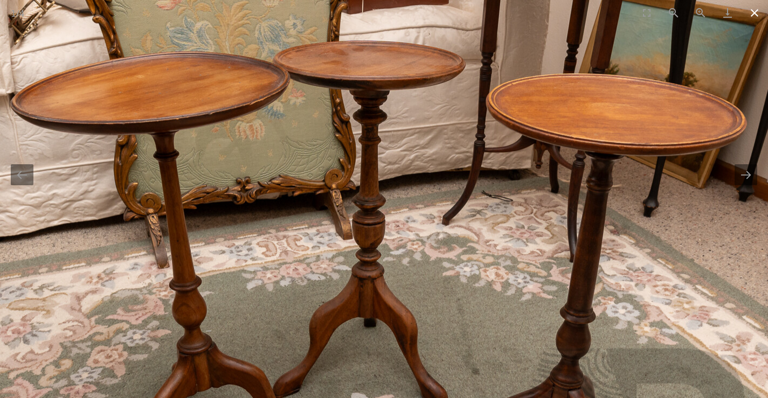
click at [751, 13] on button "Close gallery" at bounding box center [754, 12] width 27 height 25
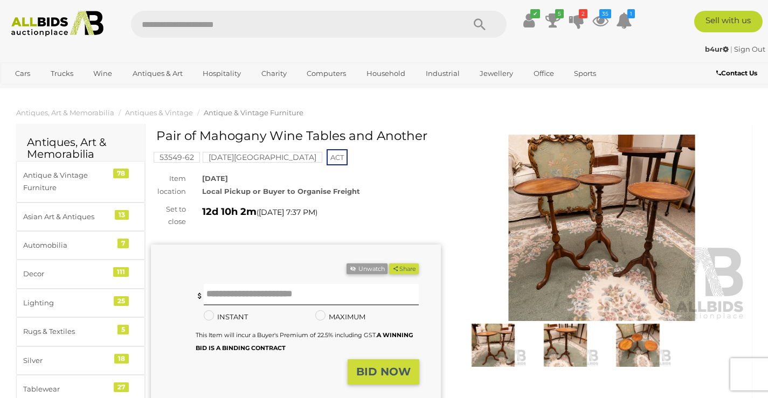
click at [562, 344] on img at bounding box center [565, 345] width 67 height 43
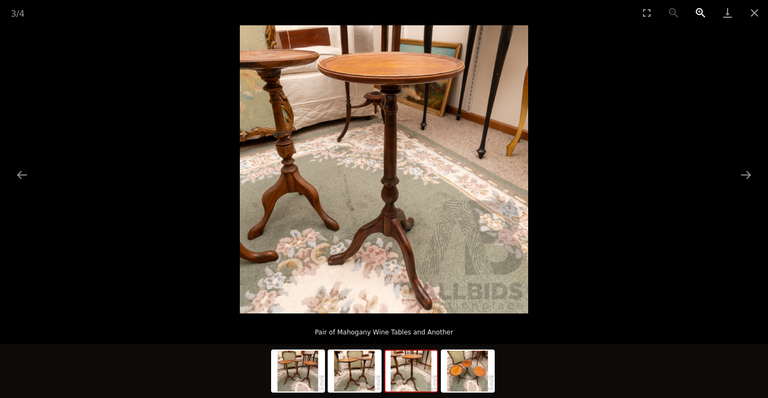
click at [699, 9] on button "Zoom in" at bounding box center [700, 12] width 27 height 25
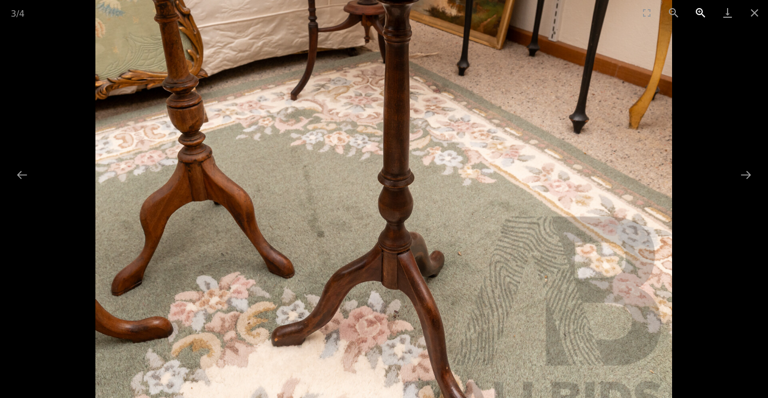
click at [700, 9] on button "Zoom in" at bounding box center [700, 12] width 27 height 25
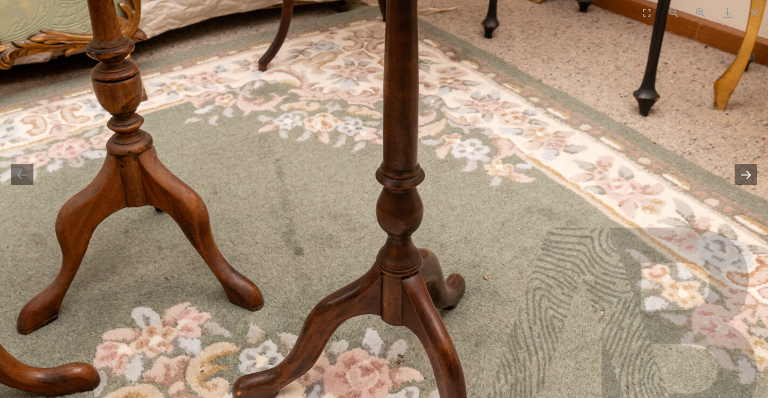
click at [749, 176] on button "Next slide" at bounding box center [746, 174] width 23 height 21
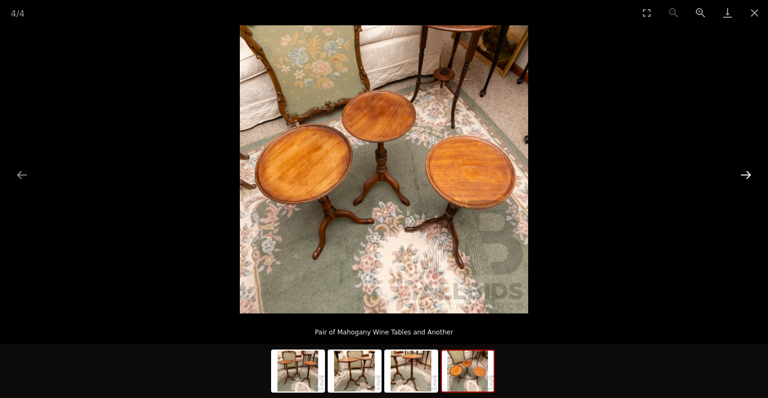
click at [750, 176] on button "Next slide" at bounding box center [746, 174] width 23 height 21
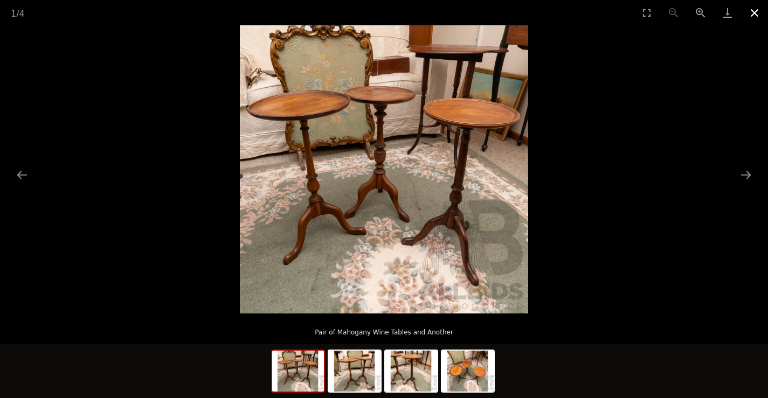
click at [752, 14] on button "Close gallery" at bounding box center [754, 12] width 27 height 25
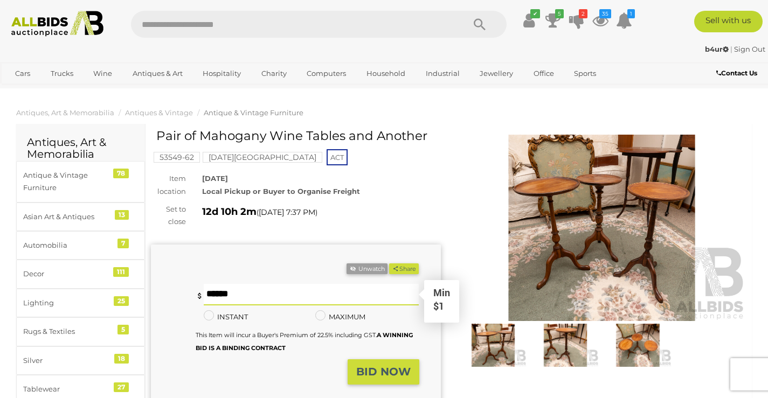
click at [240, 296] on input "text" at bounding box center [312, 295] width 216 height 22
type input "**"
click at [374, 370] on strong "BID NOW" at bounding box center [383, 371] width 54 height 13
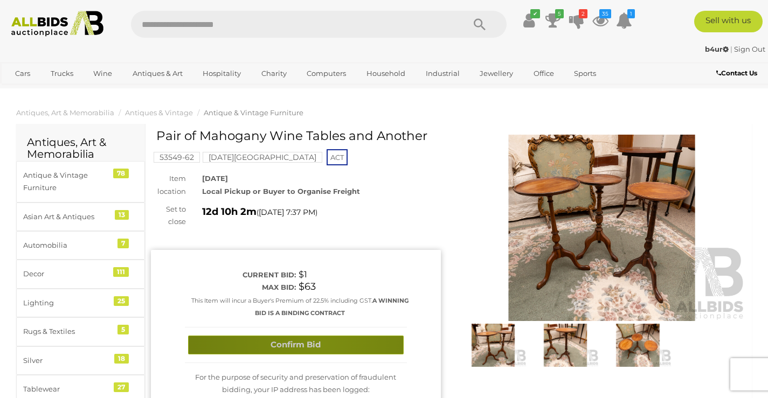
click at [322, 344] on button "Confirm Bid" at bounding box center [296, 345] width 216 height 19
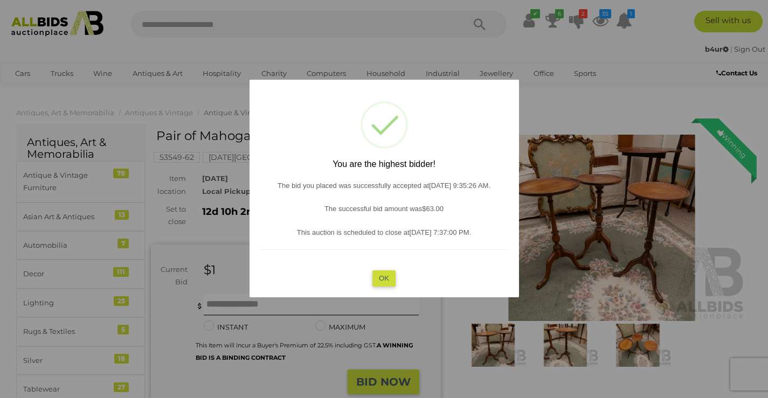
click at [383, 277] on button "OK" at bounding box center [383, 279] width 23 height 16
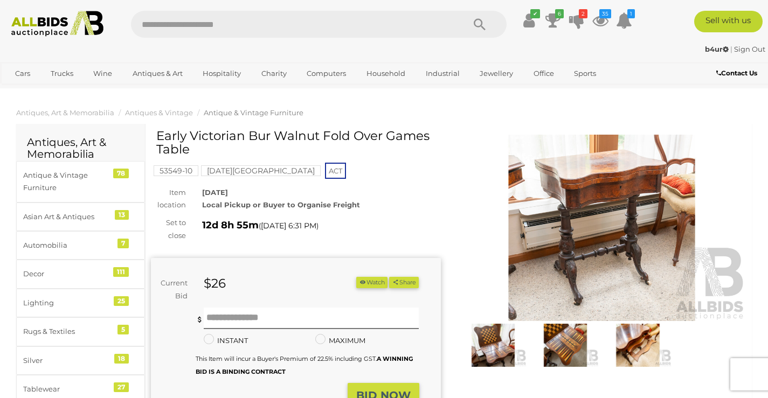
click at [584, 219] on img at bounding box center [602, 228] width 290 height 187
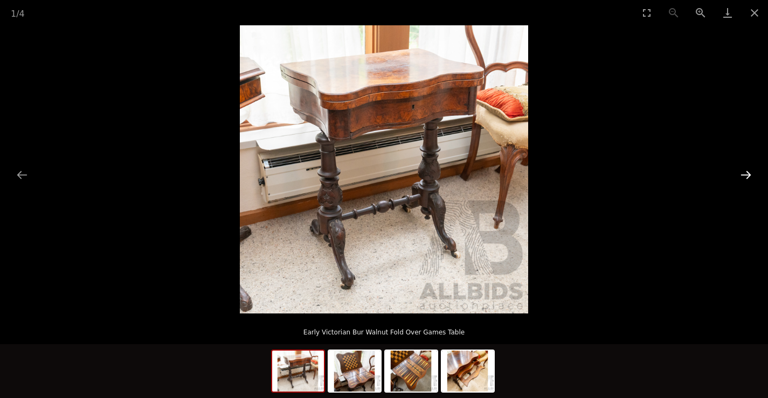
click at [750, 173] on button "Next slide" at bounding box center [746, 174] width 23 height 21
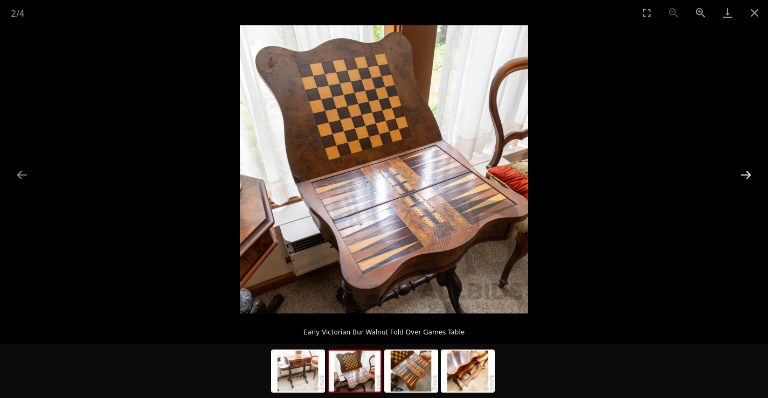
click at [751, 174] on button "Next slide" at bounding box center [746, 174] width 23 height 21
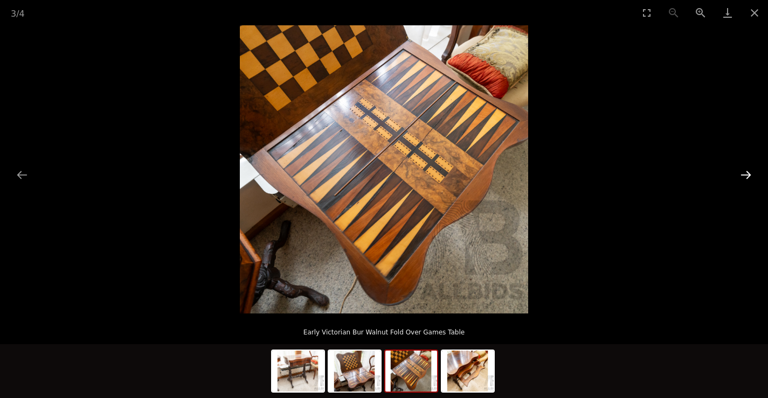
click at [751, 174] on button "Next slide" at bounding box center [746, 174] width 23 height 21
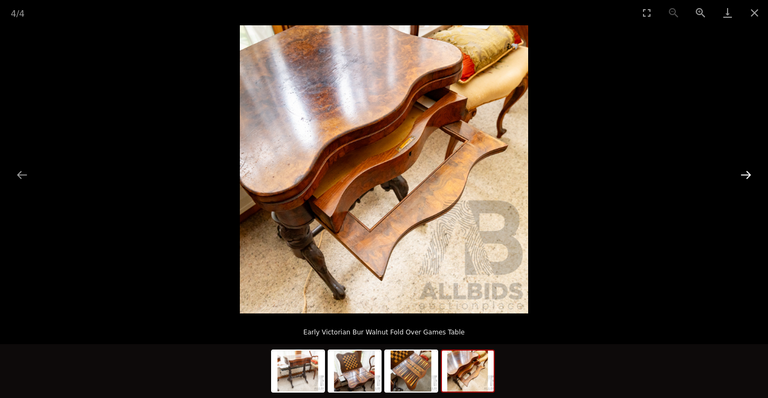
click at [751, 174] on button "Next slide" at bounding box center [746, 174] width 23 height 21
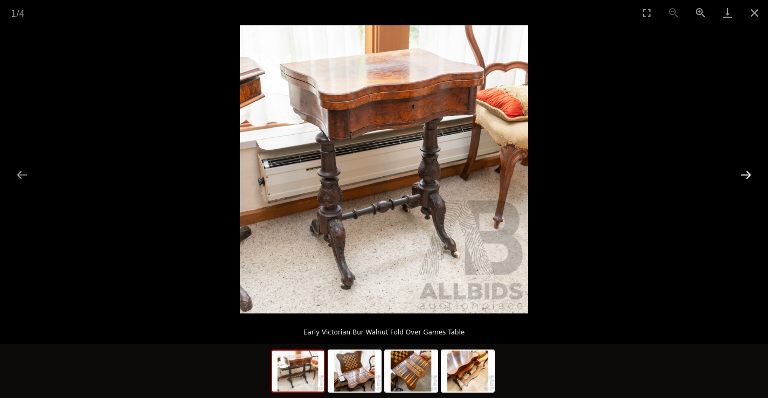
click at [751, 174] on button "Next slide" at bounding box center [746, 174] width 23 height 21
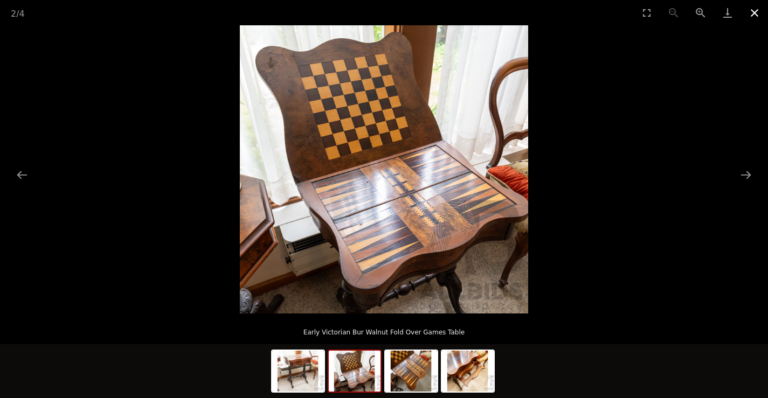
click at [749, 12] on button "Close gallery" at bounding box center [754, 12] width 27 height 25
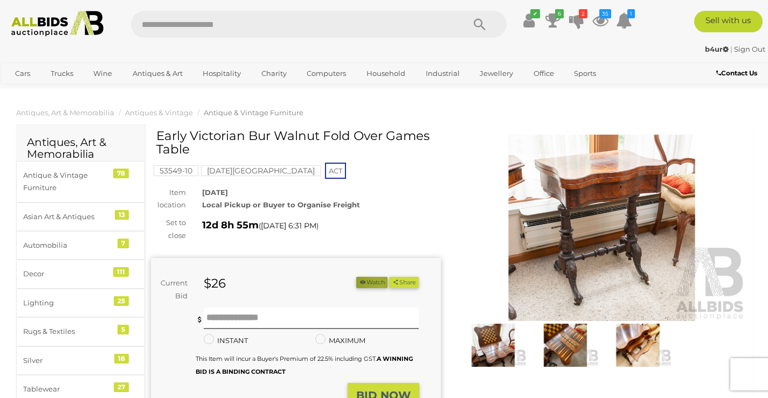
click at [375, 283] on button "Watch" at bounding box center [371, 282] width 31 height 11
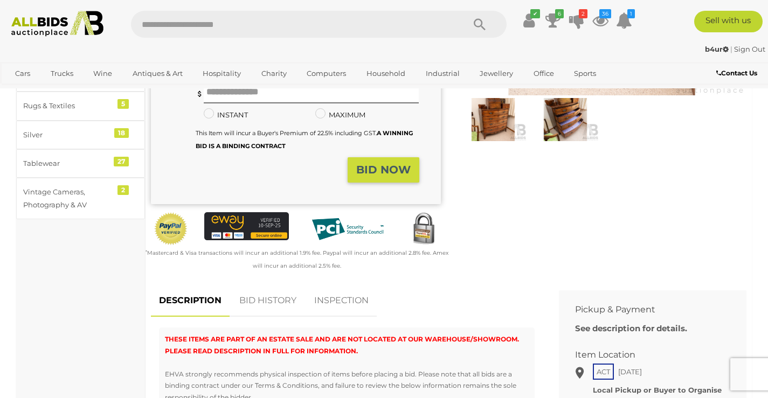
scroll to position [270, 0]
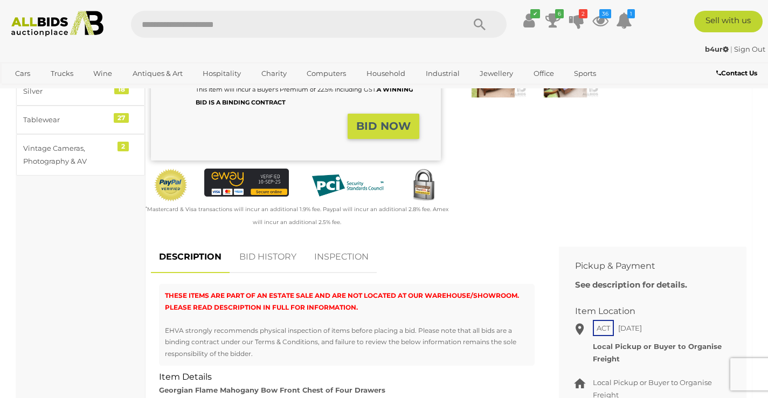
click at [266, 259] on link "BID HISTORY" at bounding box center [267, 258] width 73 height 32
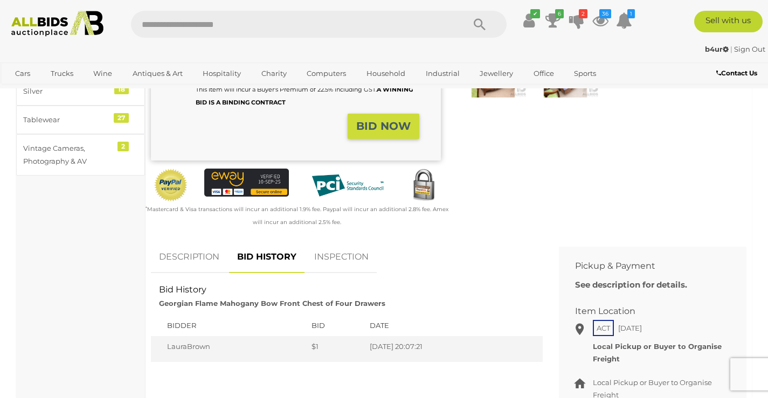
click at [210, 258] on link "DESCRIPTION" at bounding box center [189, 258] width 77 height 32
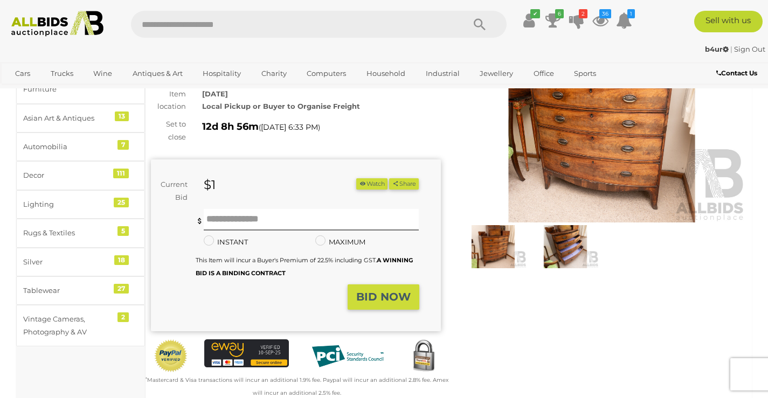
scroll to position [0, 0]
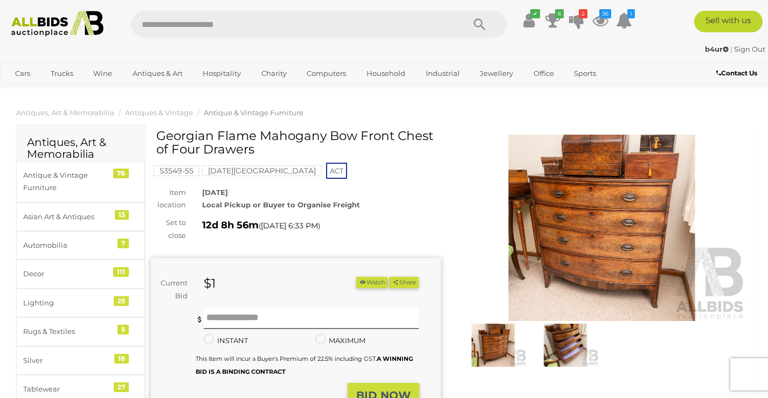
click at [593, 227] on img at bounding box center [602, 228] width 290 height 187
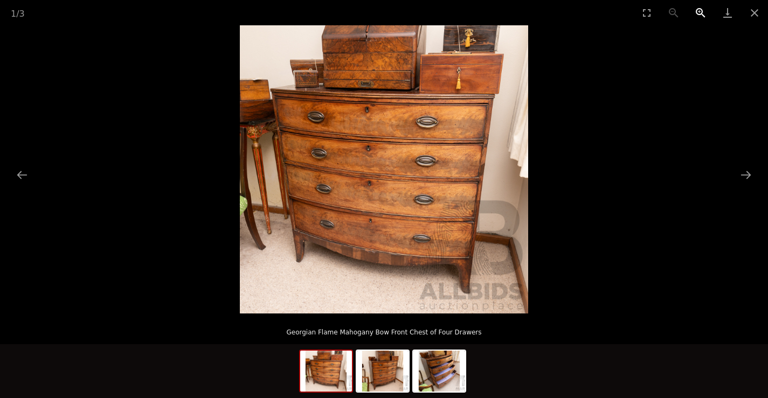
click at [700, 11] on button "Zoom in" at bounding box center [700, 12] width 27 height 25
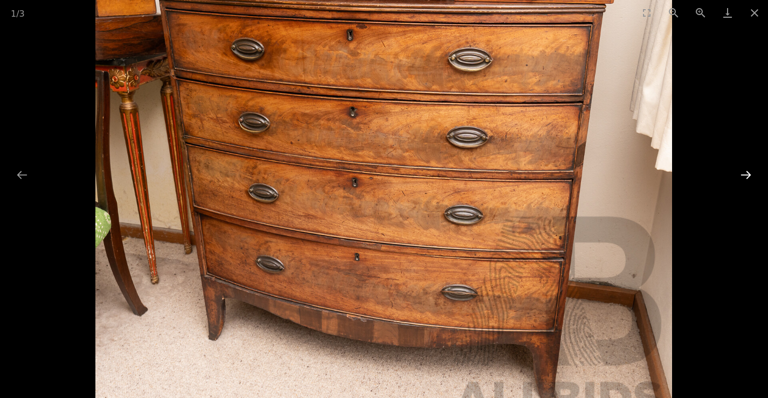
click at [740, 173] on button "Next slide" at bounding box center [746, 174] width 23 height 21
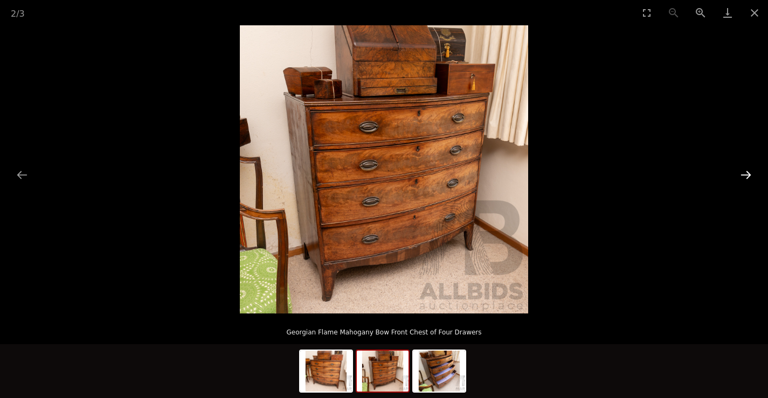
click at [740, 174] on button "Next slide" at bounding box center [746, 174] width 23 height 21
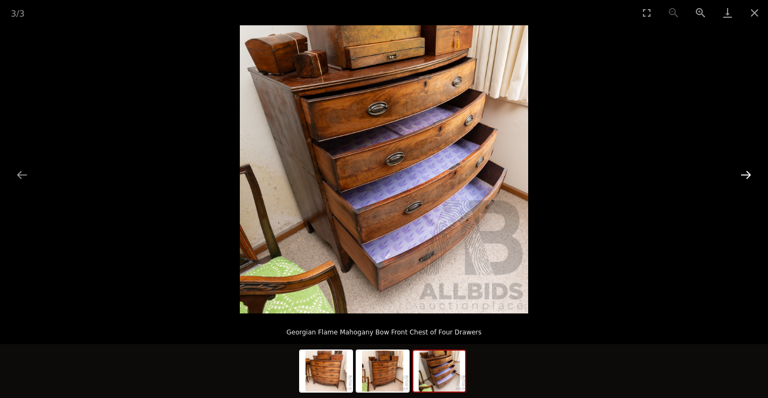
click at [740, 174] on button "Next slide" at bounding box center [746, 174] width 23 height 21
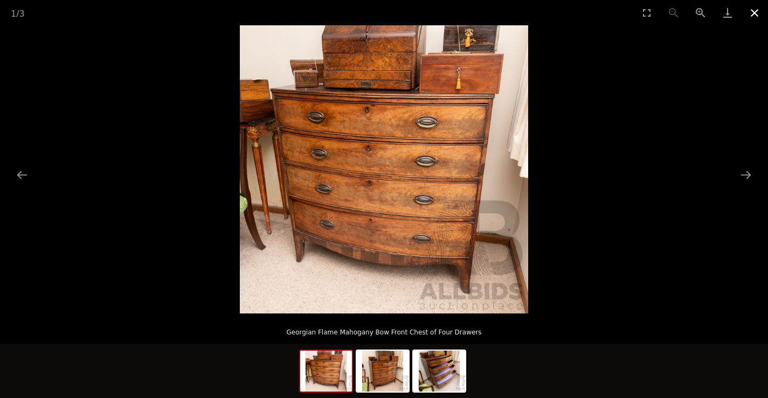
click at [754, 12] on button "Close gallery" at bounding box center [754, 12] width 27 height 25
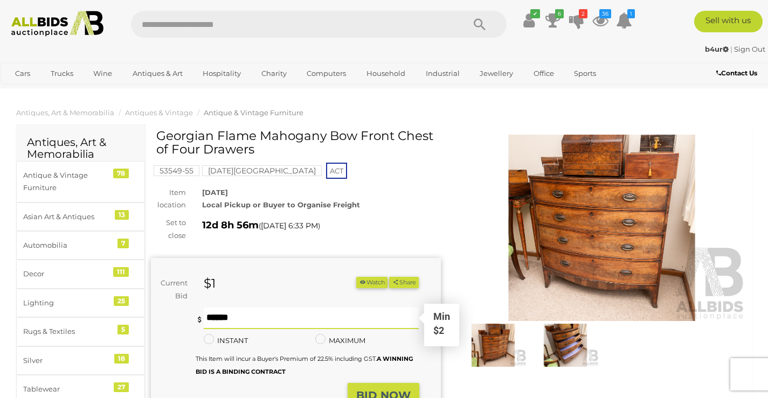
click at [247, 318] on input "text" at bounding box center [312, 319] width 216 height 22
type input "**"
click at [369, 282] on button "Watch" at bounding box center [371, 282] width 31 height 11
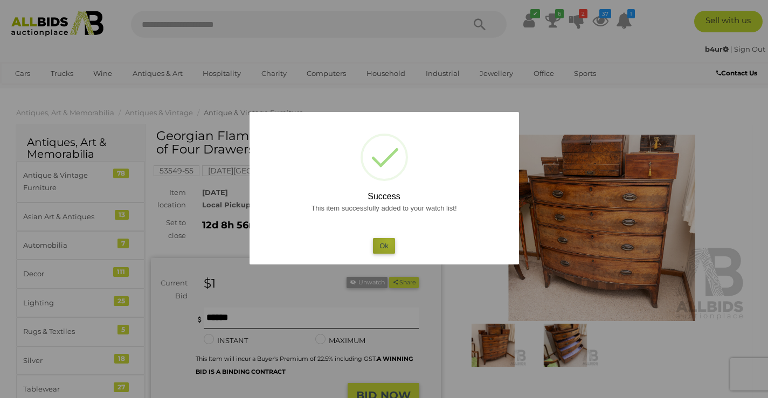
click at [389, 242] on button "Ok" at bounding box center [384, 246] width 22 height 16
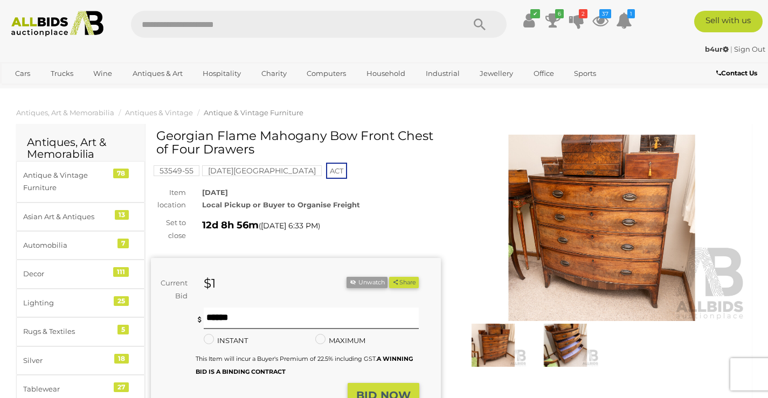
click at [380, 386] on button "BID NOW" at bounding box center [384, 395] width 72 height 25
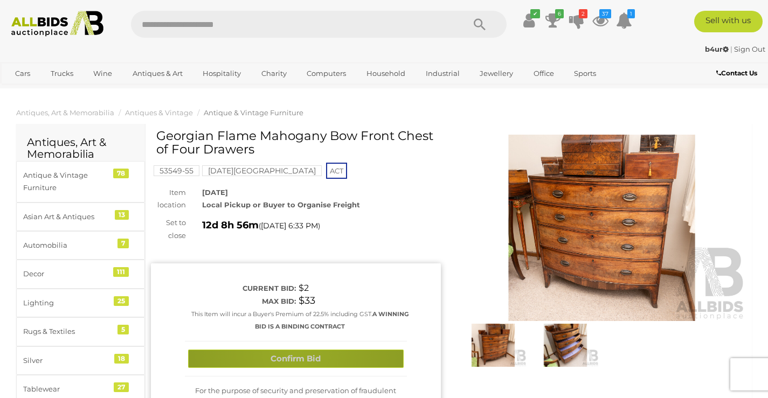
click at [295, 353] on button "Confirm Bid" at bounding box center [296, 359] width 216 height 19
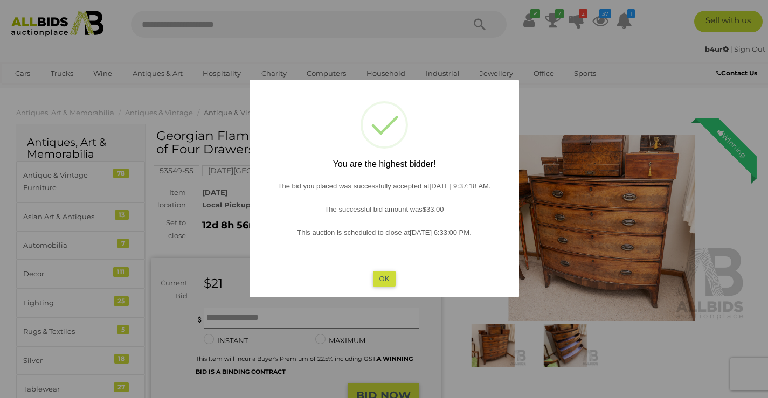
click at [390, 279] on button "OK" at bounding box center [383, 279] width 23 height 16
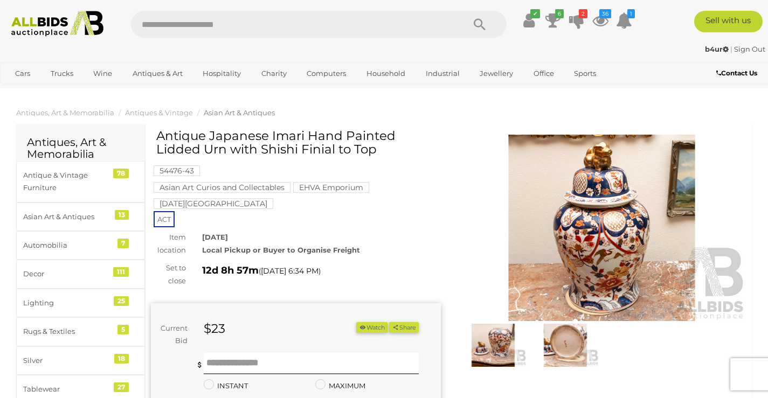
click at [569, 348] on img at bounding box center [565, 345] width 67 height 43
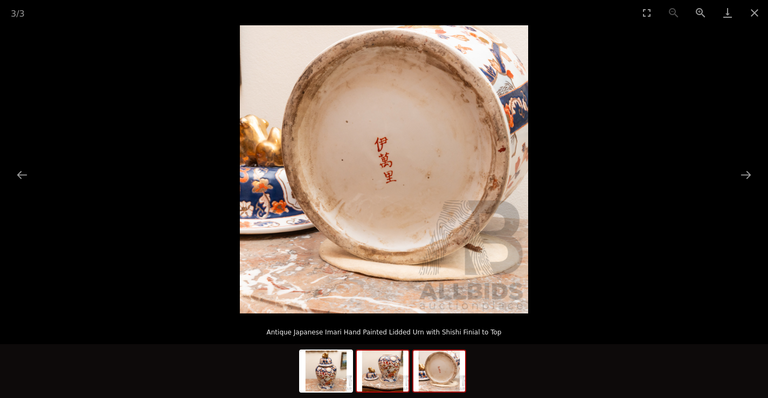
click at [388, 377] on img at bounding box center [383, 371] width 52 height 41
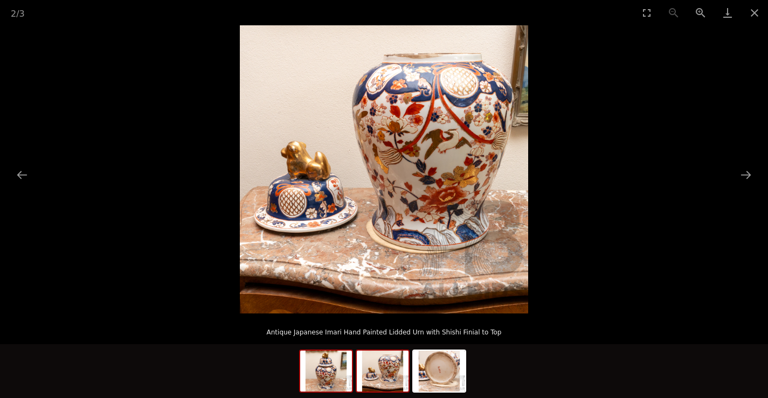
click at [328, 376] on img at bounding box center [326, 371] width 52 height 41
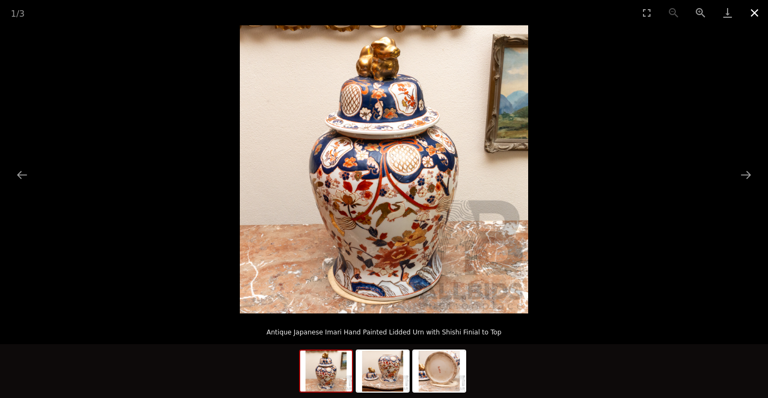
click at [755, 12] on button "Close gallery" at bounding box center [754, 12] width 27 height 25
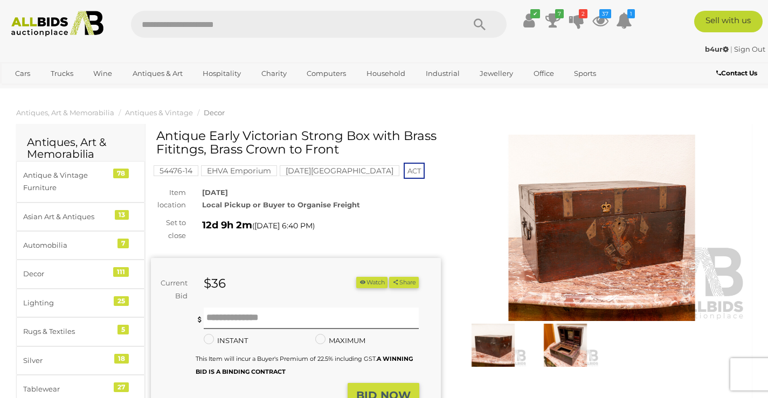
click at [599, 252] on img at bounding box center [602, 228] width 290 height 187
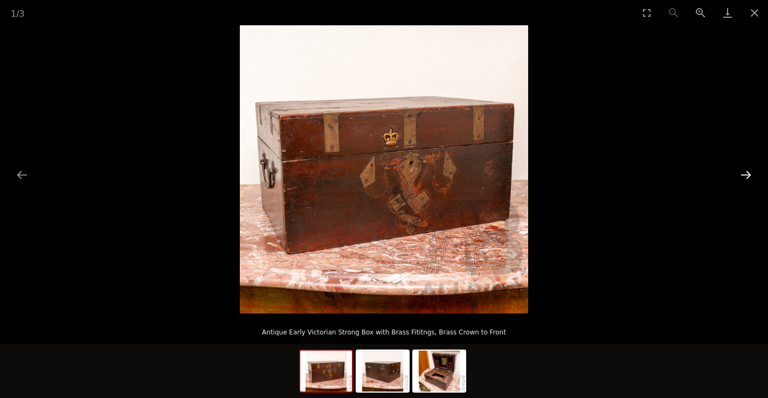
click at [745, 174] on button "Next slide" at bounding box center [746, 174] width 23 height 21
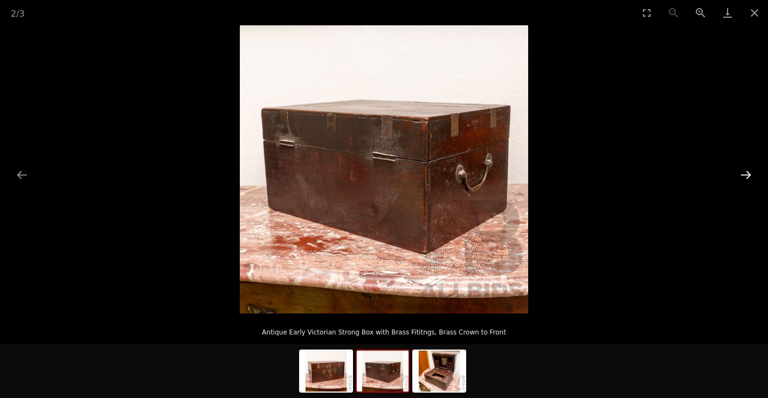
click at [746, 176] on button "Next slide" at bounding box center [746, 174] width 23 height 21
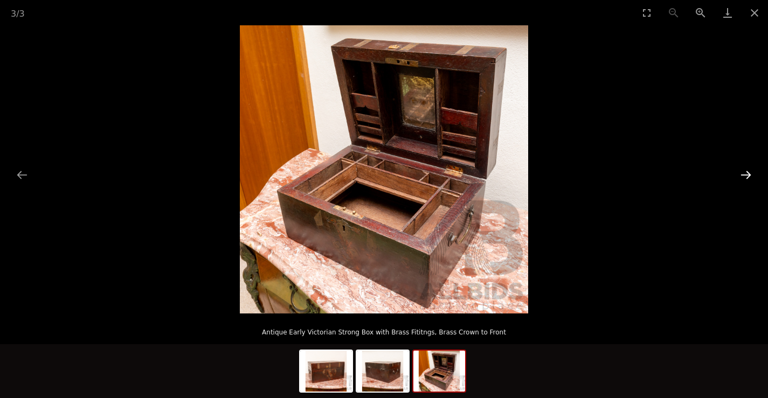
click at [746, 176] on button "Next slide" at bounding box center [746, 174] width 23 height 21
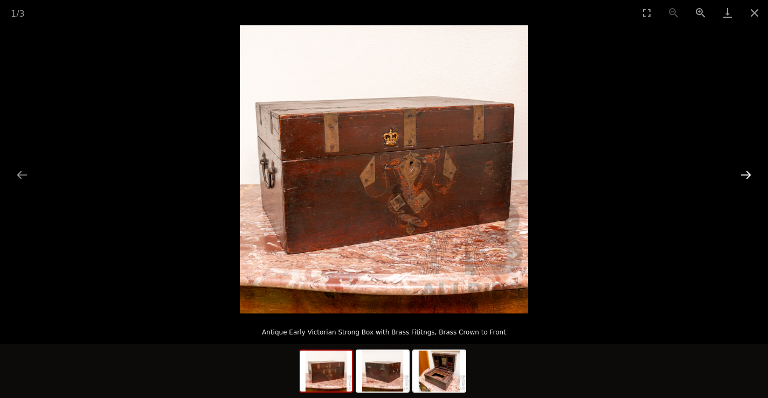
click at [746, 176] on button "Next slide" at bounding box center [746, 174] width 23 height 21
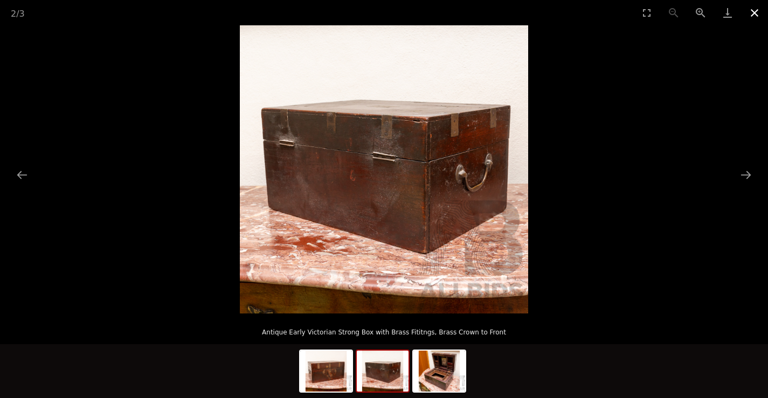
click at [753, 10] on button "Close gallery" at bounding box center [754, 12] width 27 height 25
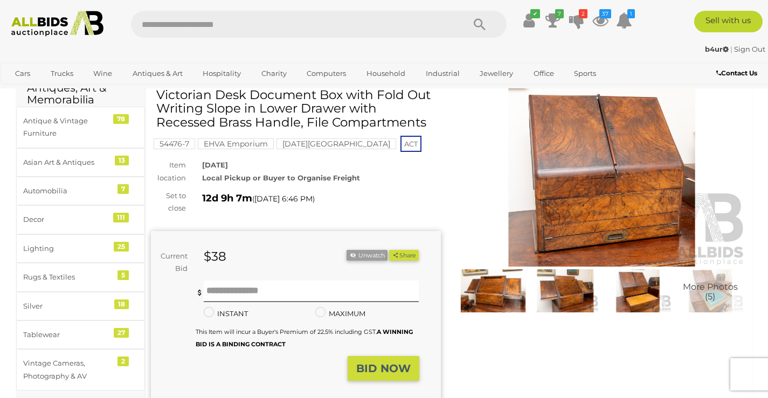
scroll to position [54, 0]
click at [592, 174] on img at bounding box center [602, 174] width 290 height 187
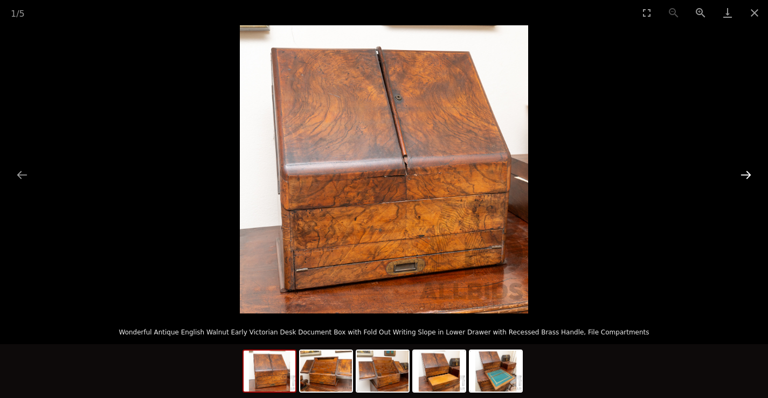
click at [748, 173] on button "Next slide" at bounding box center [746, 174] width 23 height 21
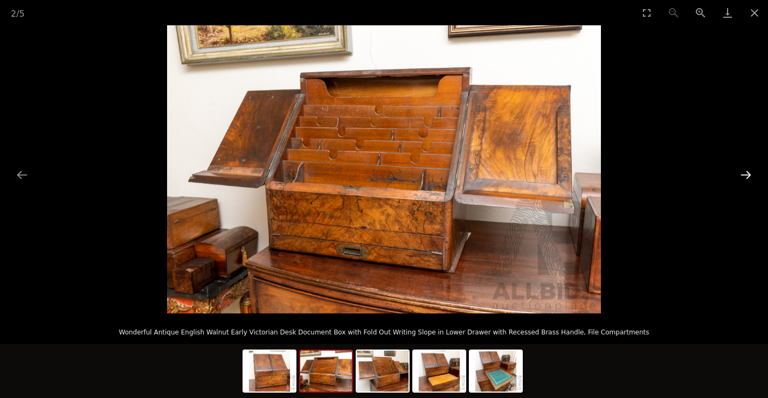
click at [748, 173] on button "Next slide" at bounding box center [746, 174] width 23 height 21
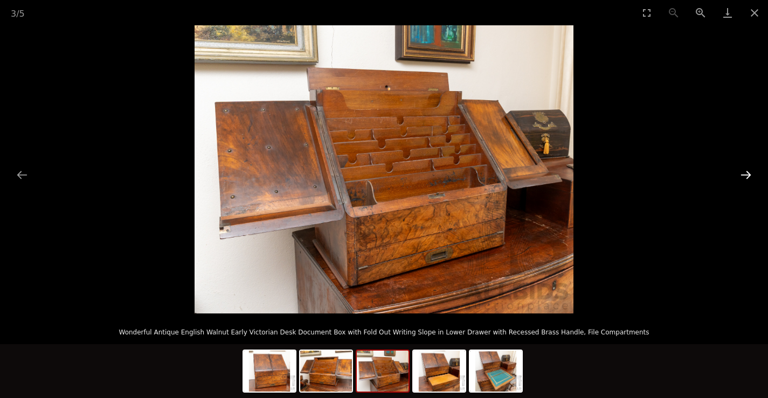
click at [748, 173] on button "Next slide" at bounding box center [746, 174] width 23 height 21
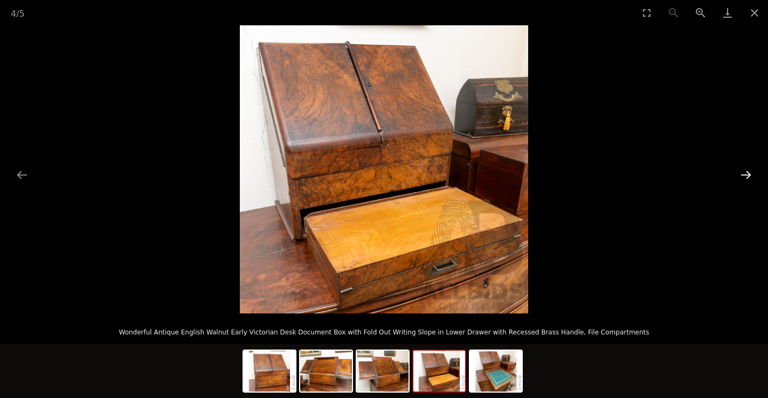
click at [748, 173] on button "Next slide" at bounding box center [746, 174] width 23 height 21
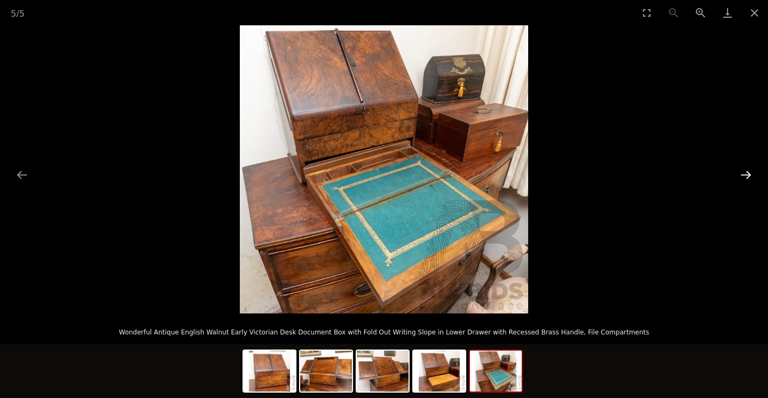
click at [748, 173] on button "Next slide" at bounding box center [746, 174] width 23 height 21
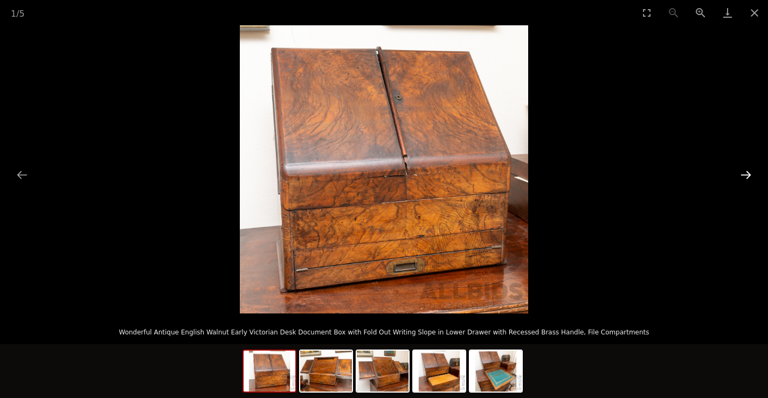
click at [748, 173] on button "Next slide" at bounding box center [746, 174] width 23 height 21
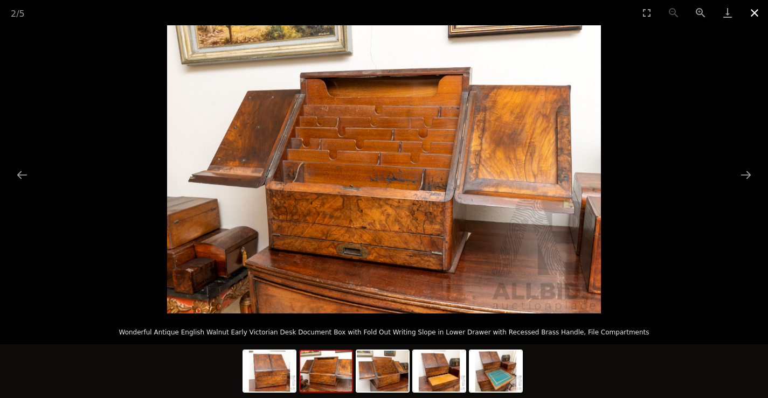
click at [751, 8] on button "Close gallery" at bounding box center [754, 12] width 27 height 25
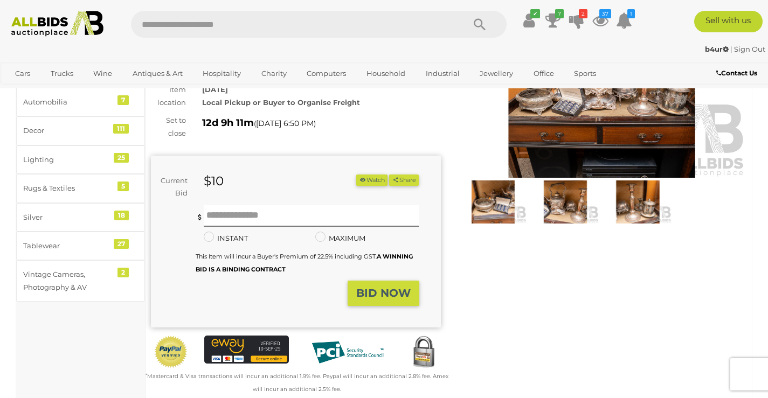
scroll to position [108, 0]
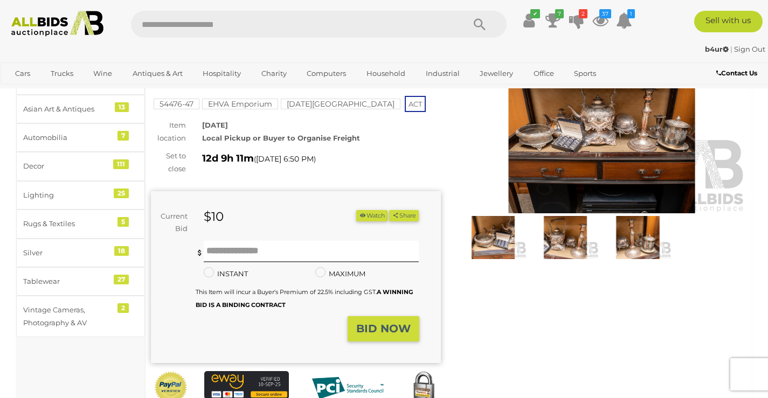
click at [611, 154] on img at bounding box center [602, 120] width 290 height 187
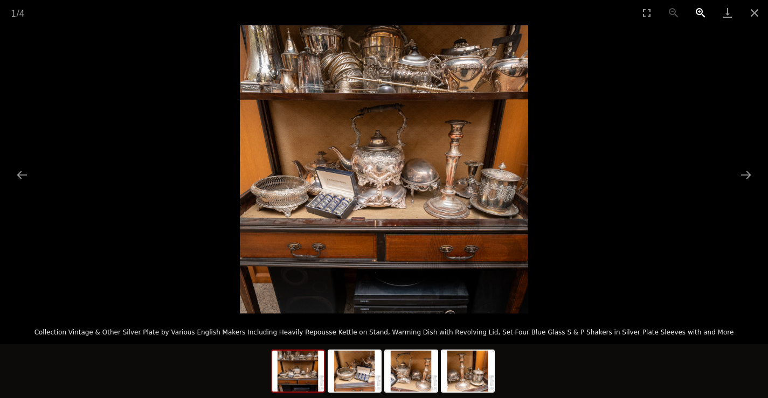
click at [699, 11] on button "Zoom in" at bounding box center [700, 12] width 27 height 25
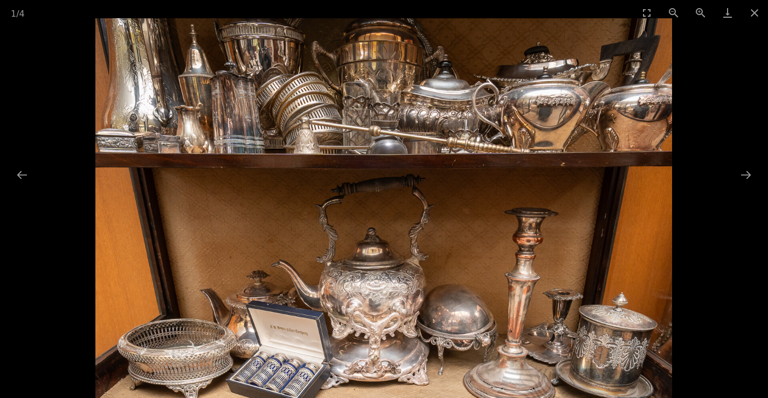
drag, startPoint x: 629, startPoint y: 31, endPoint x: 583, endPoint y: 275, distance: 249.1
click at [583, 275] on img at bounding box center [384, 306] width 577 height 577
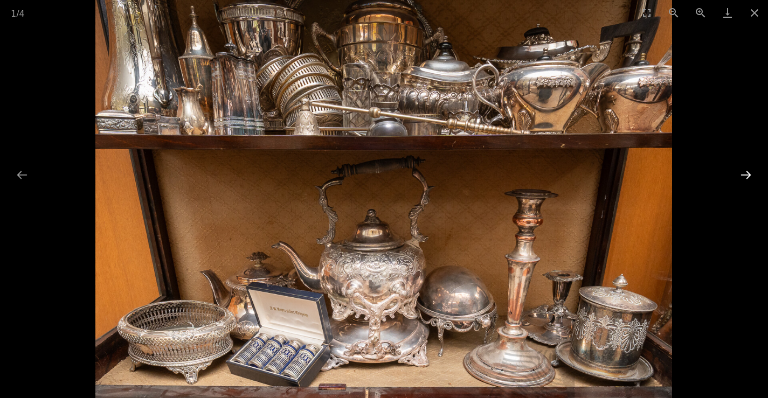
click at [746, 180] on button "Next slide" at bounding box center [746, 174] width 23 height 21
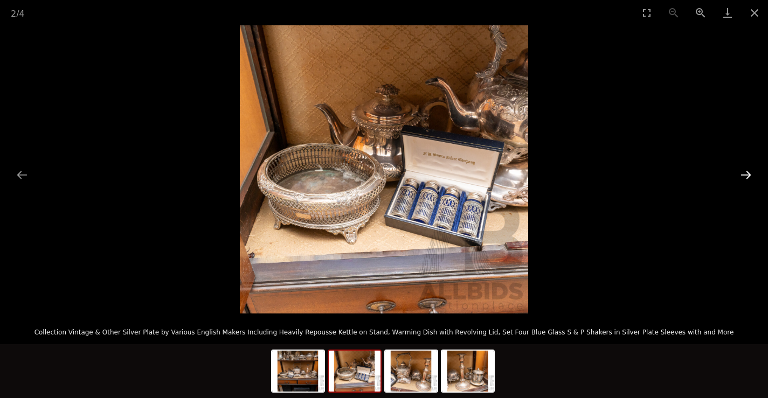
click at [746, 180] on button "Next slide" at bounding box center [746, 174] width 23 height 21
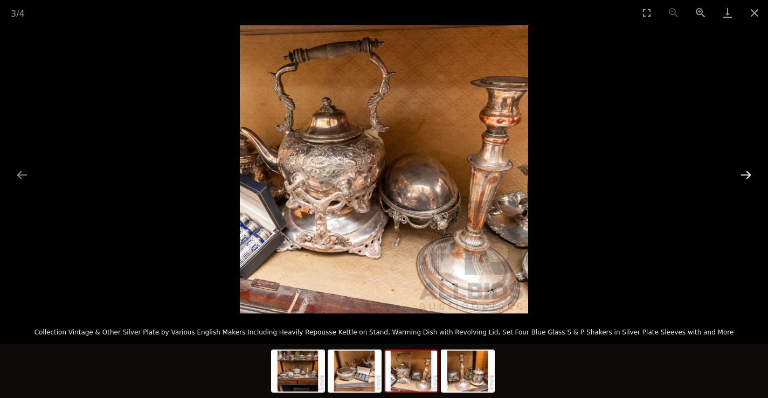
click at [746, 180] on button "Next slide" at bounding box center [746, 174] width 23 height 21
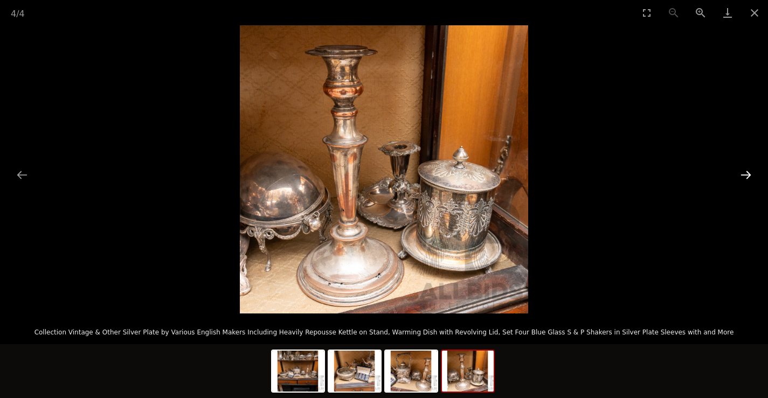
click at [745, 180] on button "Next slide" at bounding box center [746, 174] width 23 height 21
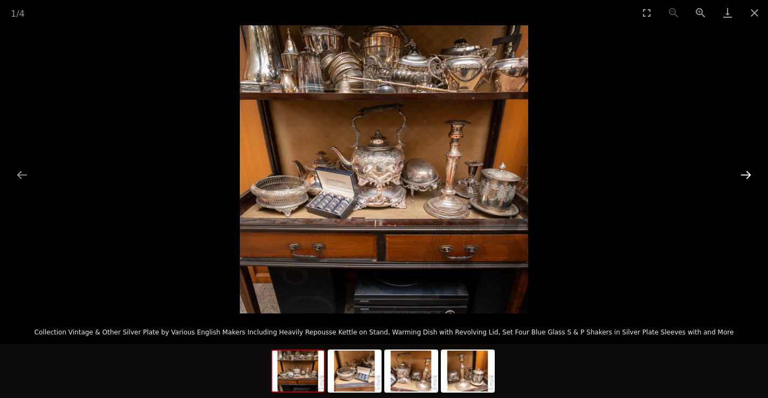
click at [739, 174] on button "Next slide" at bounding box center [746, 174] width 23 height 21
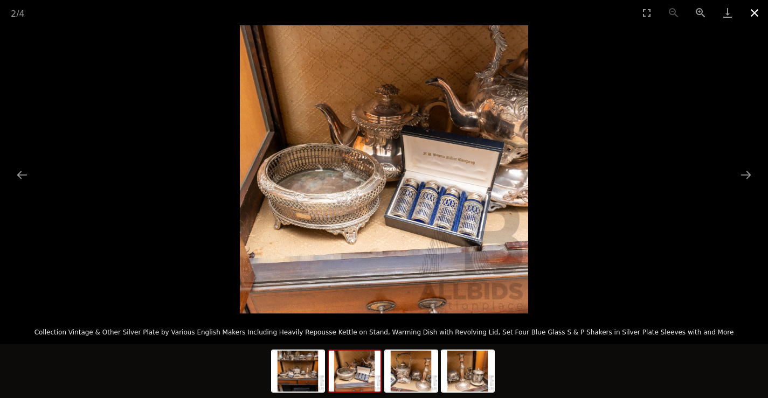
click at [746, 13] on button "Close gallery" at bounding box center [754, 12] width 27 height 25
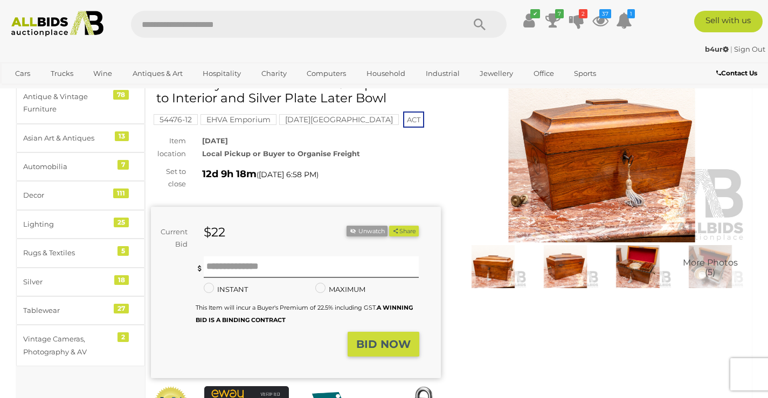
scroll to position [54, 0]
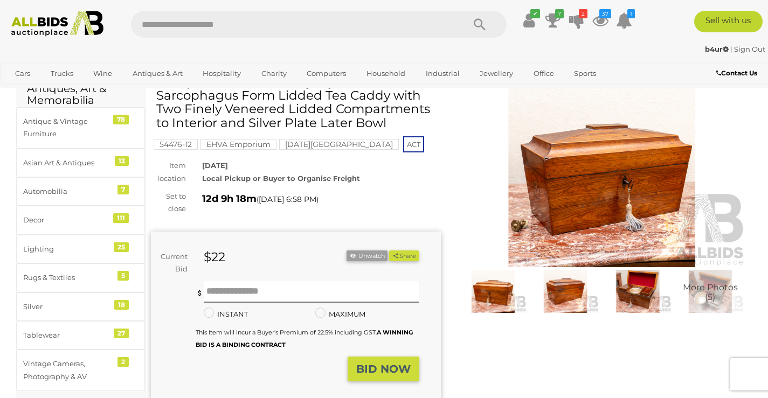
click at [581, 199] on img at bounding box center [602, 174] width 290 height 187
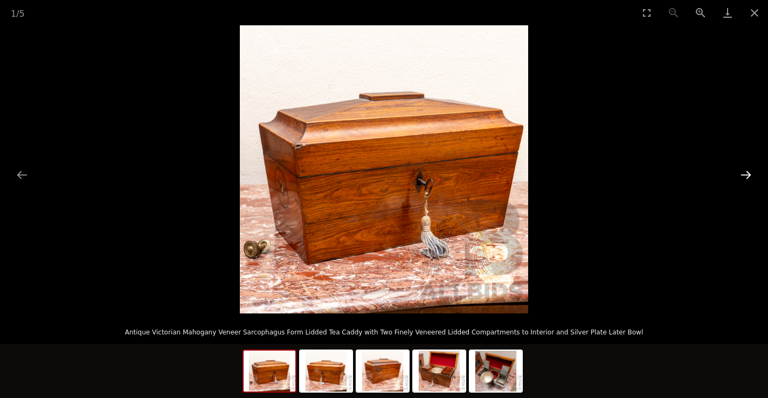
click at [752, 173] on button "Next slide" at bounding box center [746, 174] width 23 height 21
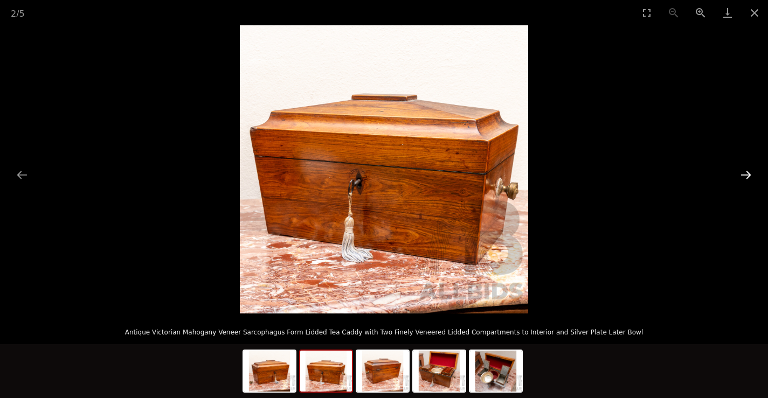
click at [752, 172] on button "Next slide" at bounding box center [746, 174] width 23 height 21
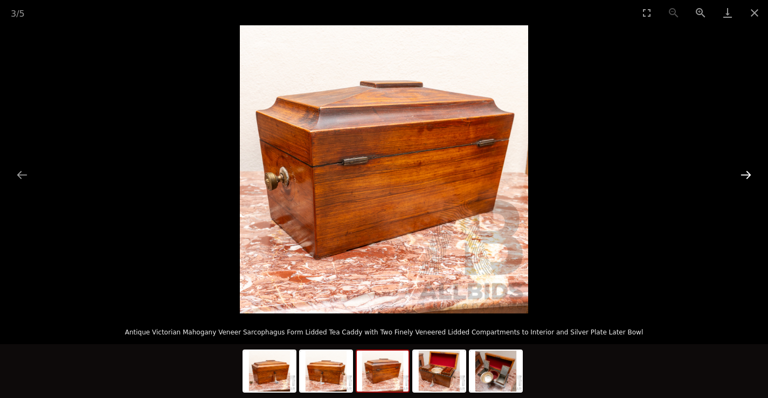
click at [751, 172] on button "Next slide" at bounding box center [746, 174] width 23 height 21
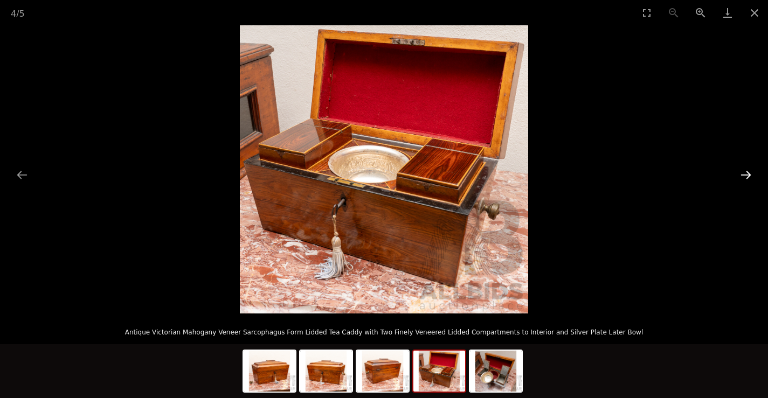
click at [751, 172] on button "Next slide" at bounding box center [746, 174] width 23 height 21
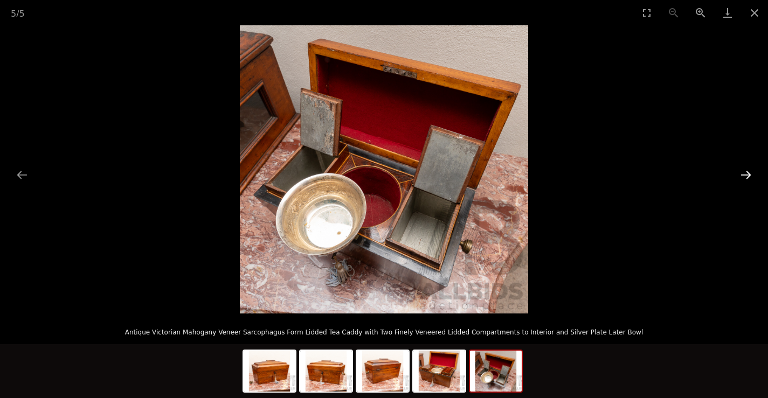
click at [751, 172] on button "Next slide" at bounding box center [746, 174] width 23 height 21
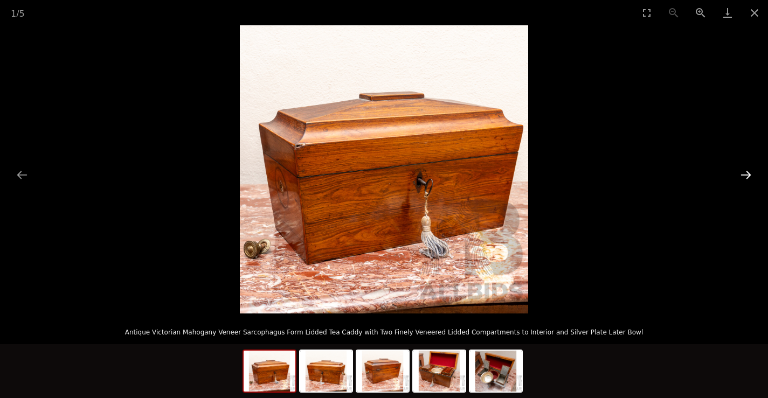
click at [751, 172] on button "Next slide" at bounding box center [746, 174] width 23 height 21
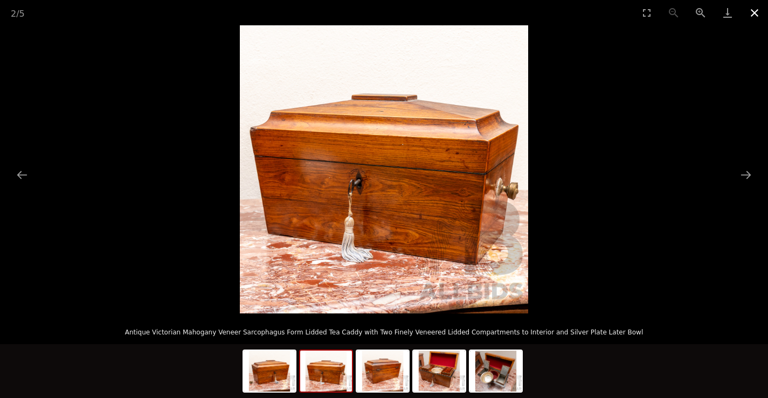
click at [751, 12] on button "Close gallery" at bounding box center [754, 12] width 27 height 25
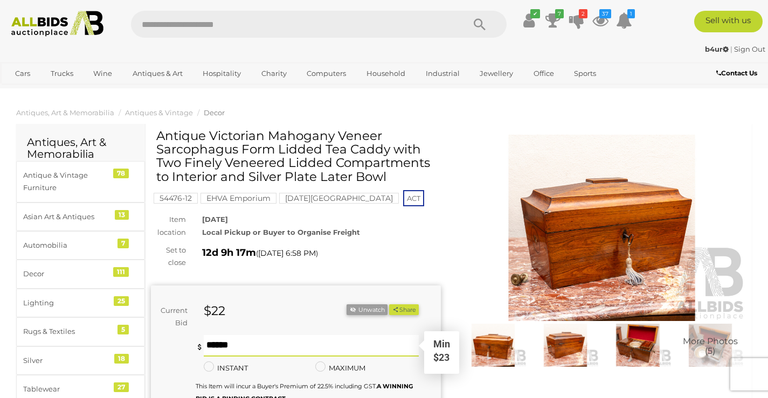
click at [244, 346] on input "text" at bounding box center [312, 346] width 216 height 22
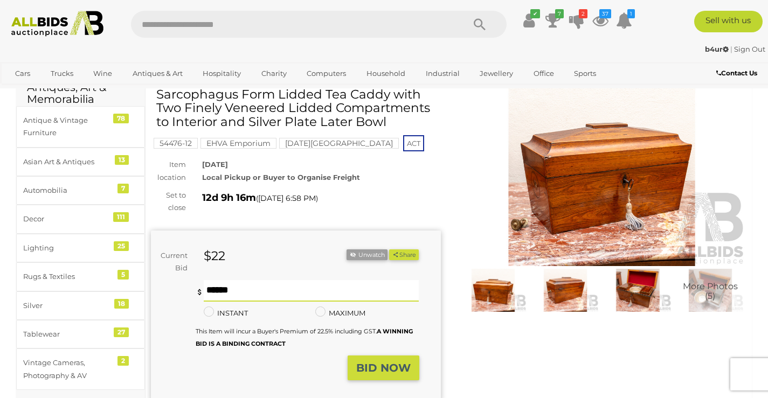
scroll to position [108, 0]
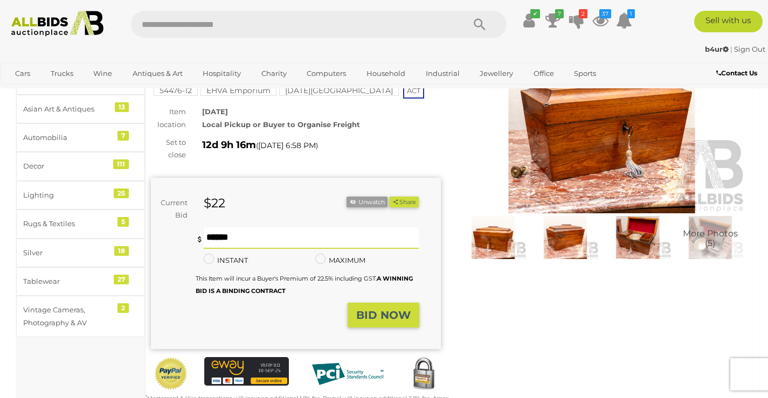
type input "**"
click at [410, 309] on strong "BID NOW" at bounding box center [383, 315] width 54 height 13
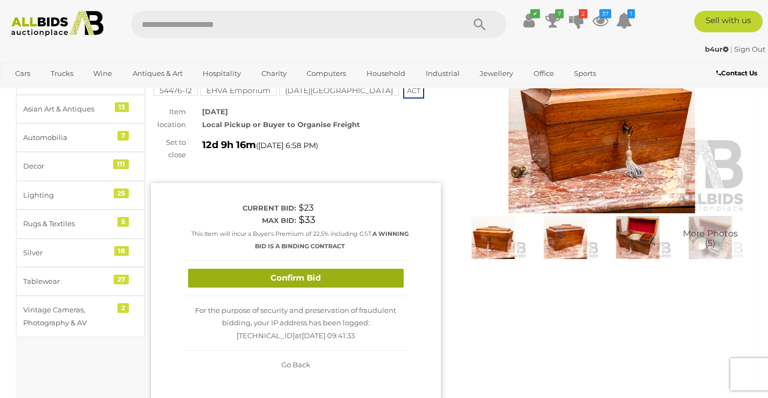
click at [362, 280] on button "Confirm Bid" at bounding box center [296, 278] width 216 height 19
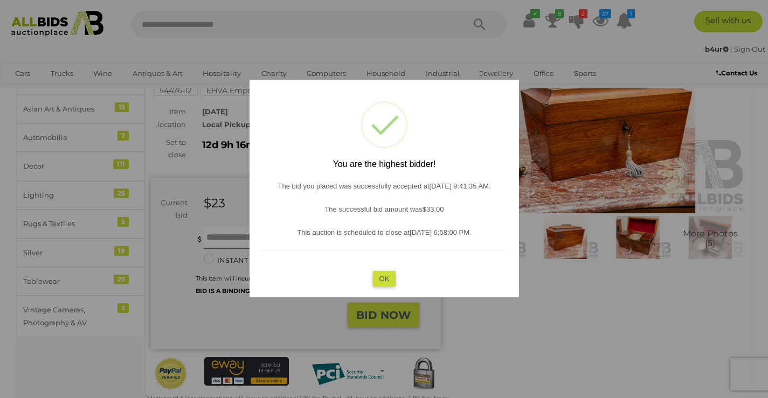
click at [389, 284] on button "OK" at bounding box center [383, 279] width 23 height 16
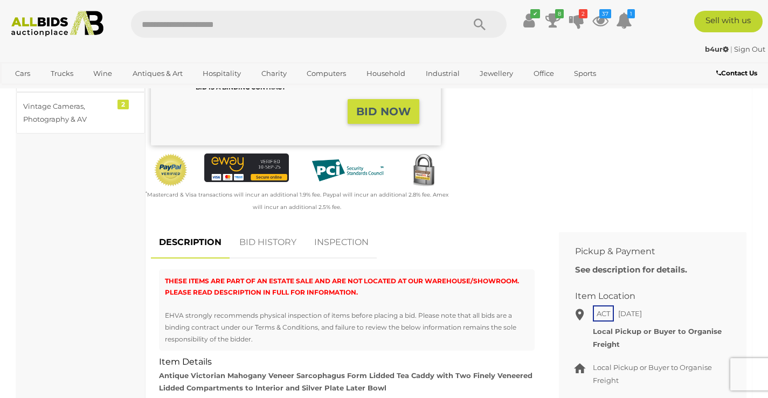
scroll to position [377, 0]
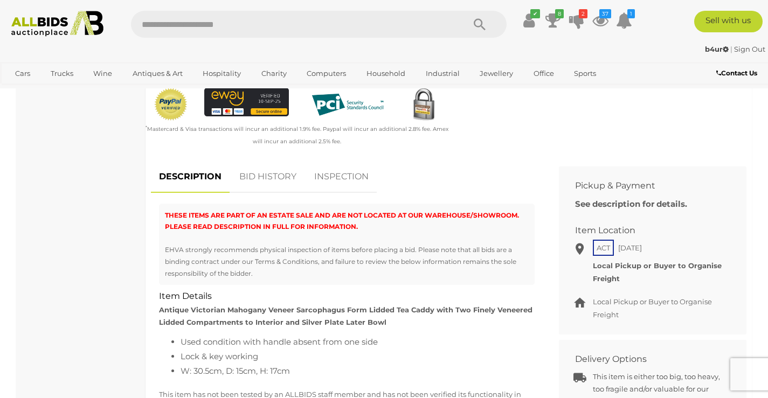
click at [282, 173] on link "BID HISTORY" at bounding box center [267, 177] width 73 height 32
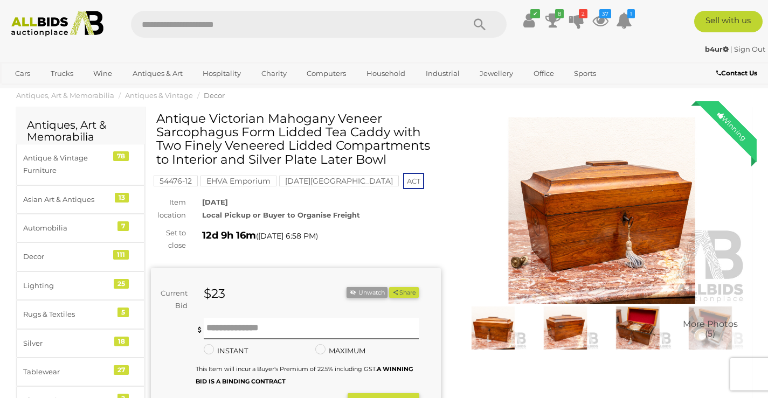
scroll to position [0, 0]
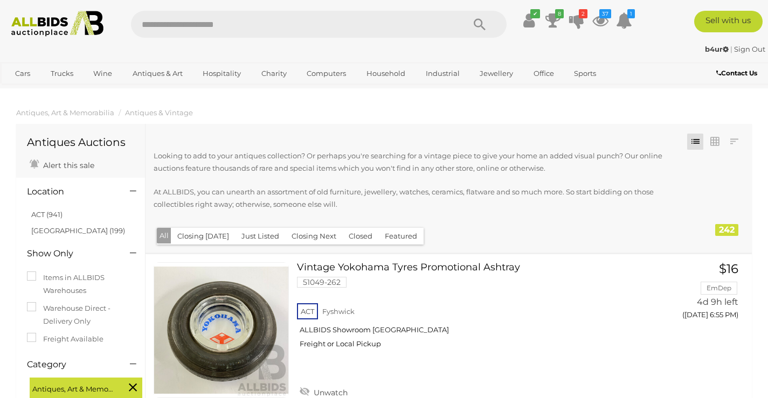
scroll to position [8069, 0]
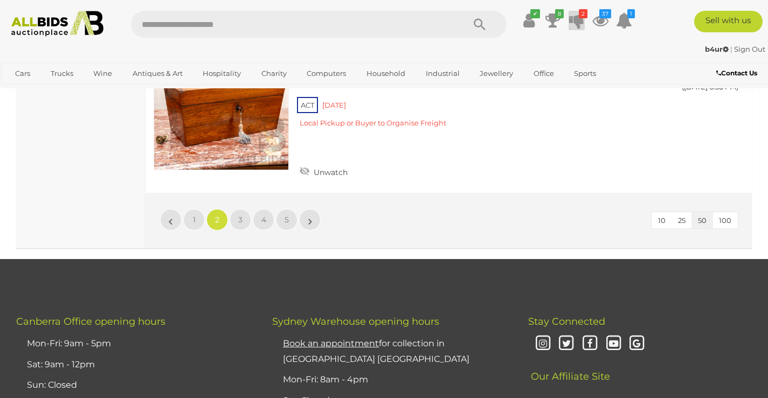
click at [572, 16] on icon at bounding box center [576, 20] width 15 height 19
